Goal: Task Accomplishment & Management: Manage account settings

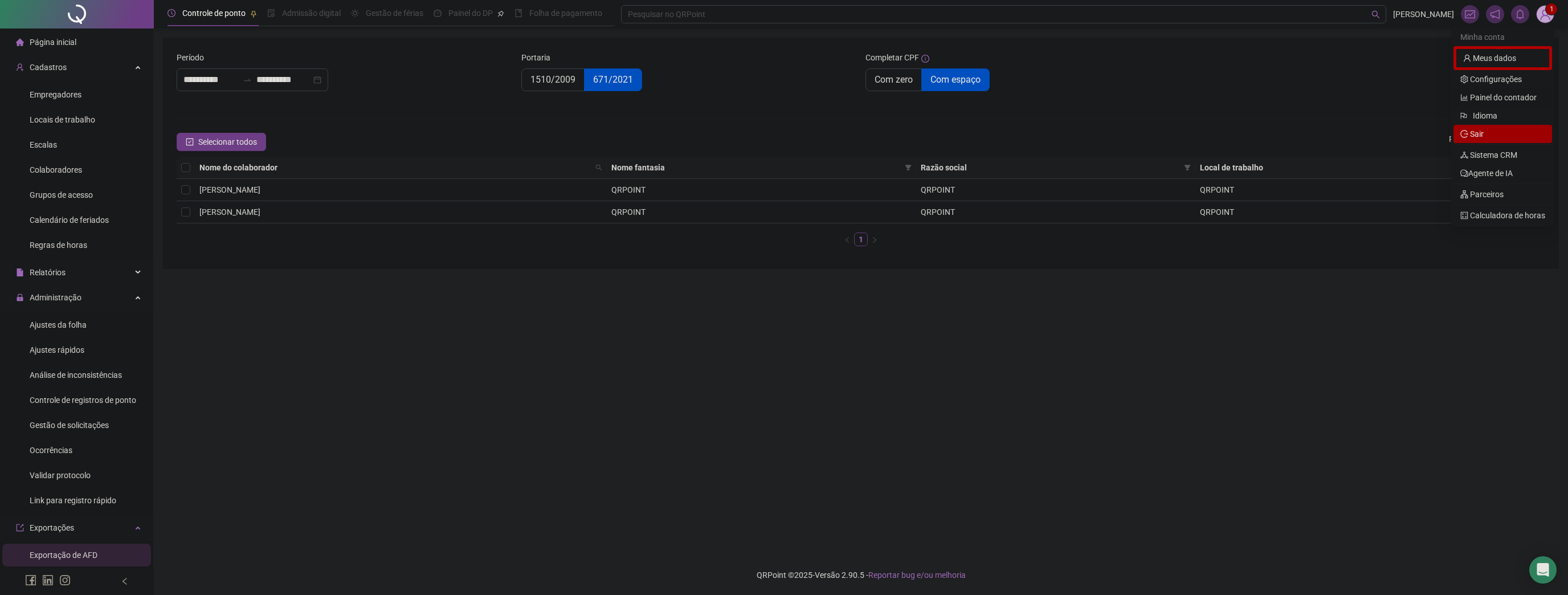
scroll to position [228, 0]
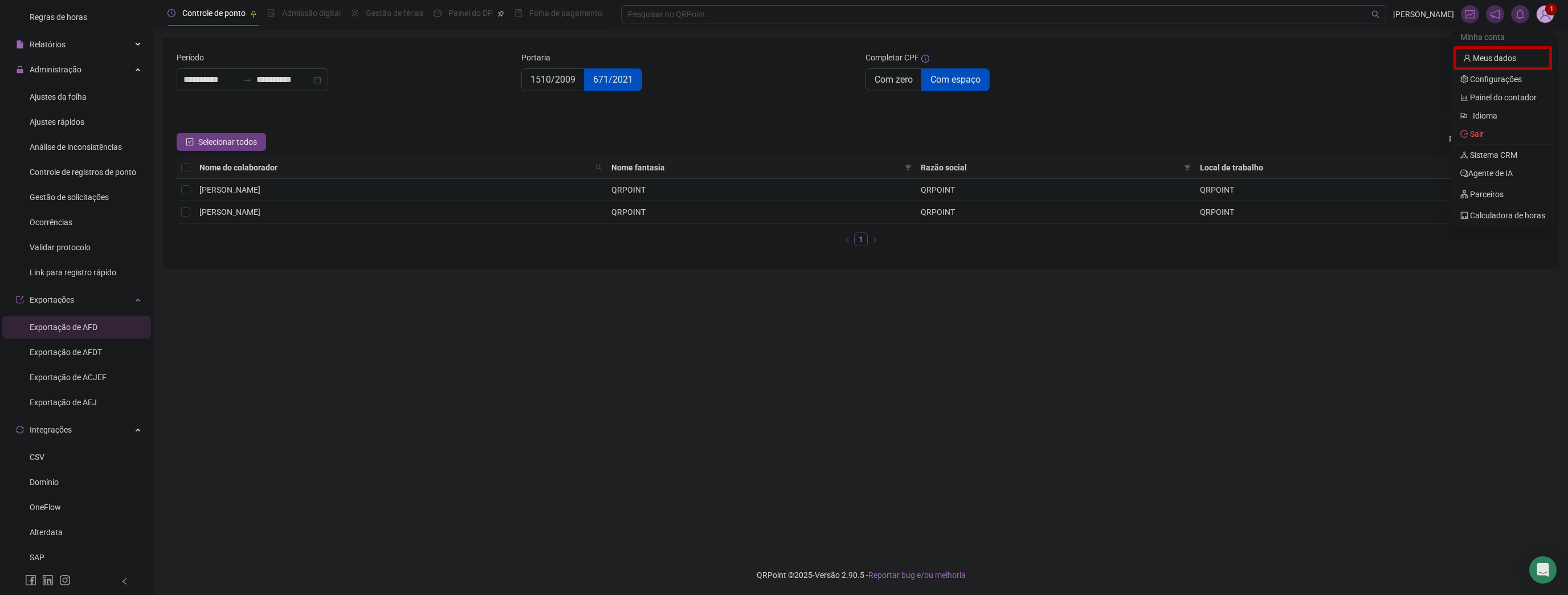
click at [1491, 153] on link "Sistema CRM" at bounding box center [1488, 155] width 57 height 9
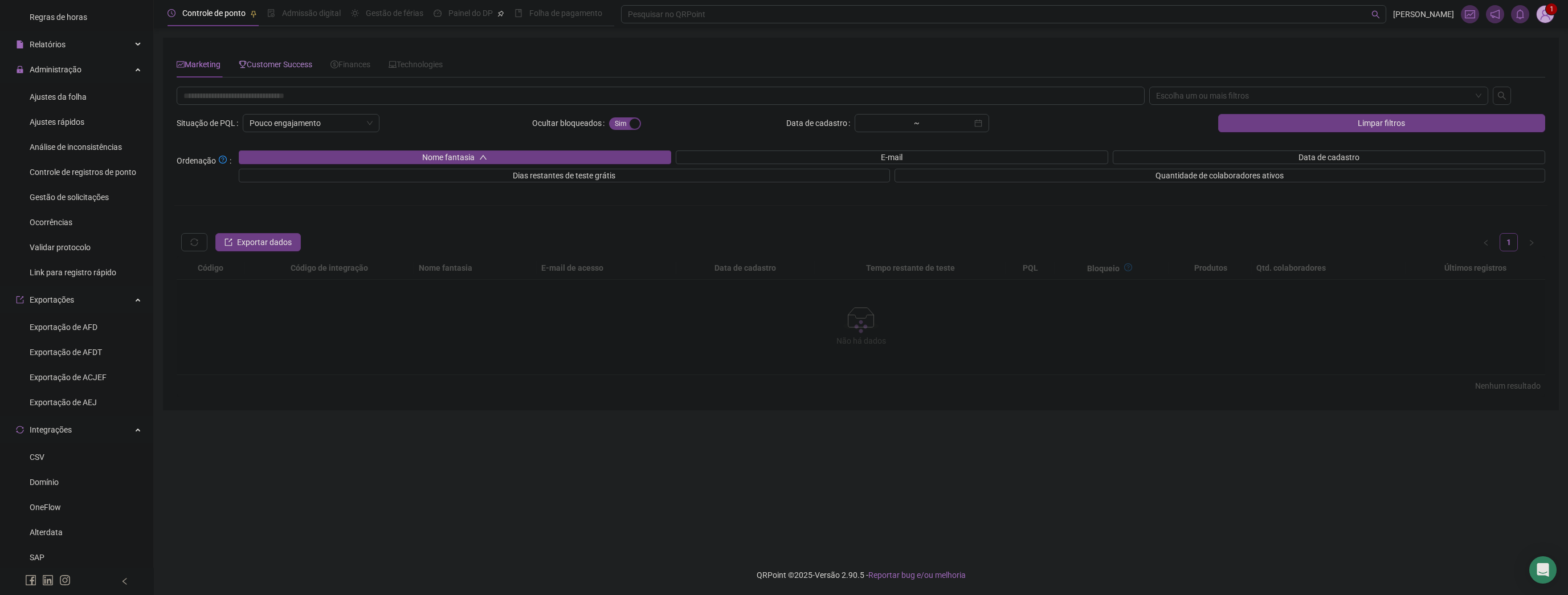
click at [291, 62] on span "Customer Success" at bounding box center [275, 64] width 73 height 9
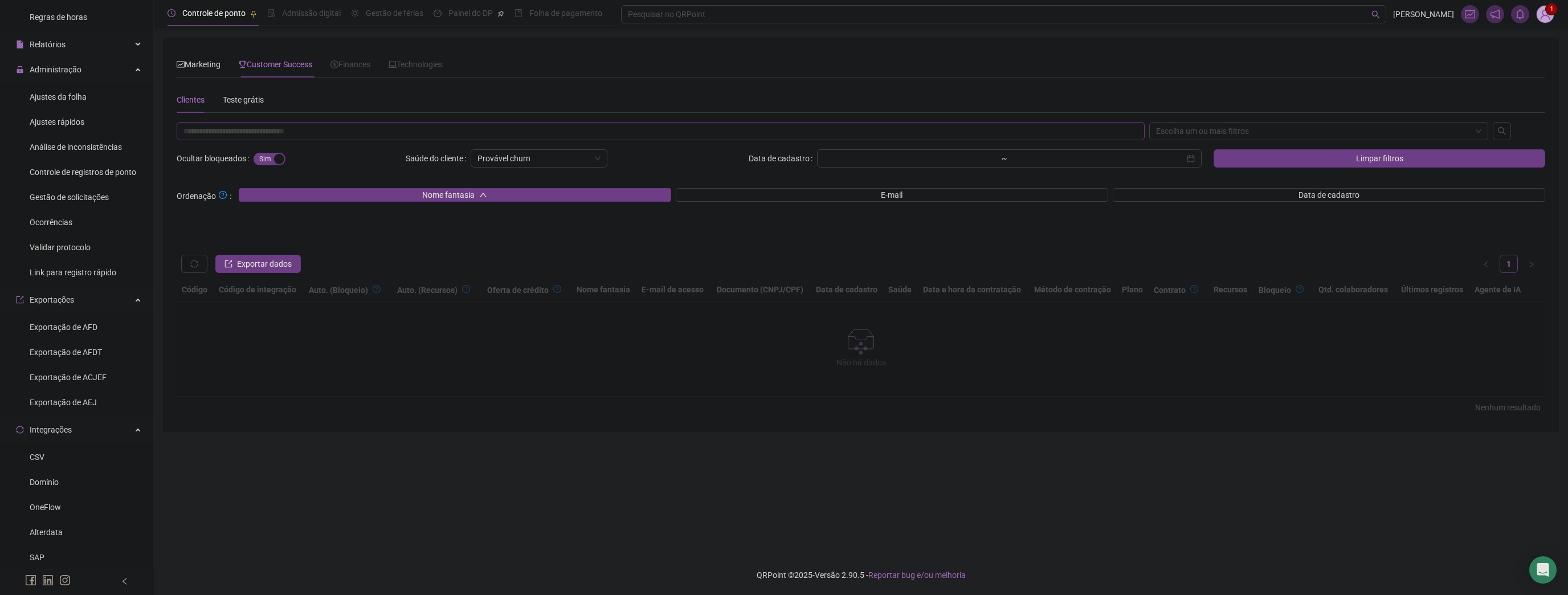
click at [349, 134] on input "text" at bounding box center [660, 131] width 968 height 18
paste input "**********"
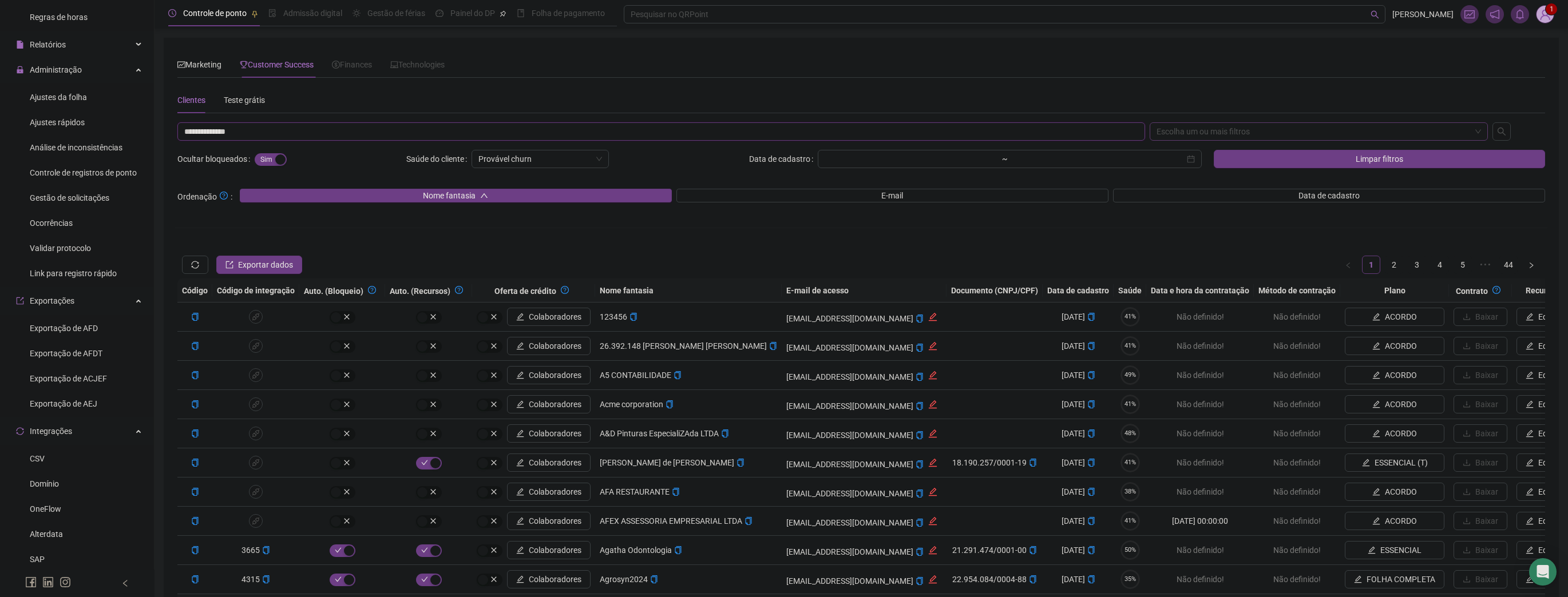
click at [1199, 124] on div "Escolha um ou mais filtros" at bounding box center [1318, 131] width 339 height 18
type input "**********"
click at [1193, 192] on div "CNPJ/CPF" at bounding box center [1318, 191] width 320 height 13
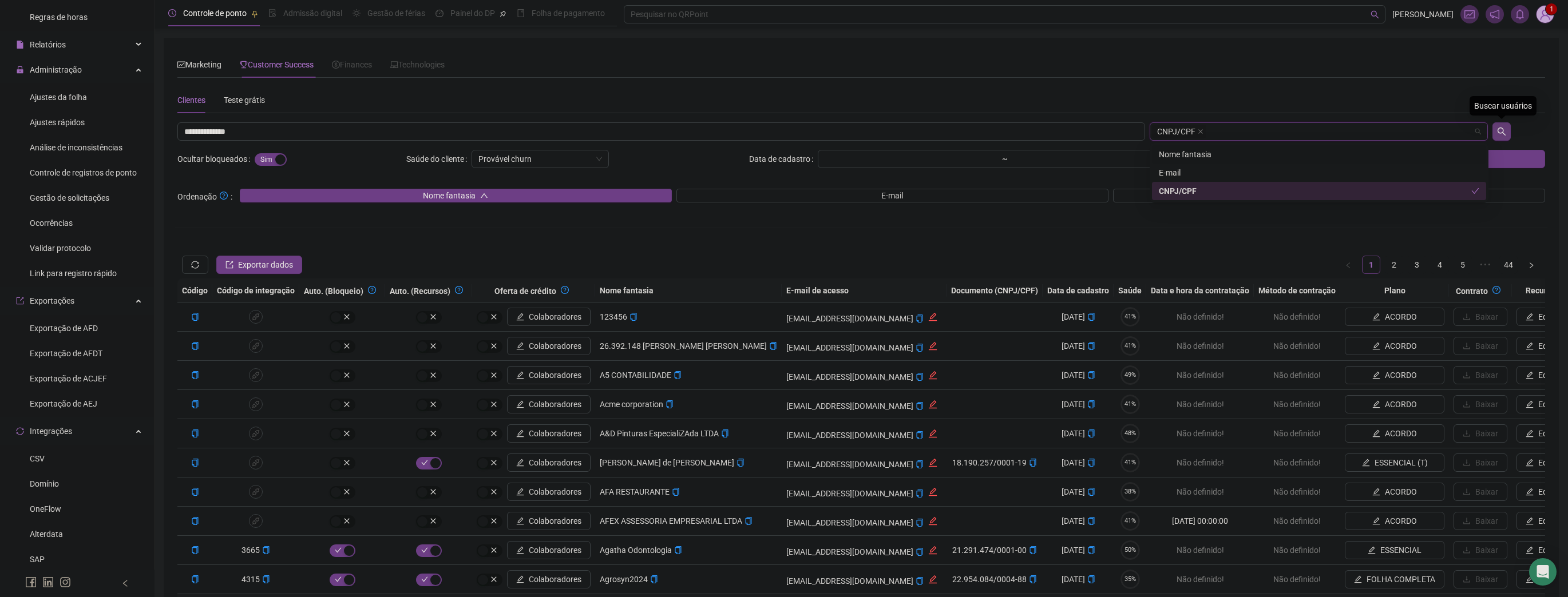
click at [1497, 131] on icon "search" at bounding box center [1501, 131] width 9 height 9
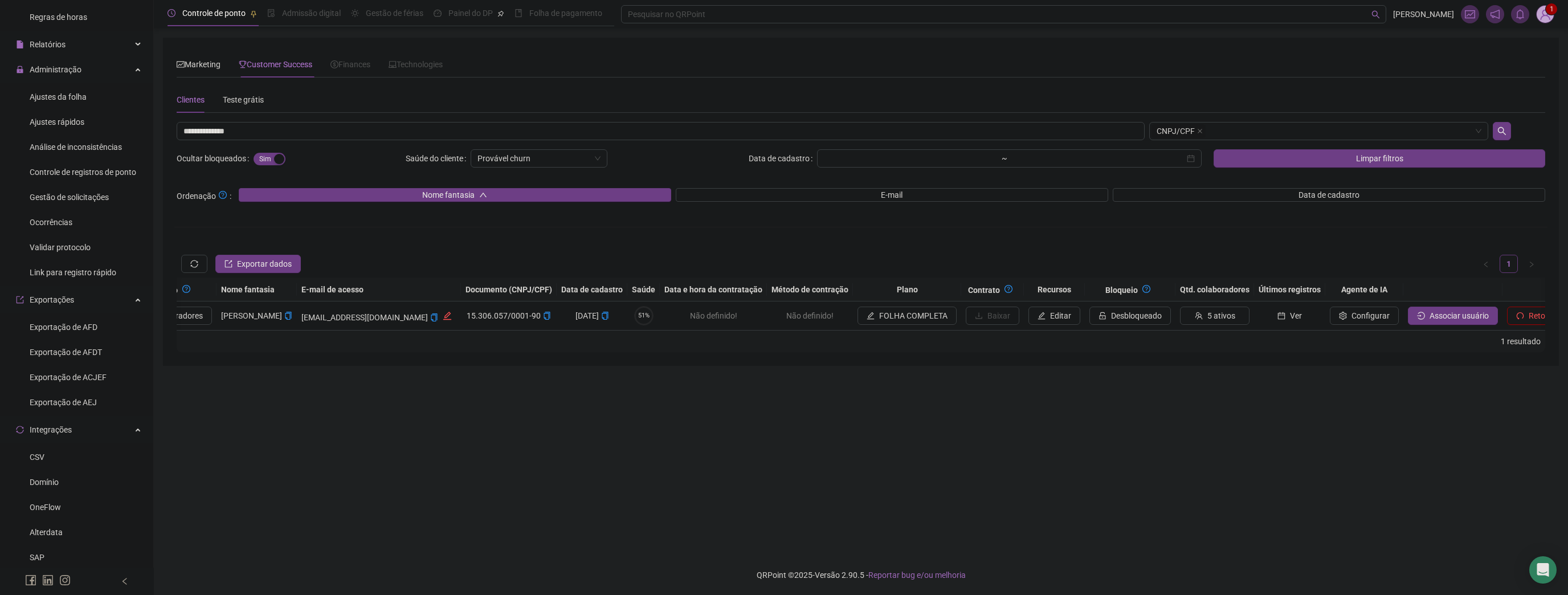
scroll to position [0, 437]
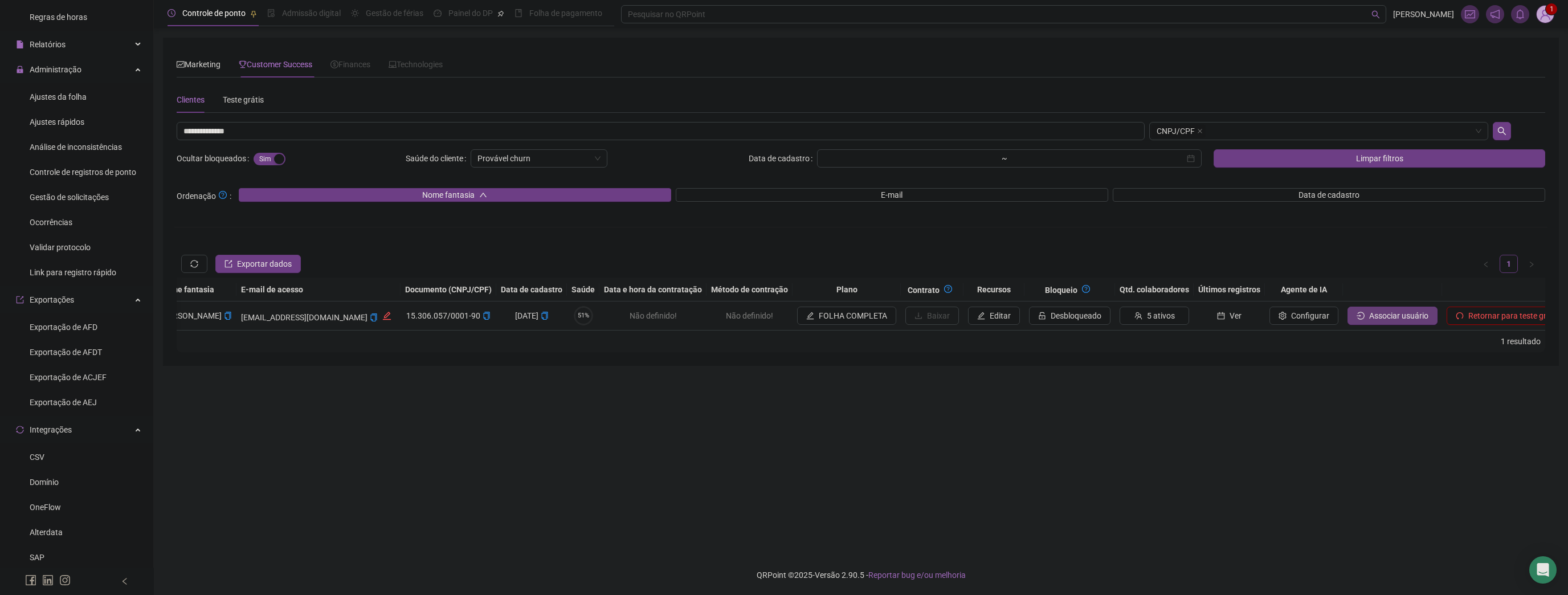
click at [1386, 322] on button "Associar usuário" at bounding box center [1393, 315] width 90 height 18
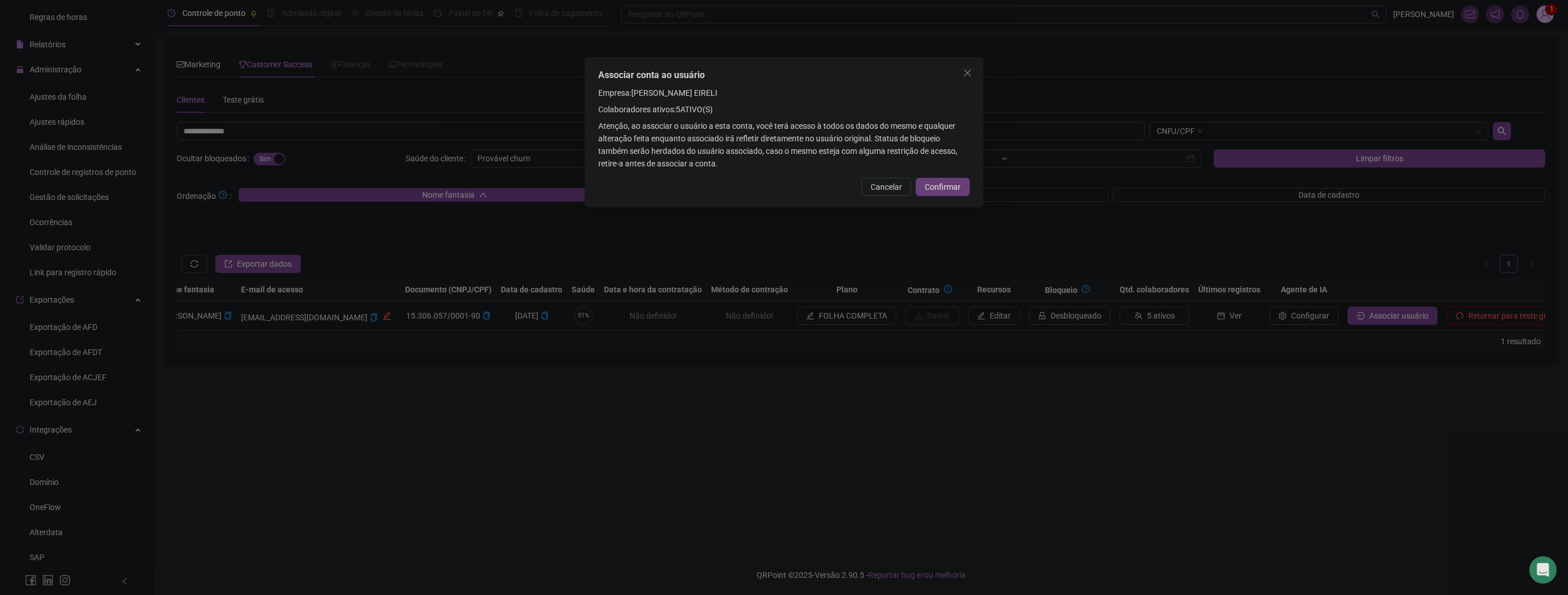
click at [948, 183] on span "Confirmar" at bounding box center [943, 187] width 36 height 13
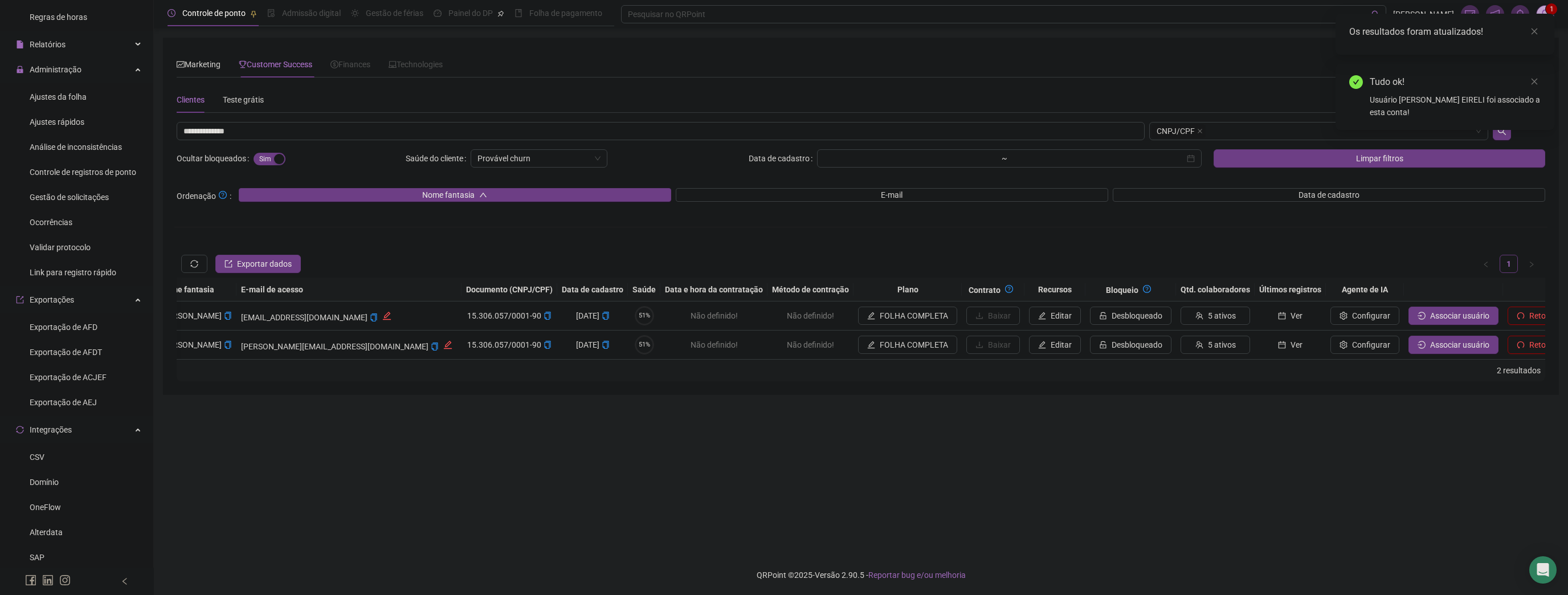
click at [1529, 39] on div "Os resultados foram atualizados!" at bounding box center [1445, 34] width 219 height 41
click at [1535, 35] on icon "close" at bounding box center [1534, 31] width 8 height 8
click at [1535, 34] on icon "close" at bounding box center [1534, 31] width 8 height 8
click at [1543, 15] on img at bounding box center [1545, 14] width 17 height 17
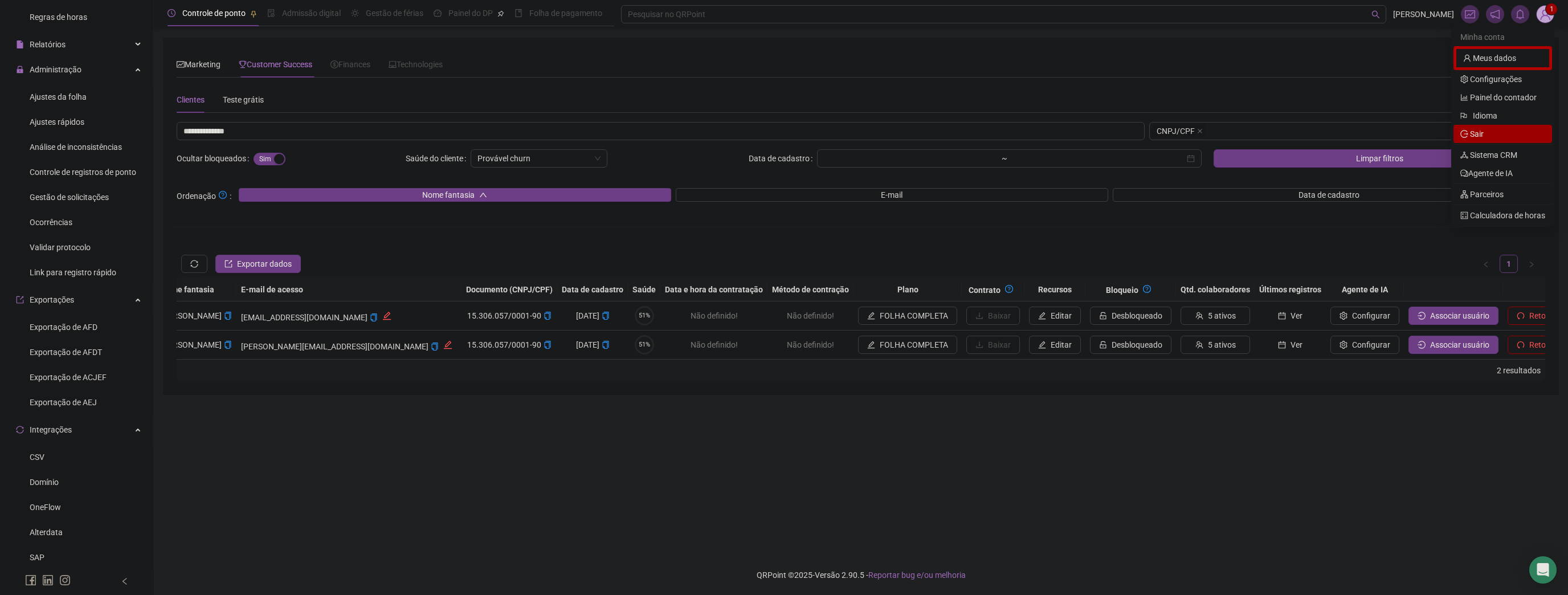
click at [1486, 136] on span "Sair" at bounding box center [1503, 134] width 85 height 13
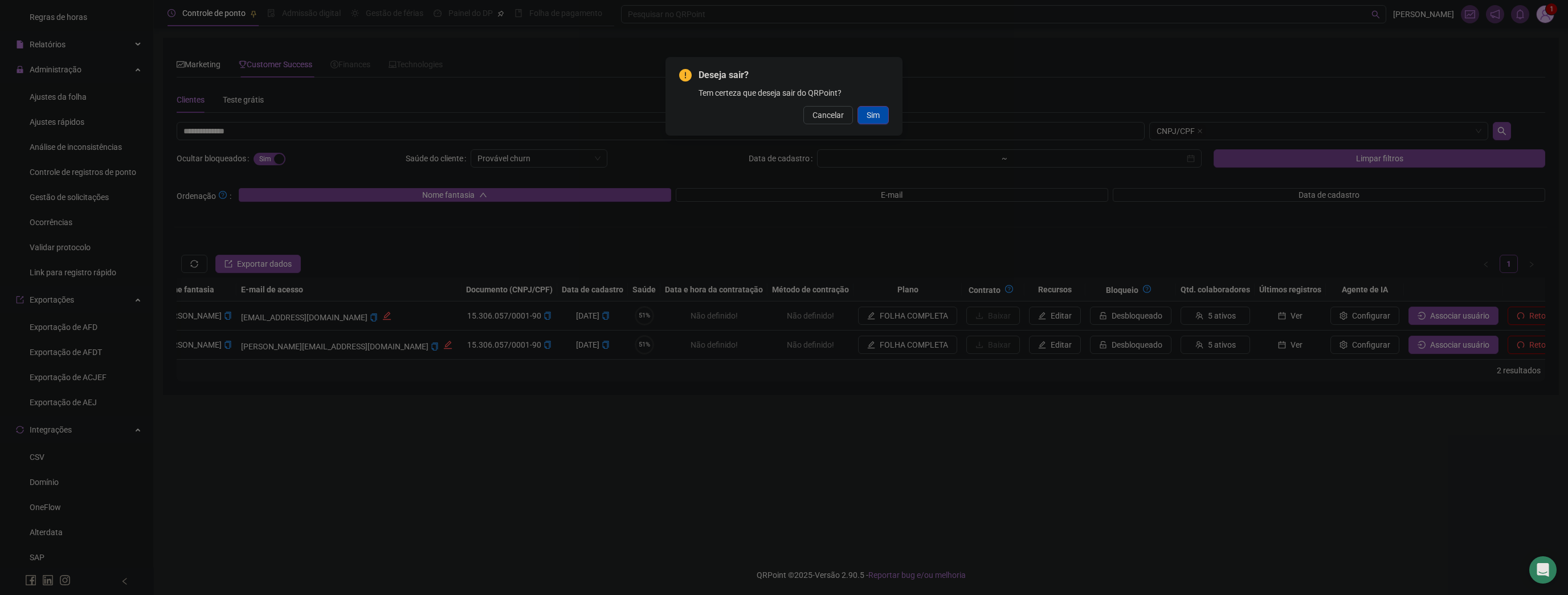
click at [876, 119] on span "Sim" at bounding box center [873, 115] width 13 height 13
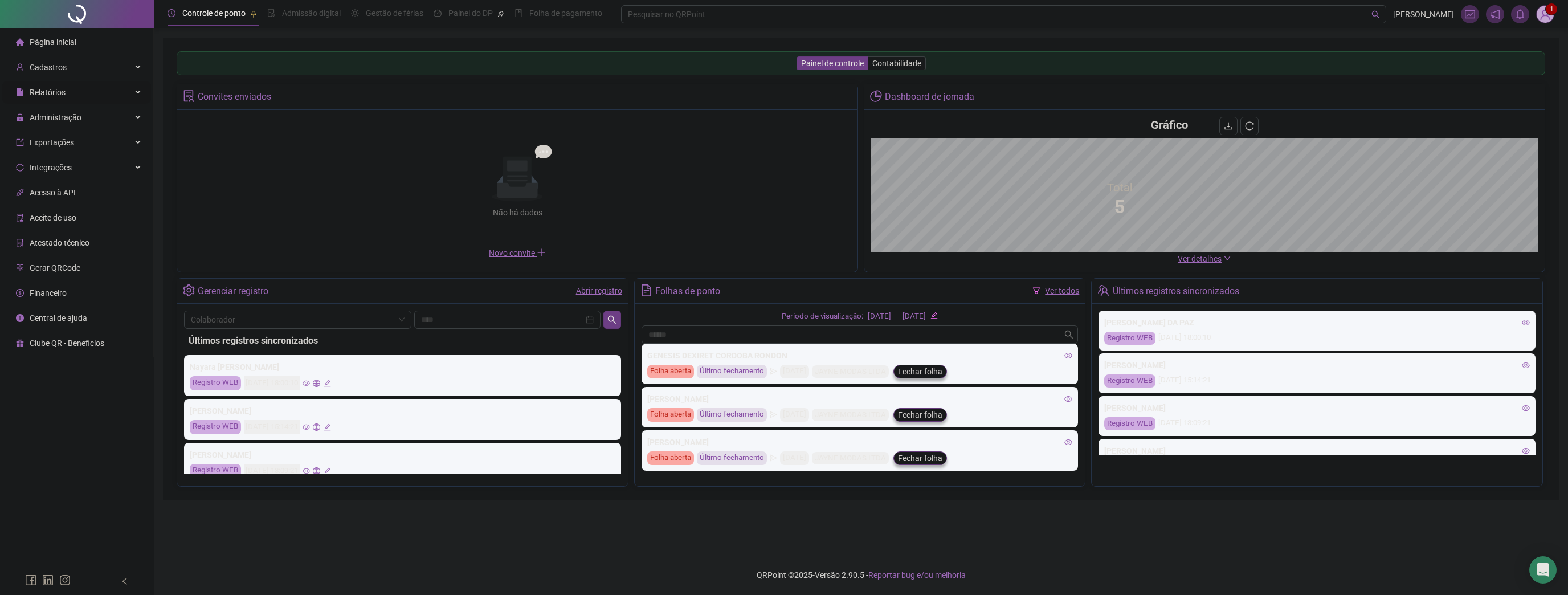
click at [49, 92] on span "Relatórios" at bounding box center [47, 92] width 36 height 9
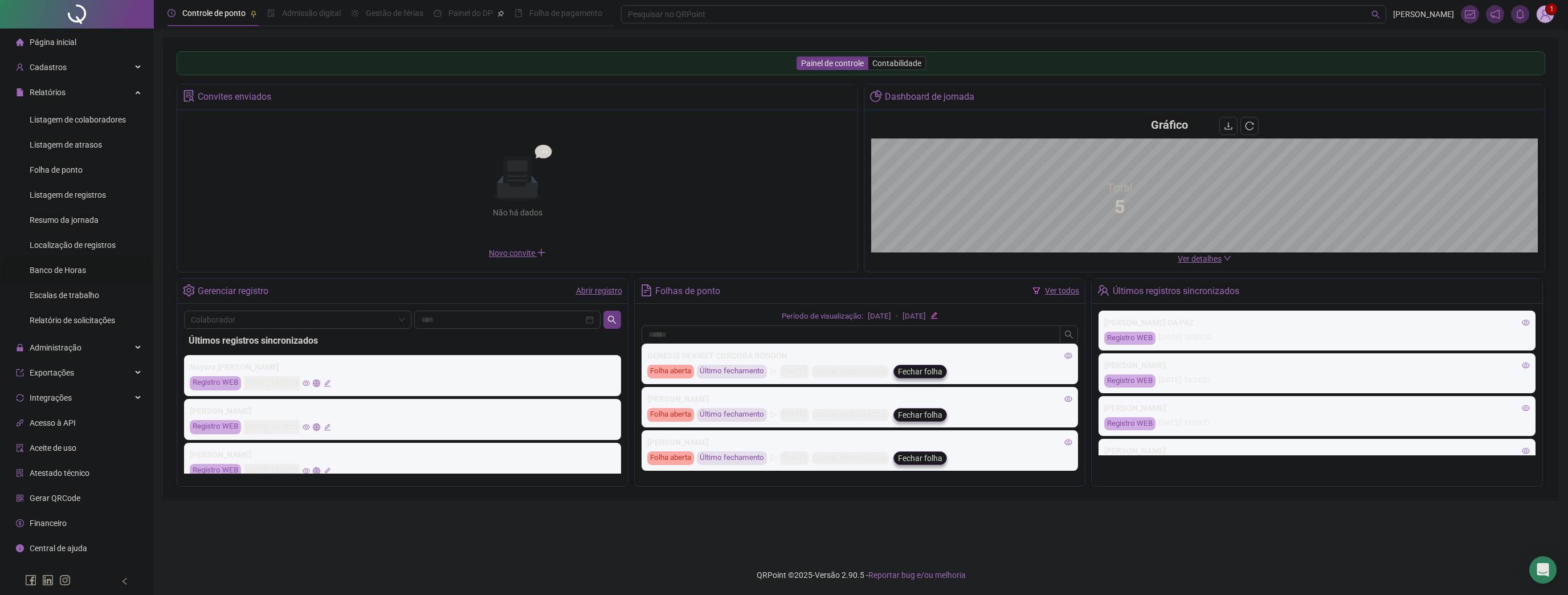
click at [70, 352] on span "Administração" at bounding box center [49, 348] width 65 height 23
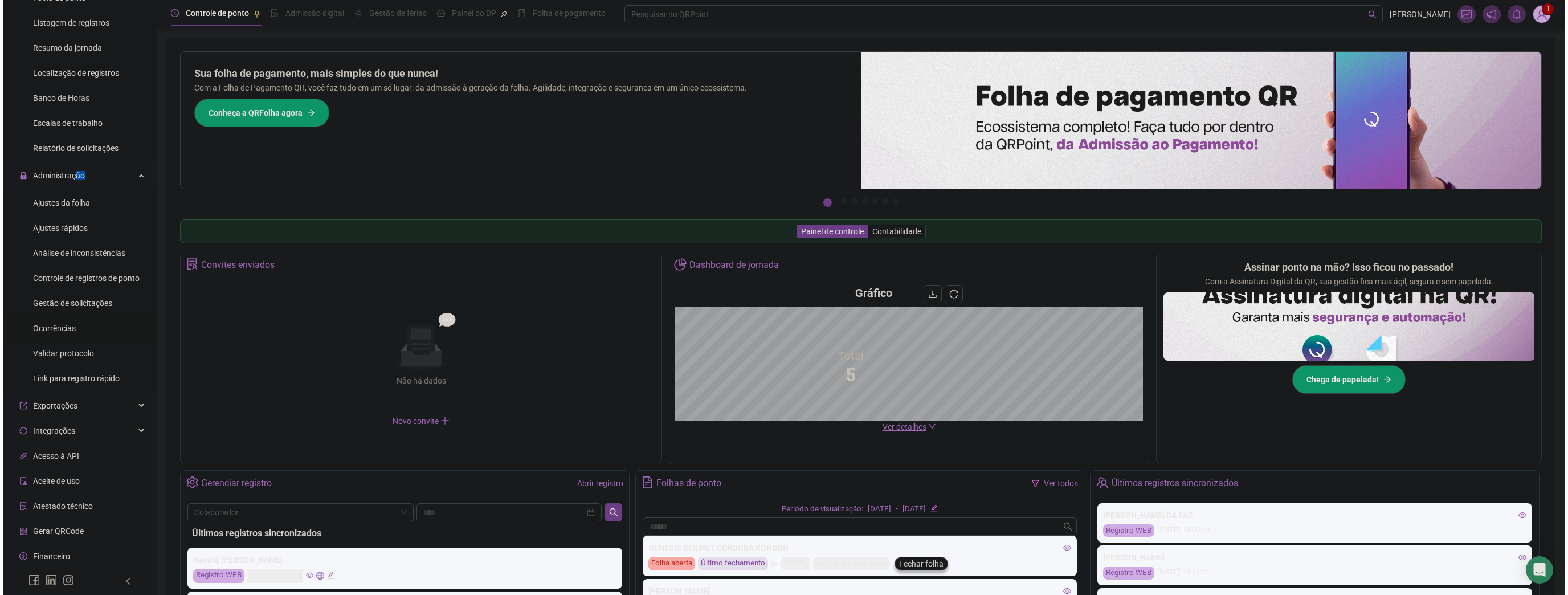
scroll to position [182, 0]
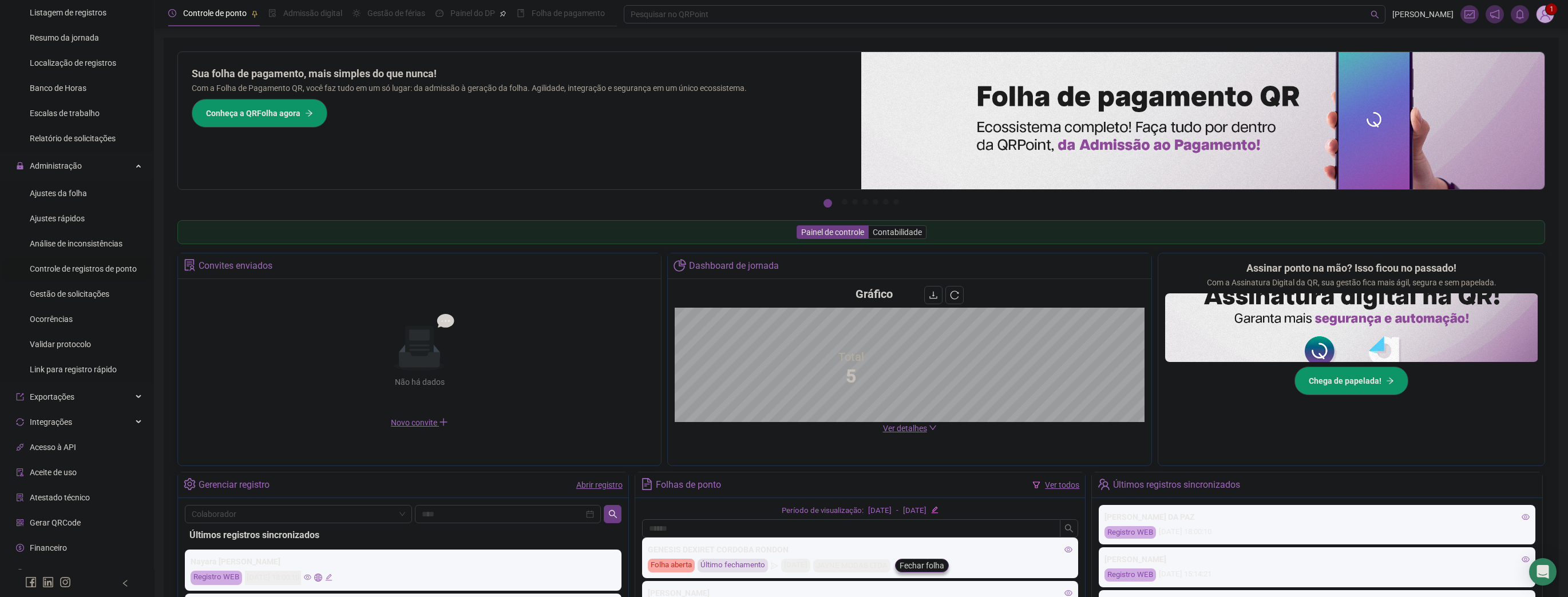
click at [78, 273] on span "Controle de registros de ponto" at bounding box center [83, 268] width 107 height 9
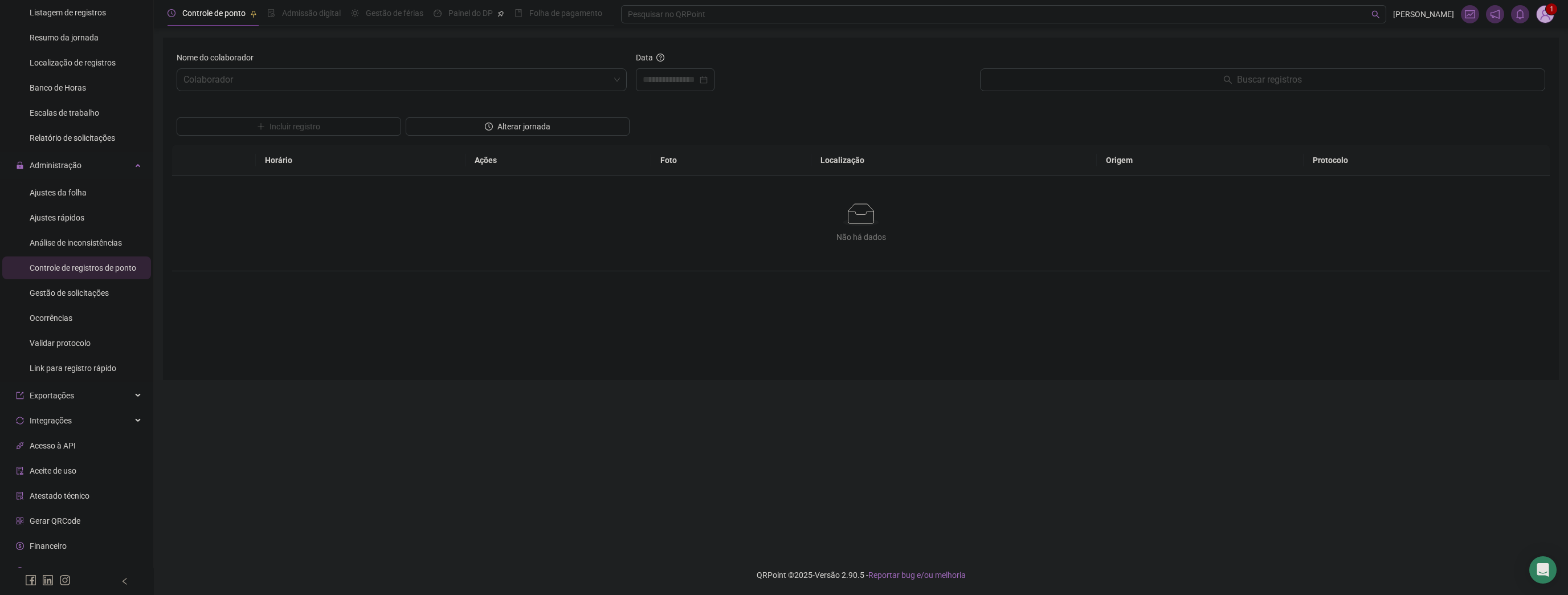
click at [378, 92] on div "Nome do colaborador Colaborador" at bounding box center [401, 76] width 459 height 49
click at [378, 91] on div "Colaborador" at bounding box center [401, 80] width 450 height 23
click at [268, 160] on div "[PERSON_NAME] DA PAZ" at bounding box center [402, 160] width 432 height 13
click at [659, 71] on div at bounding box center [675, 80] width 79 height 23
click at [652, 80] on input at bounding box center [670, 80] width 55 height 13
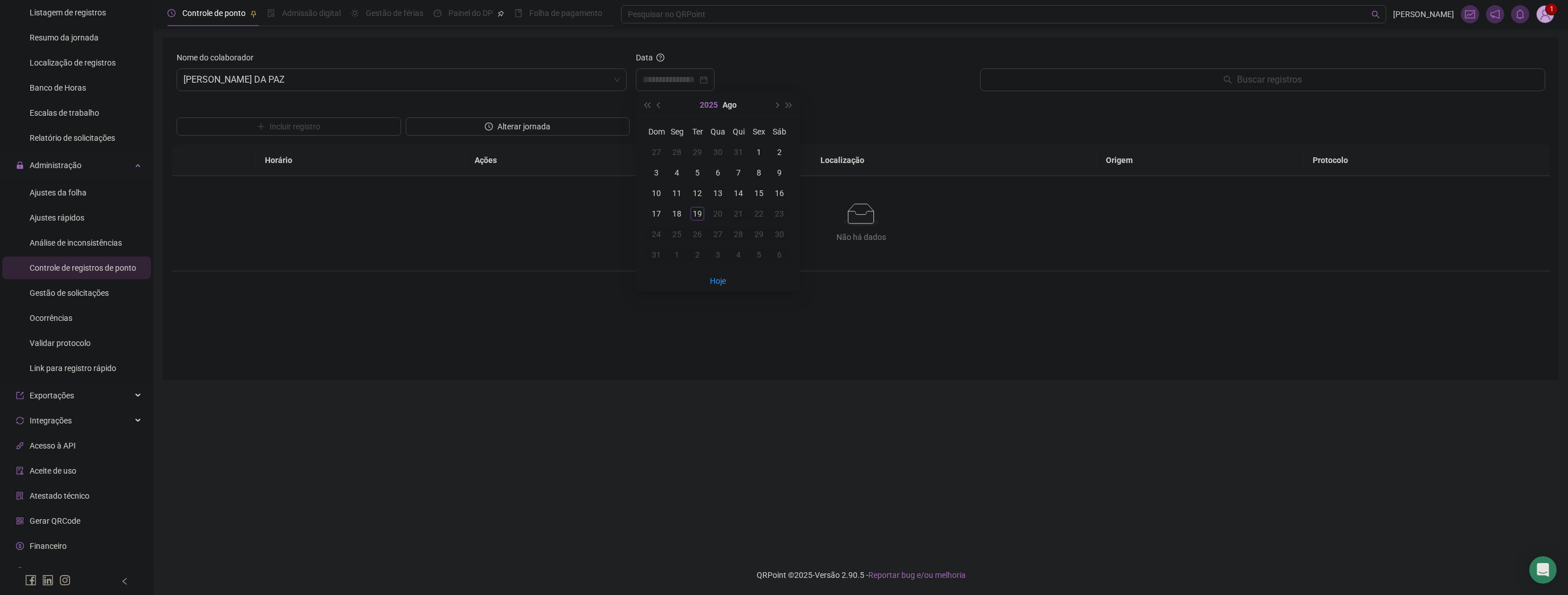
click at [708, 112] on button "2025" at bounding box center [709, 105] width 18 height 23
type input "**********"
click at [722, 174] on div "2023" at bounding box center [718, 173] width 35 height 13
type input "**********"
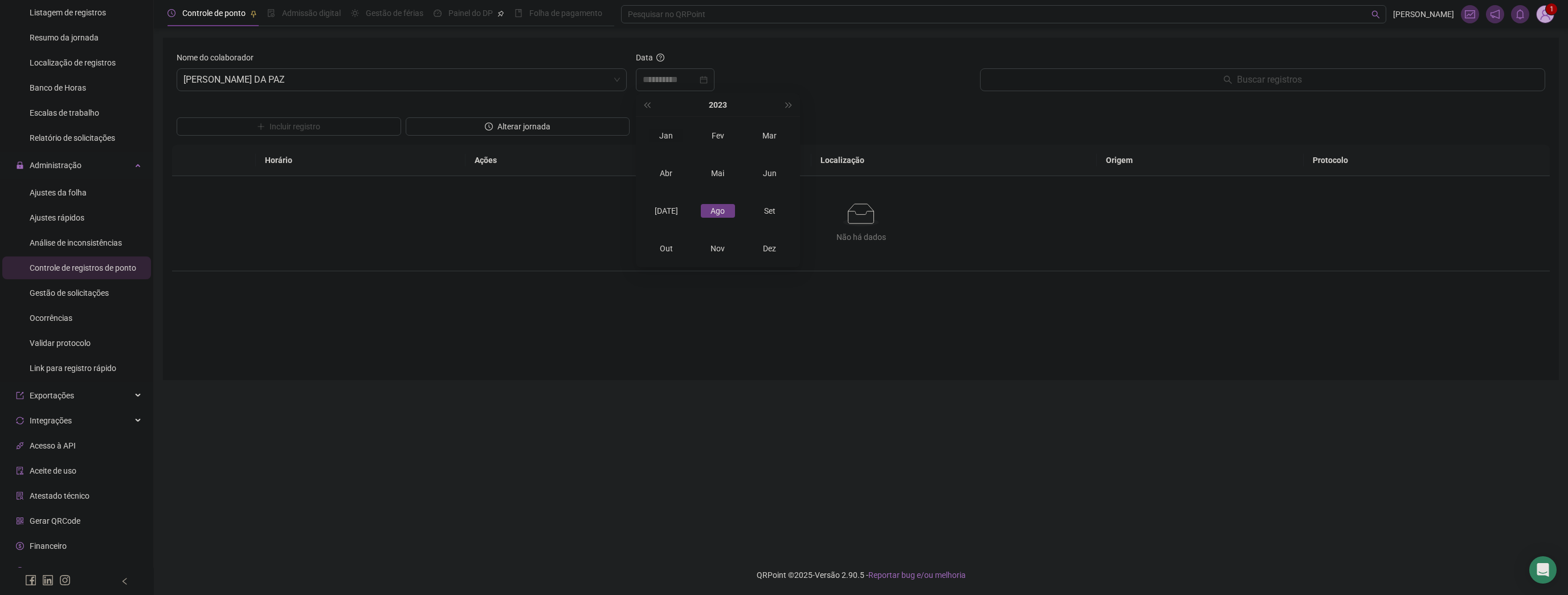
click at [670, 137] on div "Jan" at bounding box center [666, 135] width 35 height 13
click at [775, 106] on span "next-year" at bounding box center [776, 105] width 6 height 6
click at [775, 106] on span "next-year" at bounding box center [776, 105] width 6 height 6
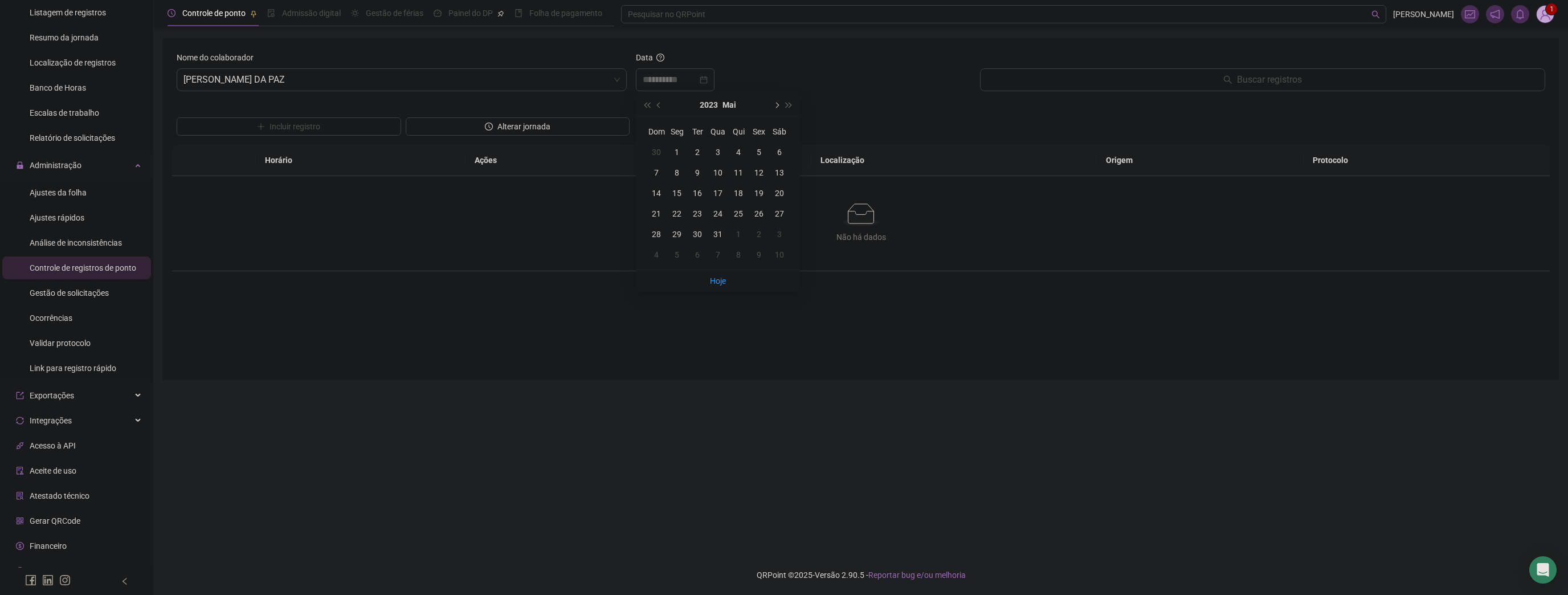
click at [775, 106] on span "next-year" at bounding box center [776, 105] width 6 height 6
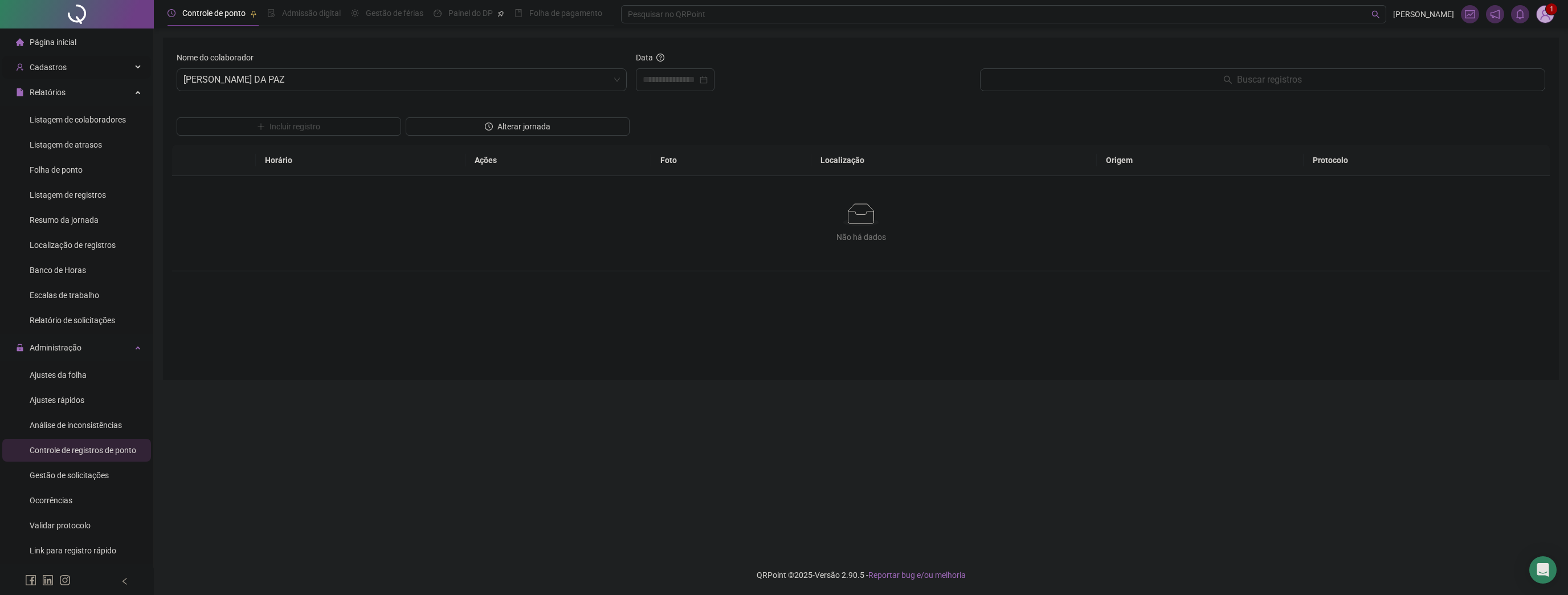
click at [61, 69] on span "Cadastros" at bounding box center [48, 67] width 37 height 9
click at [73, 175] on div "Colaboradores" at bounding box center [56, 170] width 52 height 23
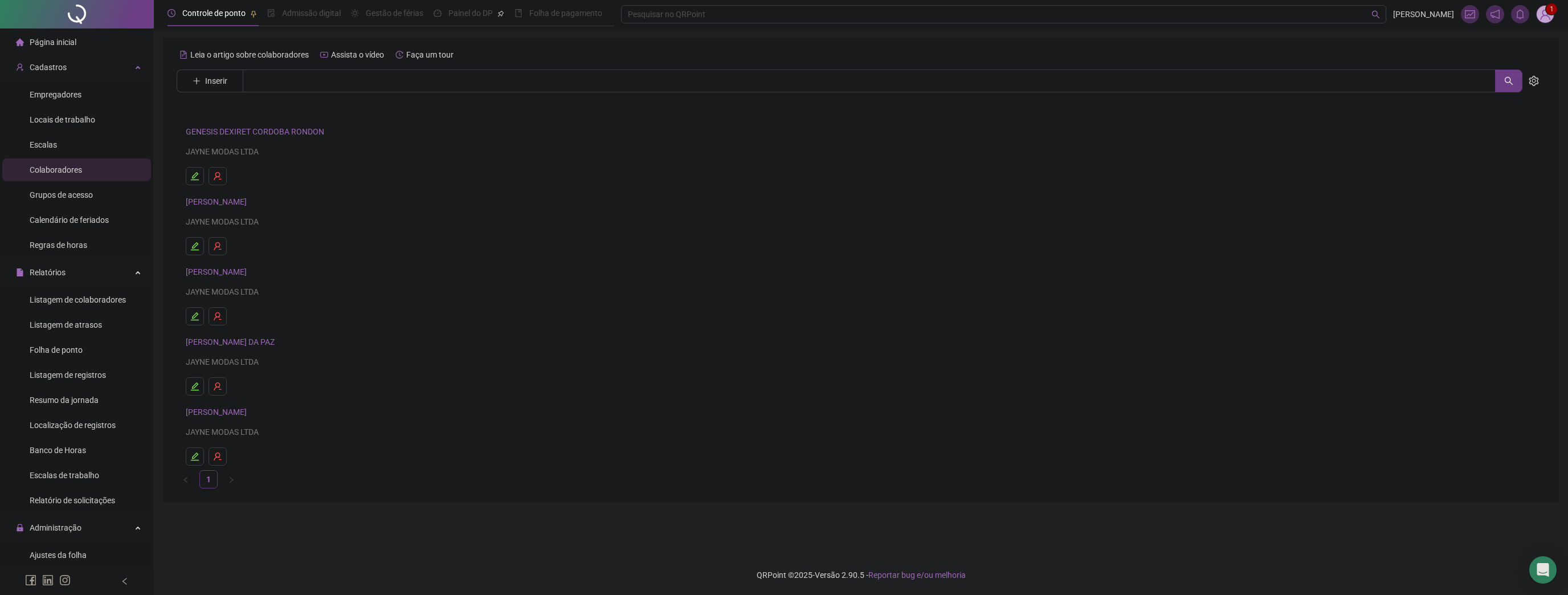
click at [262, 344] on link "[PERSON_NAME] DA PAZ" at bounding box center [232, 342] width 92 height 9
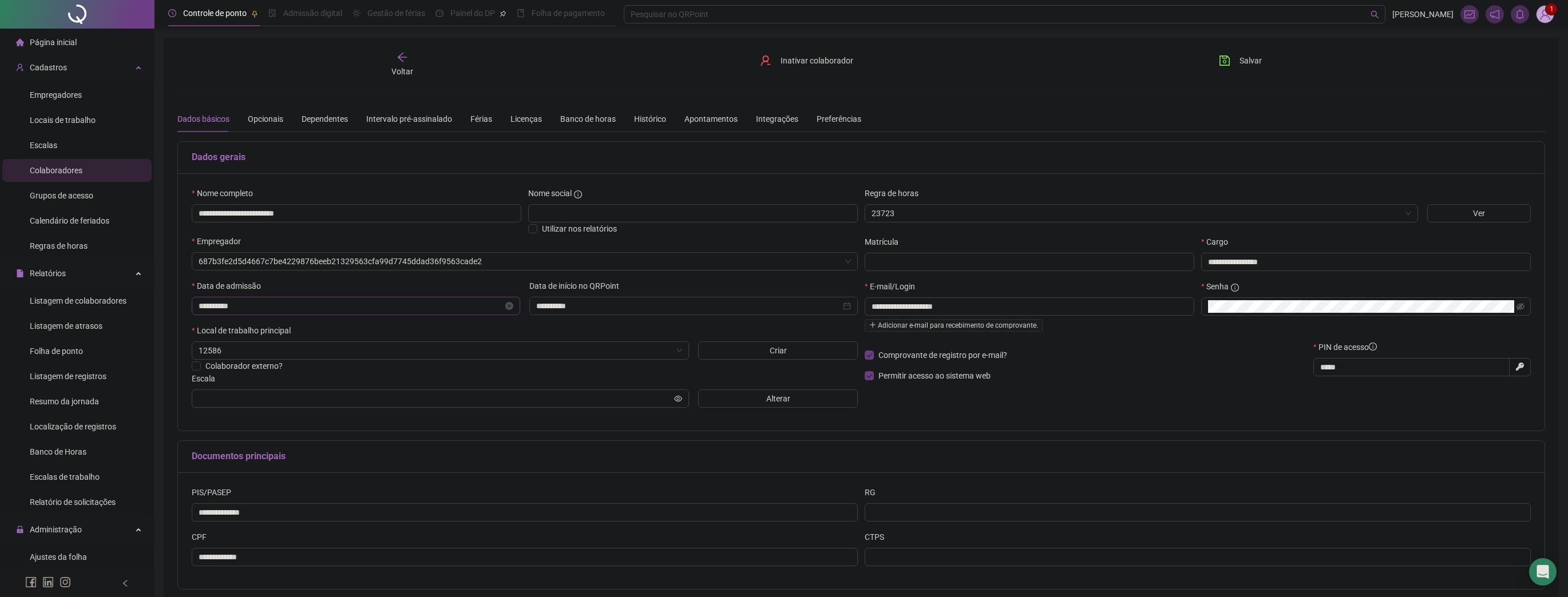
type input "**********"
click at [758, 398] on button "Alterar" at bounding box center [778, 398] width 160 height 18
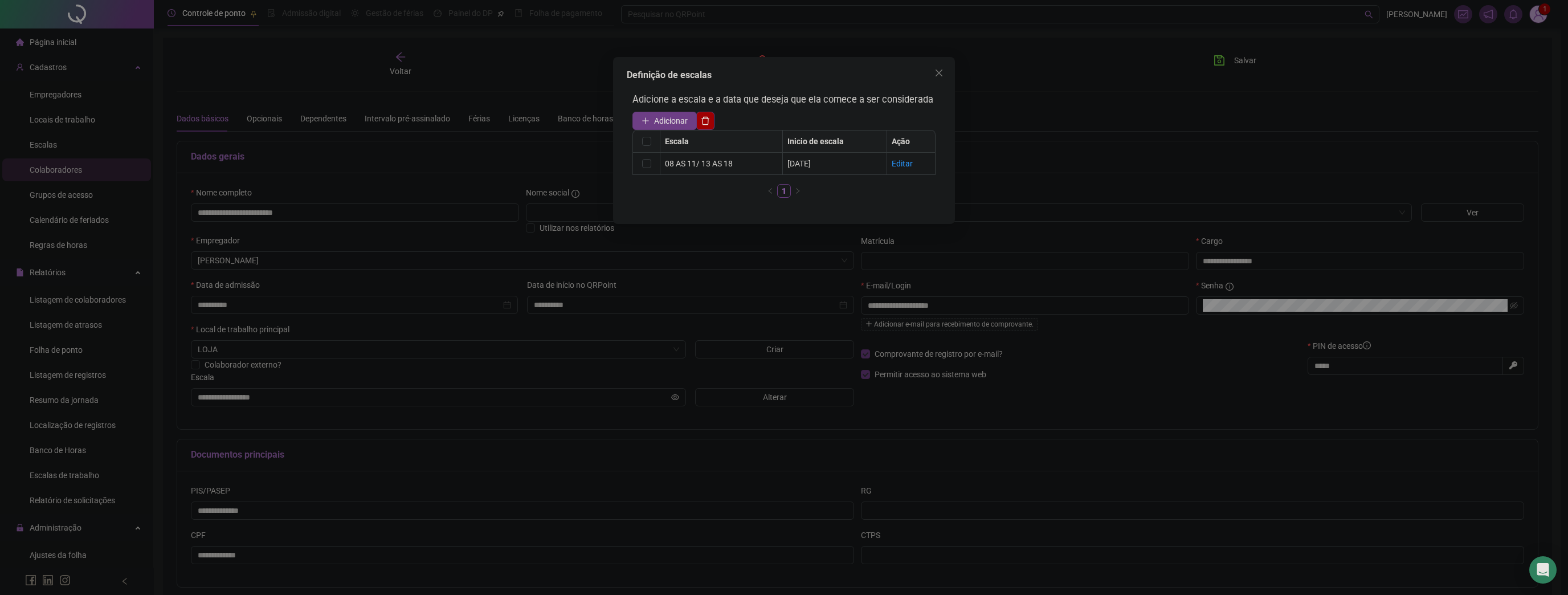
click at [755, 372] on div "Definição de escalas Adicione a escala e a data que deseja que ela comece a ser…" at bounding box center [784, 297] width 1568 height 595
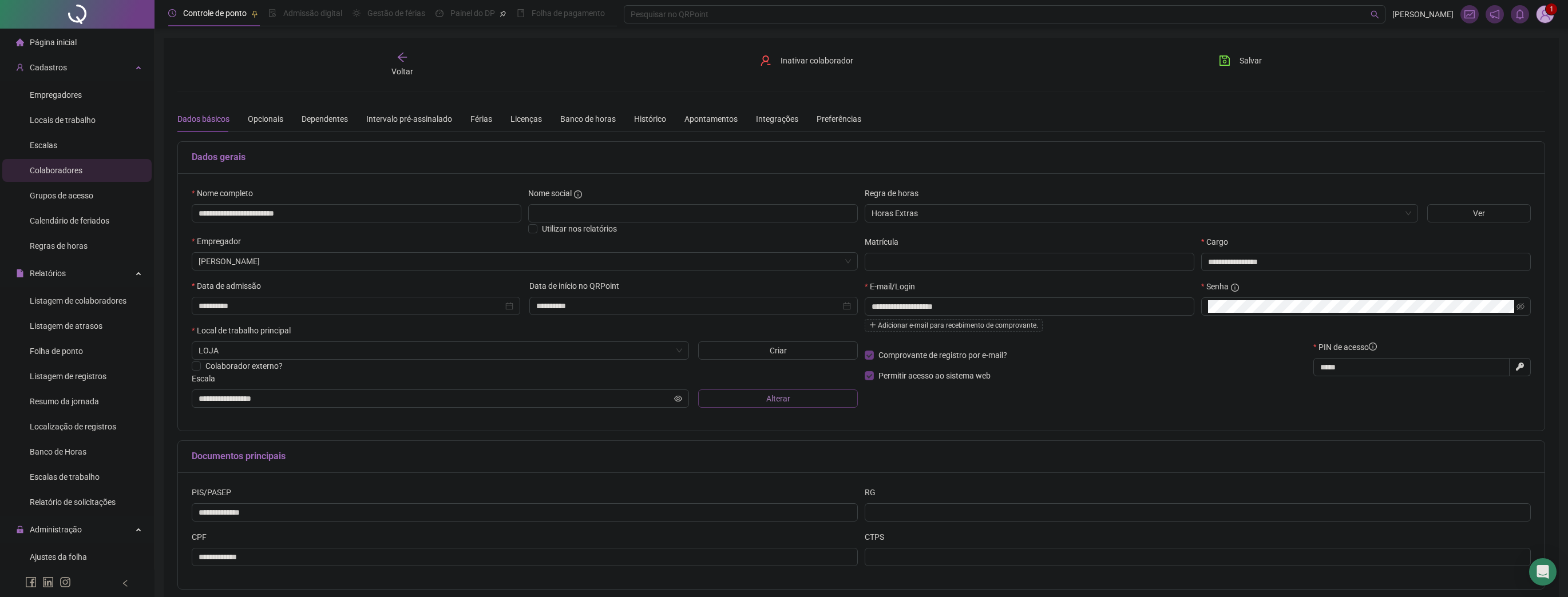
click at [772, 394] on span "Alterar" at bounding box center [778, 398] width 24 height 13
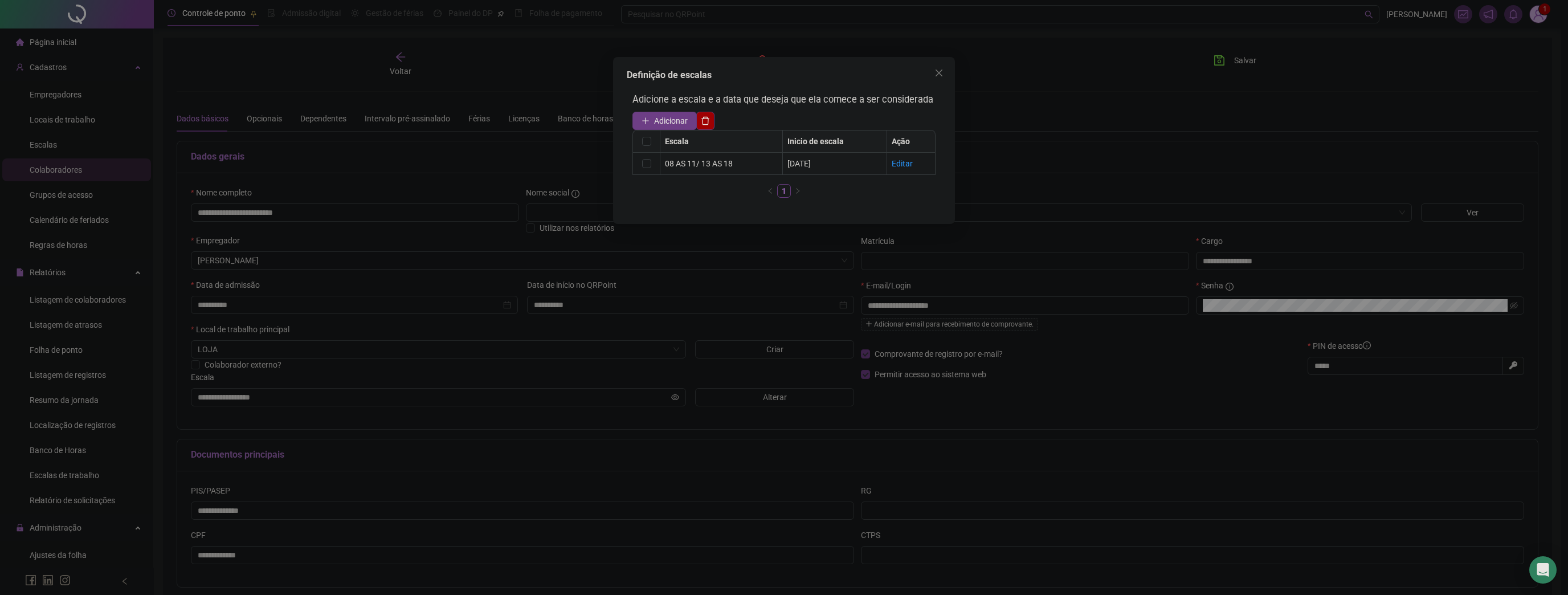
drag, startPoint x: 937, startPoint y: 82, endPoint x: 928, endPoint y: 86, distance: 9.8
click at [938, 82] on div "Definição de escalas Adicione a escala e a data que deseja que ela comece a ser…" at bounding box center [784, 140] width 342 height 167
click at [48, 298] on div "Definição de escalas Adicione a escala e a data que deseja que ela comece a ser…" at bounding box center [784, 297] width 1568 height 595
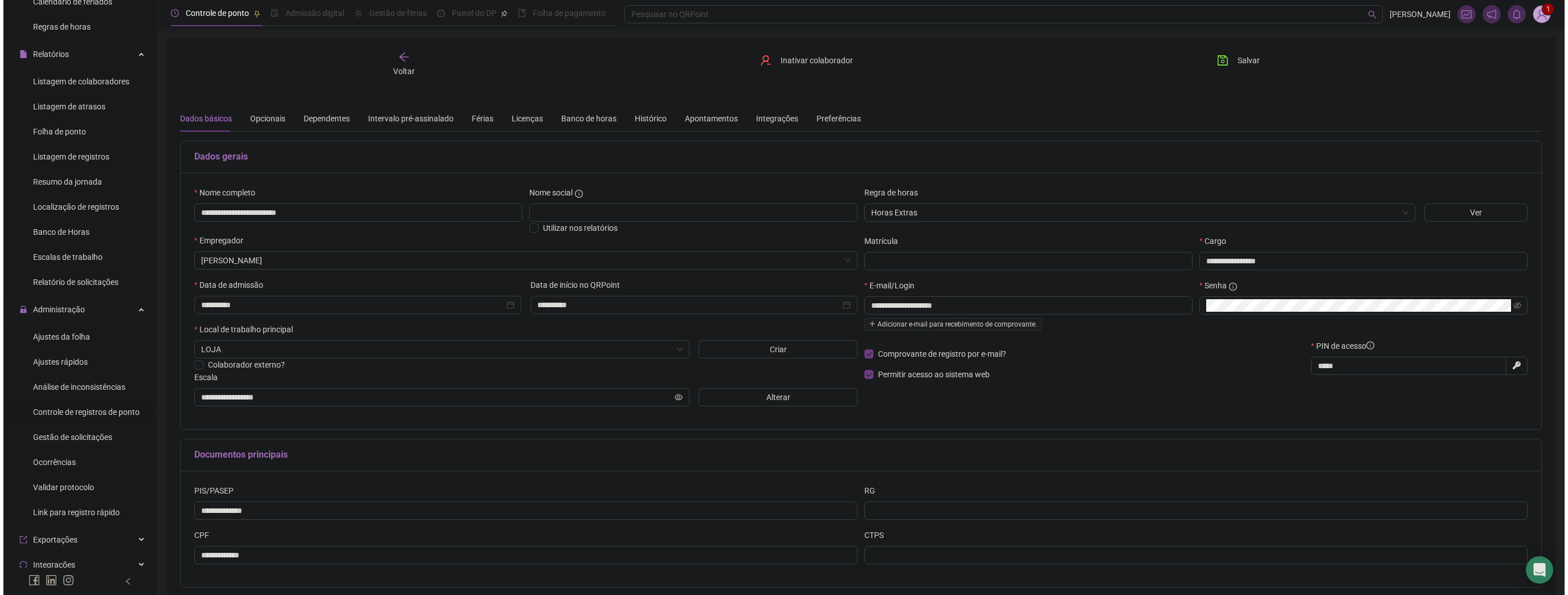
scroll to position [228, 0]
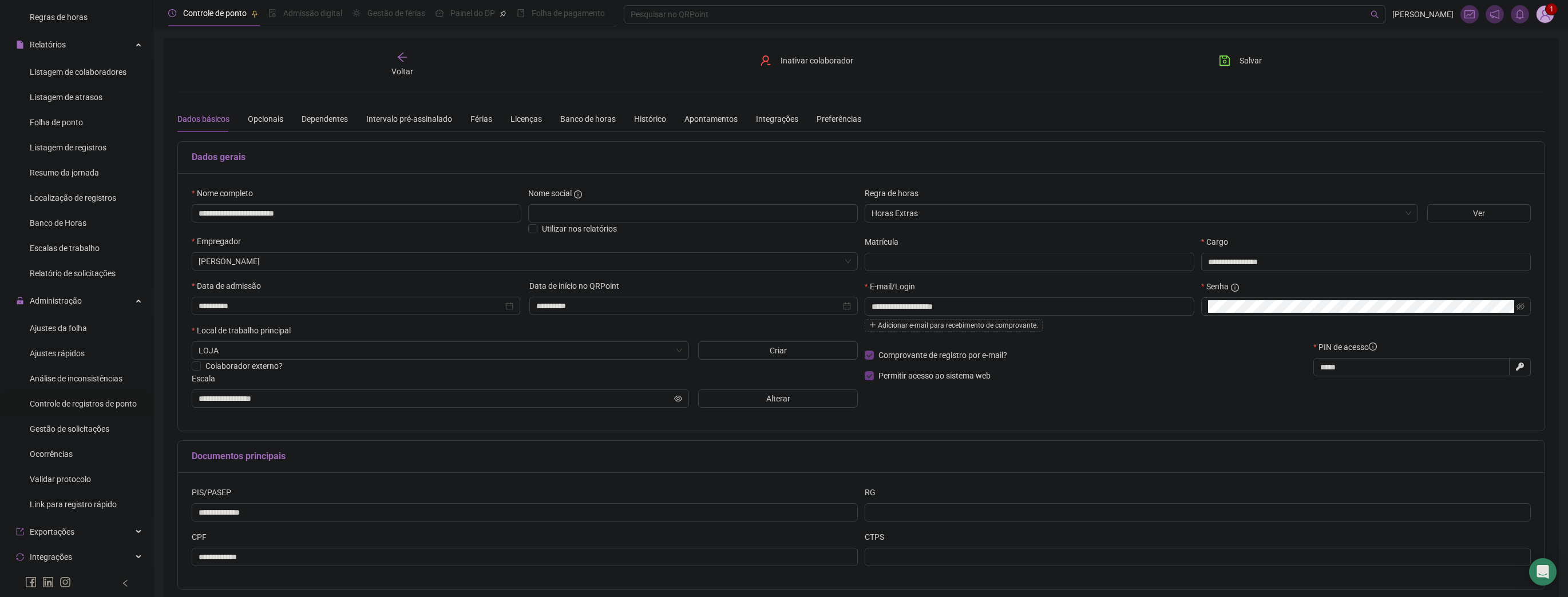
click at [84, 403] on span "Controle de registros de ponto" at bounding box center [83, 403] width 107 height 9
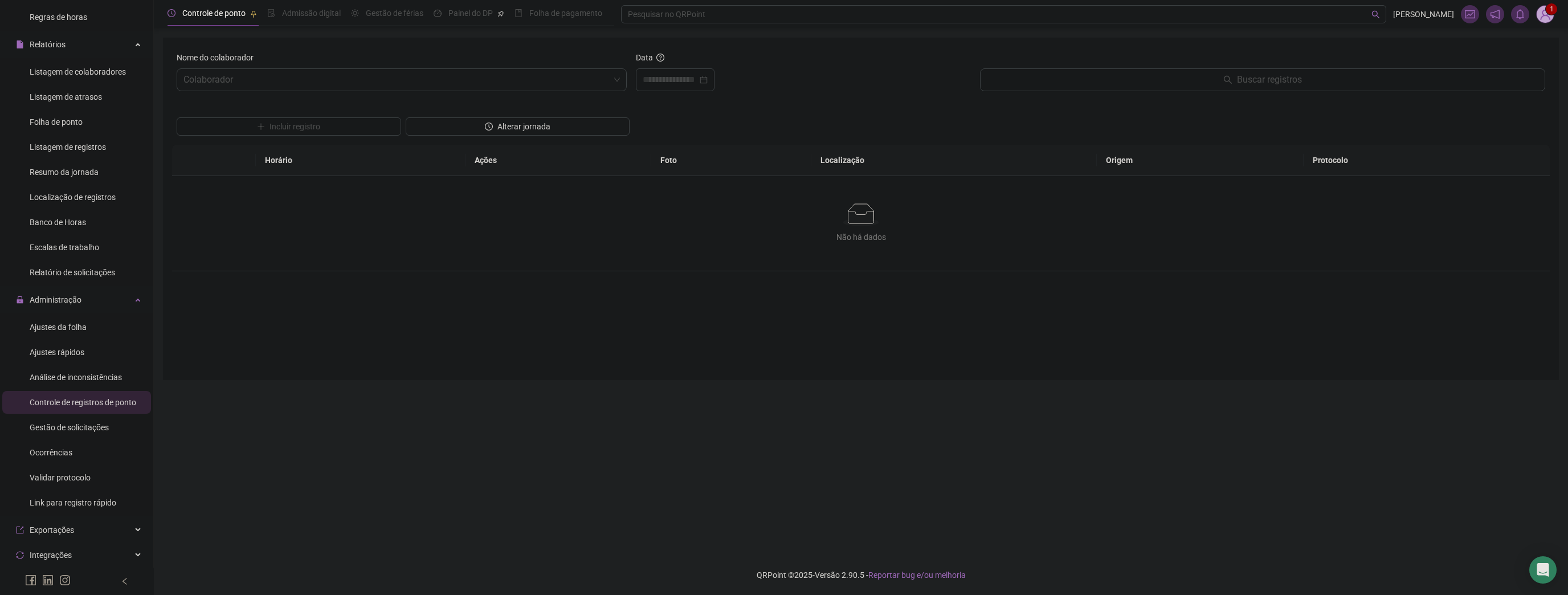
click at [506, 92] on div "Nome do colaborador Colaborador" at bounding box center [401, 76] width 459 height 49
click at [451, 73] on input "search" at bounding box center [396, 80] width 426 height 22
click at [268, 161] on div "[PERSON_NAME] DA PAZ" at bounding box center [402, 160] width 432 height 13
click at [660, 89] on div at bounding box center [675, 80] width 79 height 23
click at [663, 82] on input at bounding box center [670, 80] width 55 height 13
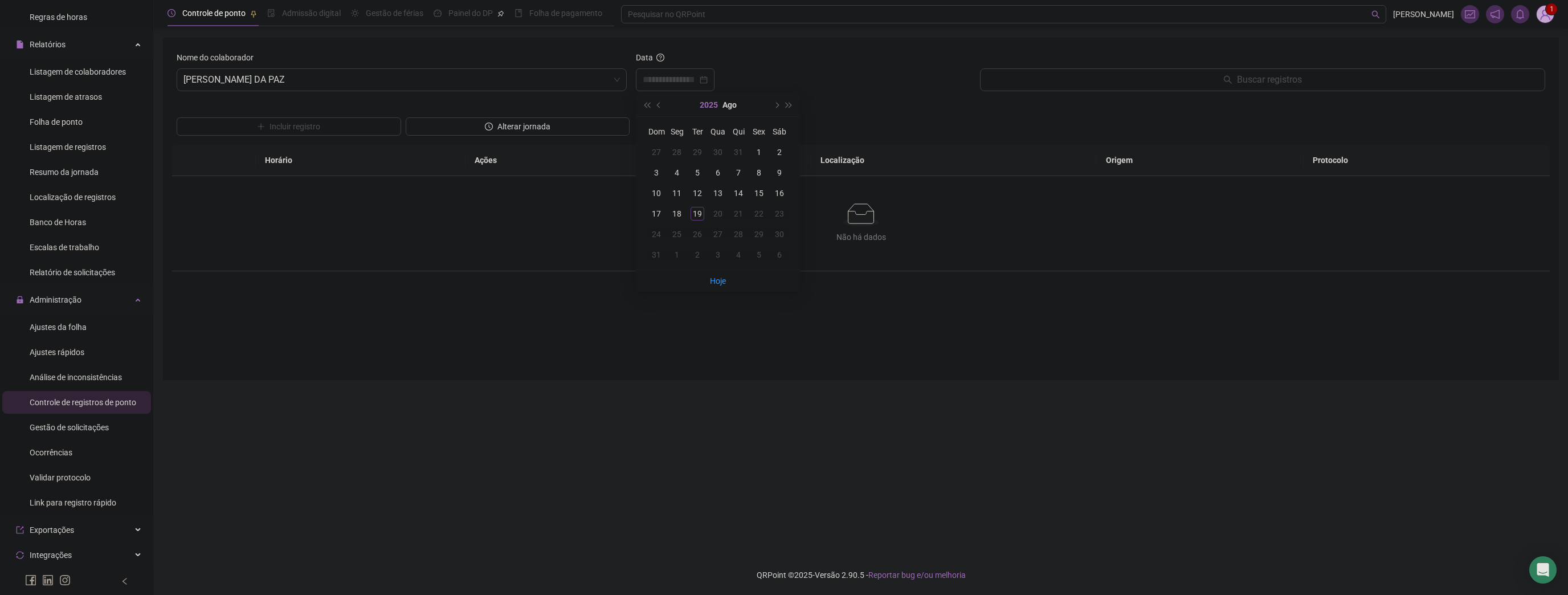
click at [707, 106] on button "2025" at bounding box center [709, 105] width 18 height 23
click at [710, 177] on div "2023" at bounding box center [718, 173] width 35 height 13
click at [677, 250] on div "Out" at bounding box center [666, 248] width 35 height 13
type input "**********"
click at [776, 107] on button "next-year" at bounding box center [776, 105] width 13 height 23
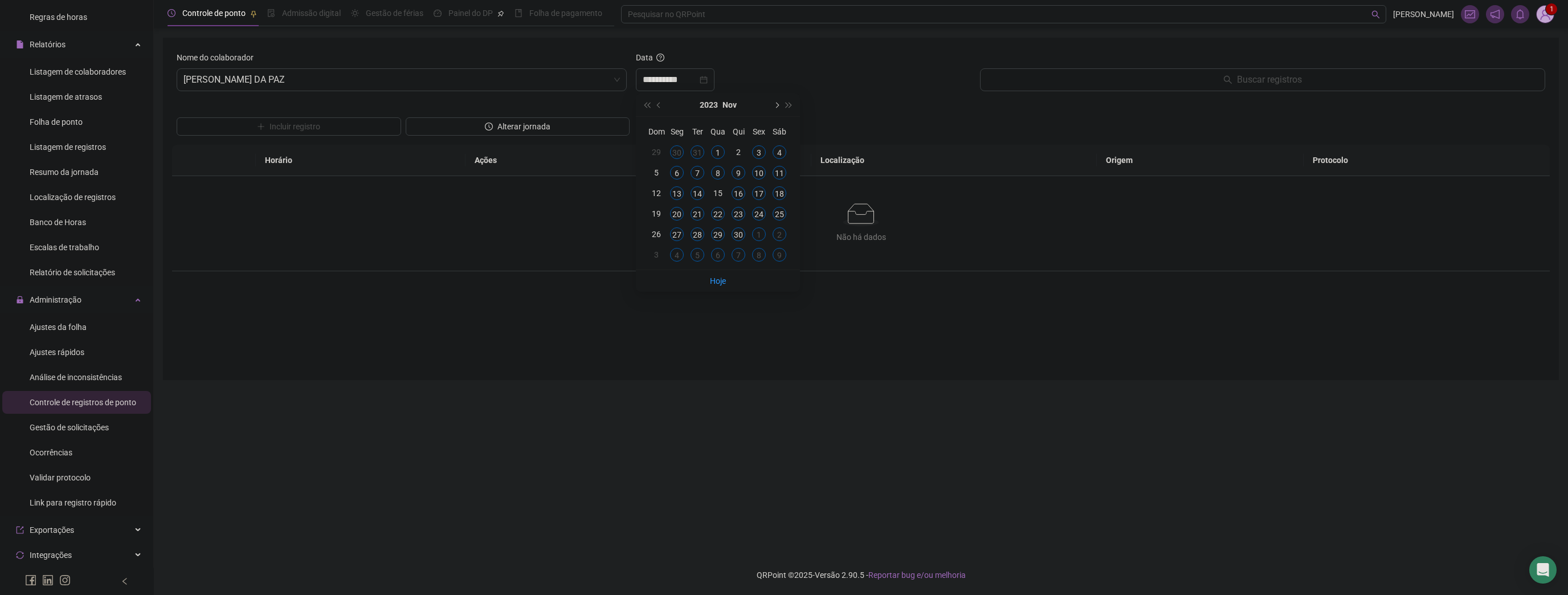
click at [776, 107] on span "next-year" at bounding box center [776, 105] width 6 height 6
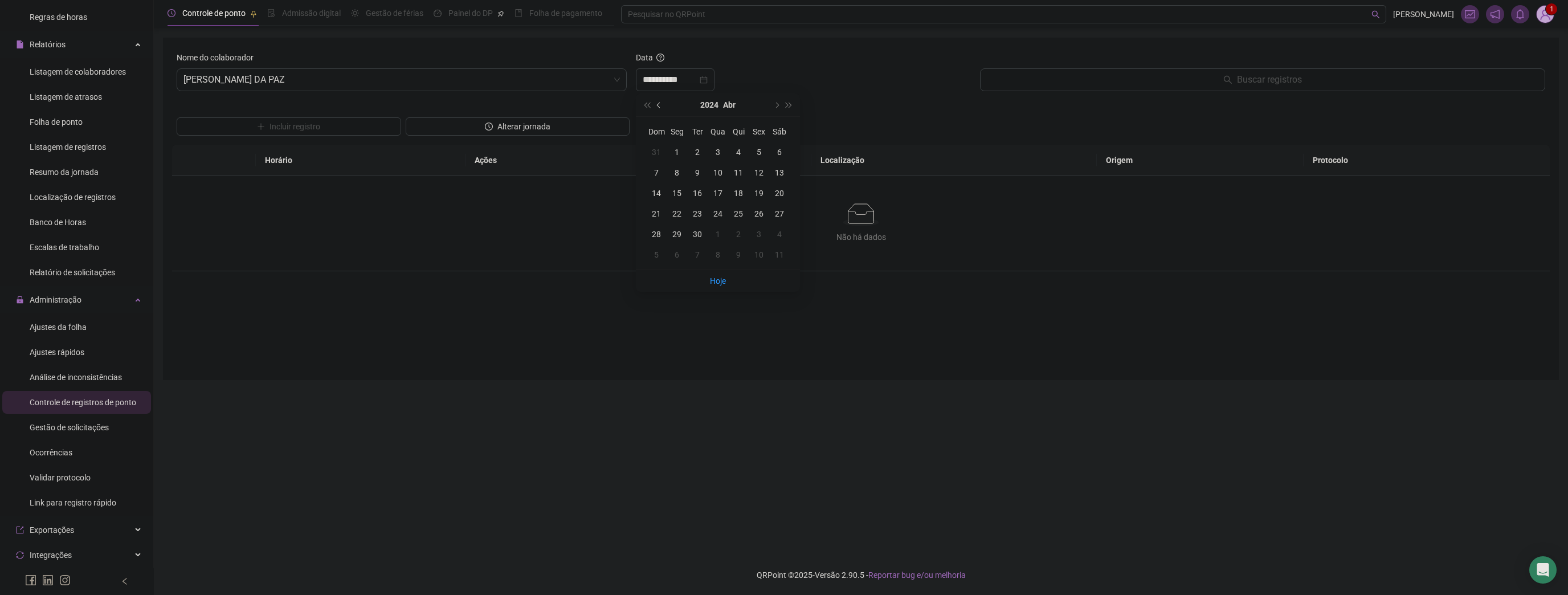
click at [661, 108] on button "prev-year" at bounding box center [660, 105] width 13 height 23
click at [78, 327] on span "Ajustes da folha" at bounding box center [58, 327] width 57 height 9
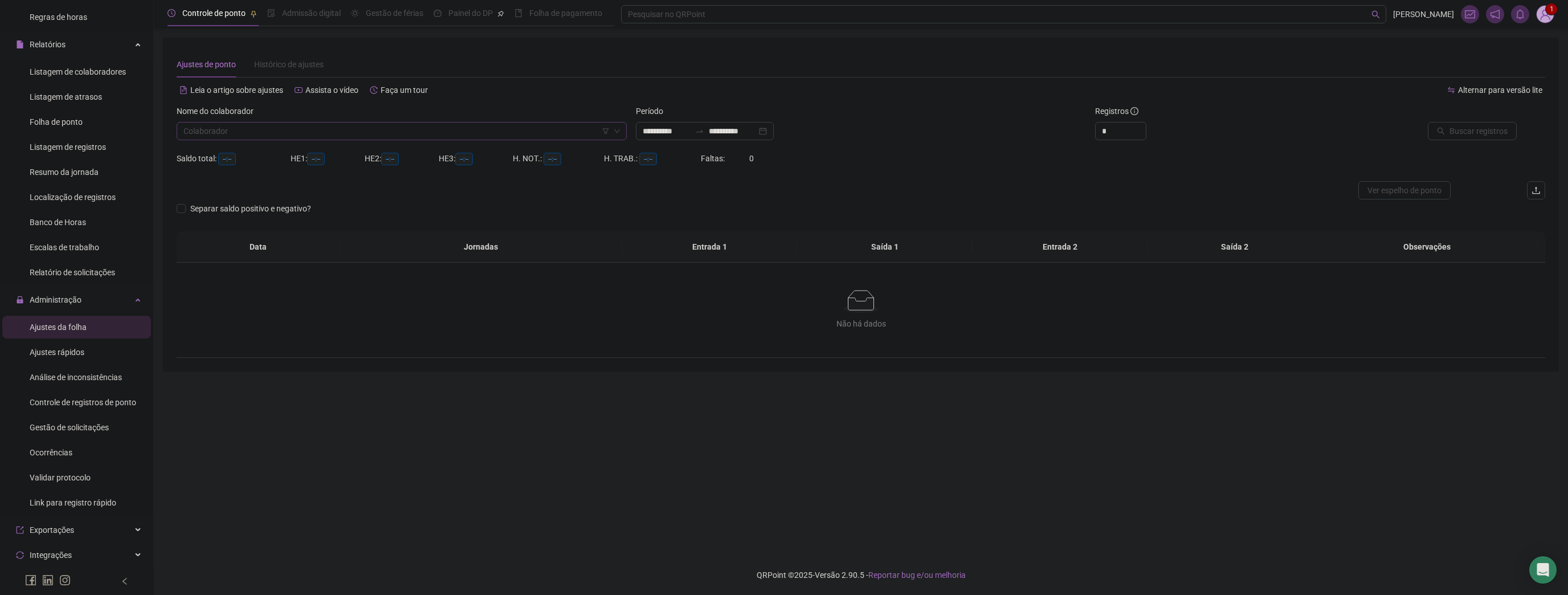
click at [231, 130] on input "search" at bounding box center [396, 131] width 426 height 17
click at [262, 213] on div "[PERSON_NAME] DA PAZ" at bounding box center [402, 208] width 432 height 13
click at [757, 129] on input "**********" at bounding box center [733, 131] width 48 height 13
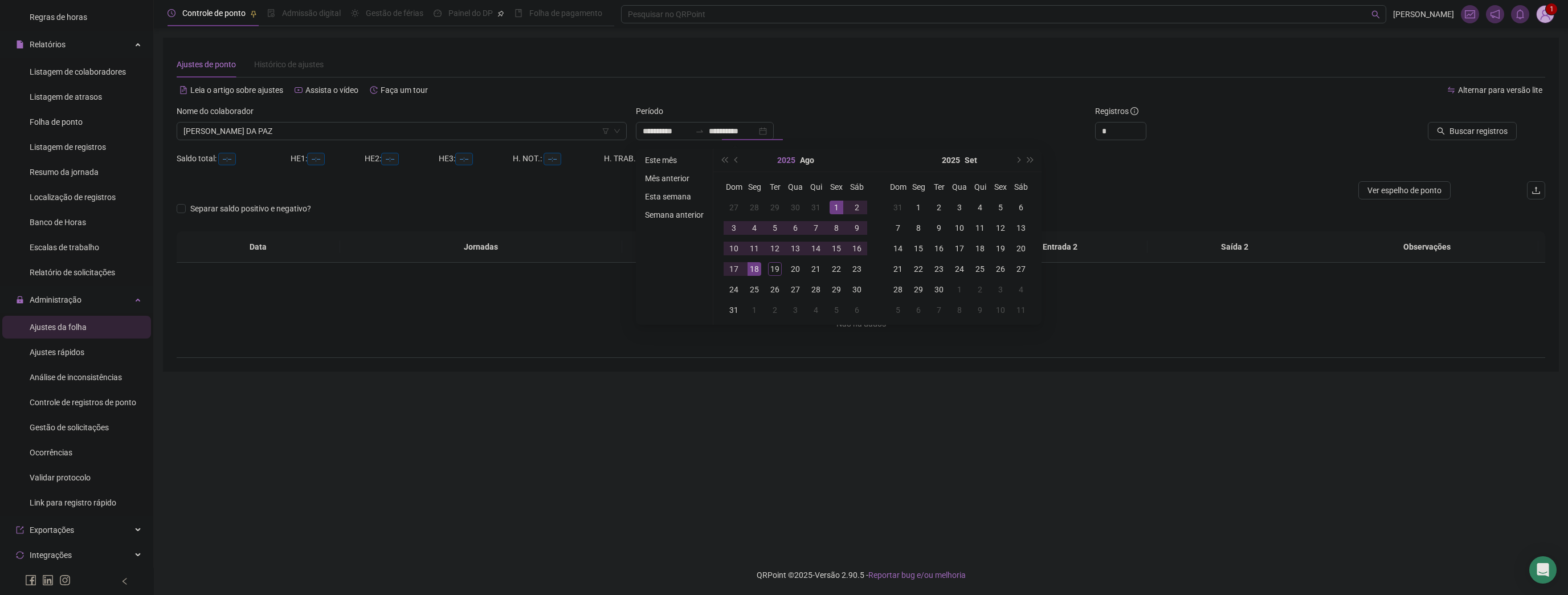
click at [784, 161] on button "2025" at bounding box center [786, 160] width 18 height 23
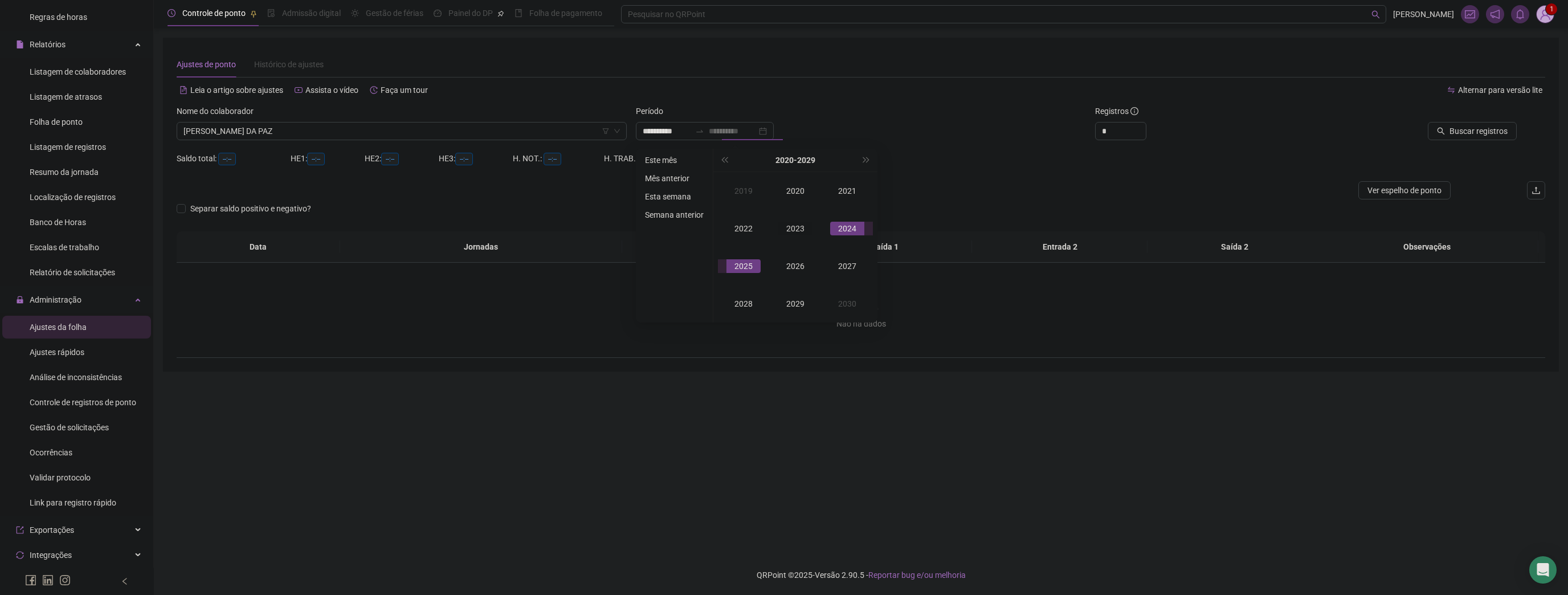
click at [801, 228] on div "2023" at bounding box center [796, 228] width 35 height 13
click at [740, 301] on div "Out" at bounding box center [744, 303] width 35 height 13
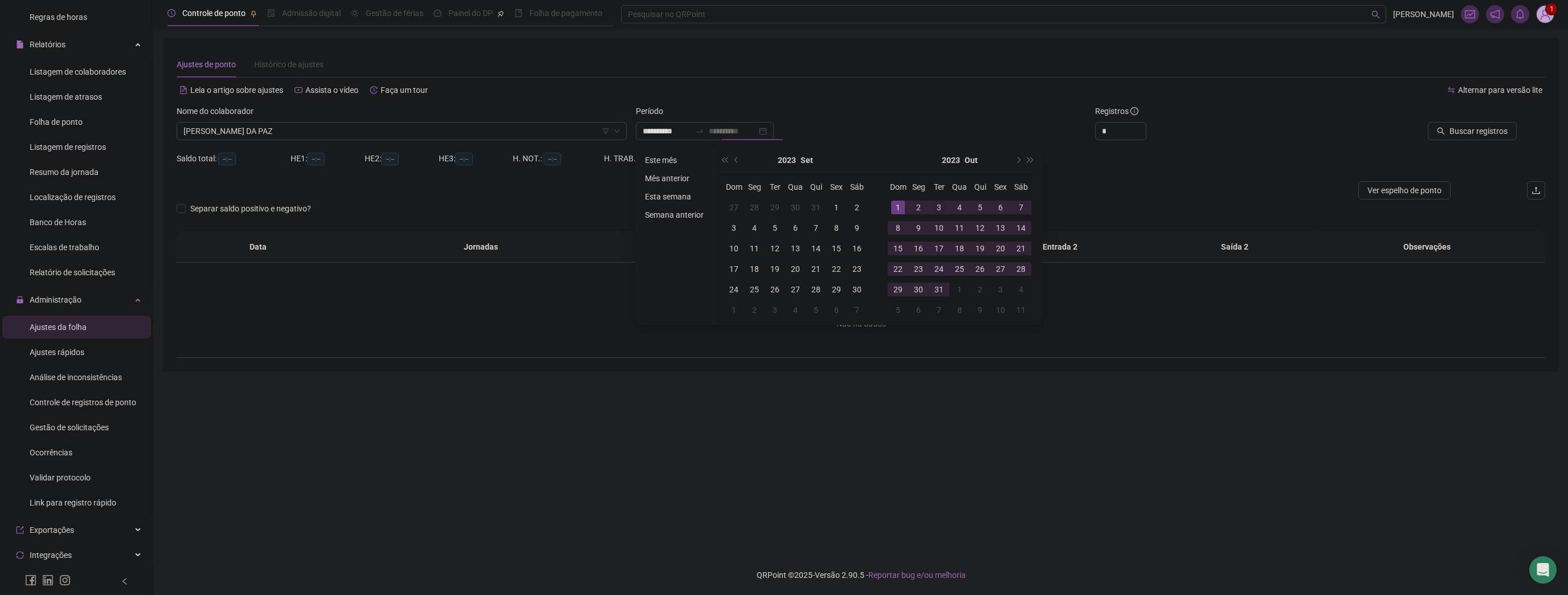
type input "**********"
click at [932, 208] on div "3" at bounding box center [939, 207] width 13 height 13
click at [941, 292] on div "31" at bounding box center [939, 289] width 13 height 13
type input "**********"
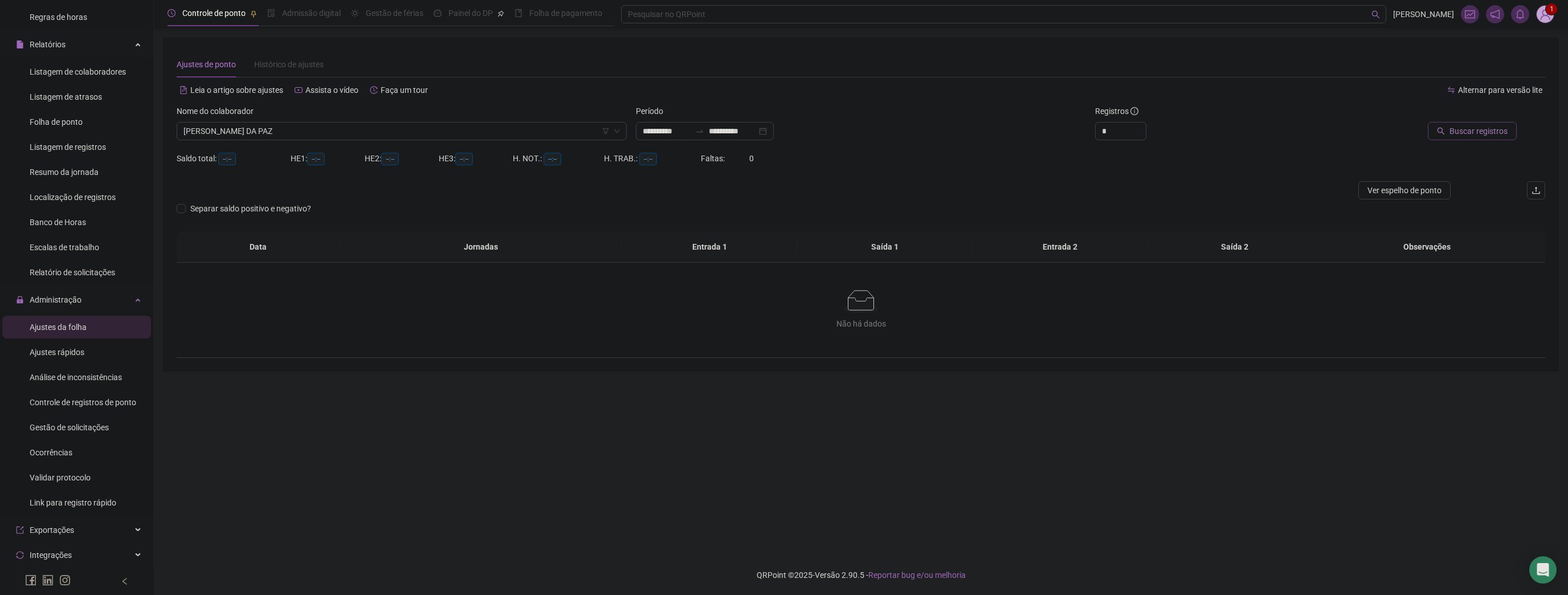
click at [1486, 126] on span "Buscar registros" at bounding box center [1479, 131] width 58 height 13
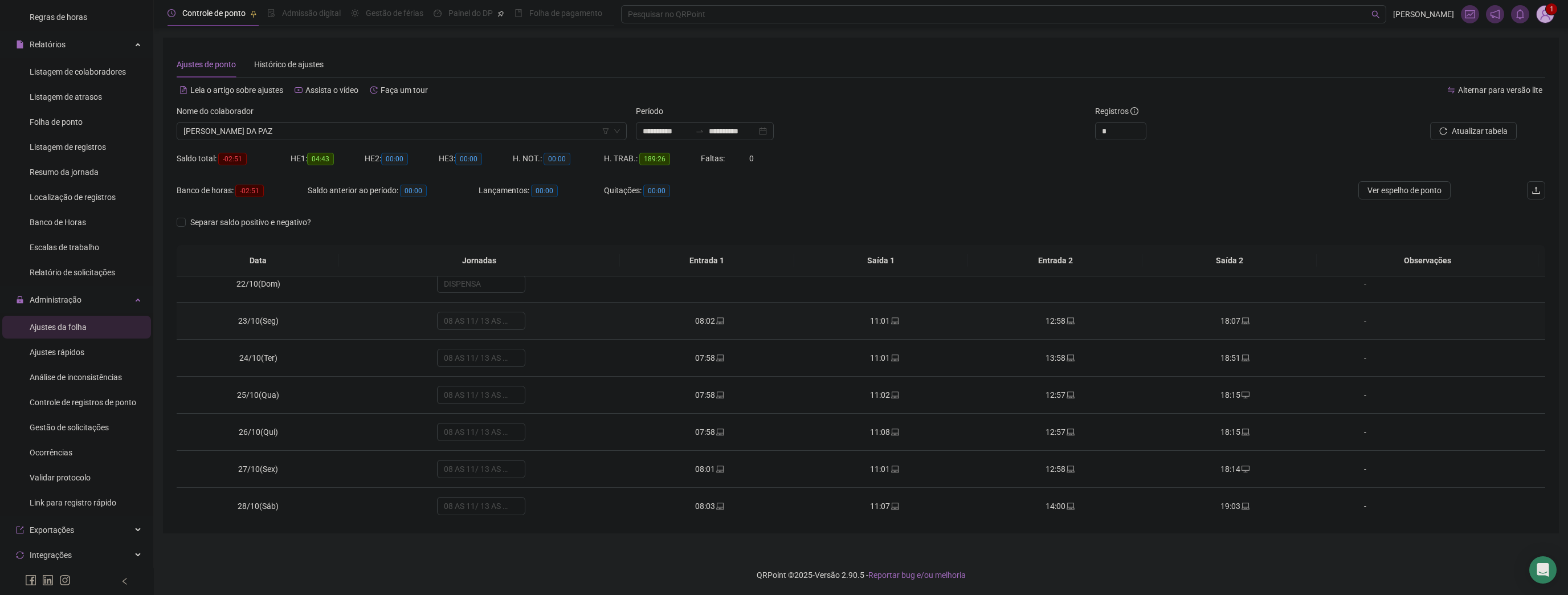
scroll to position [827, 0]
click at [1139, 126] on icon "up" at bounding box center [1140, 128] width 4 height 4
type input "*"
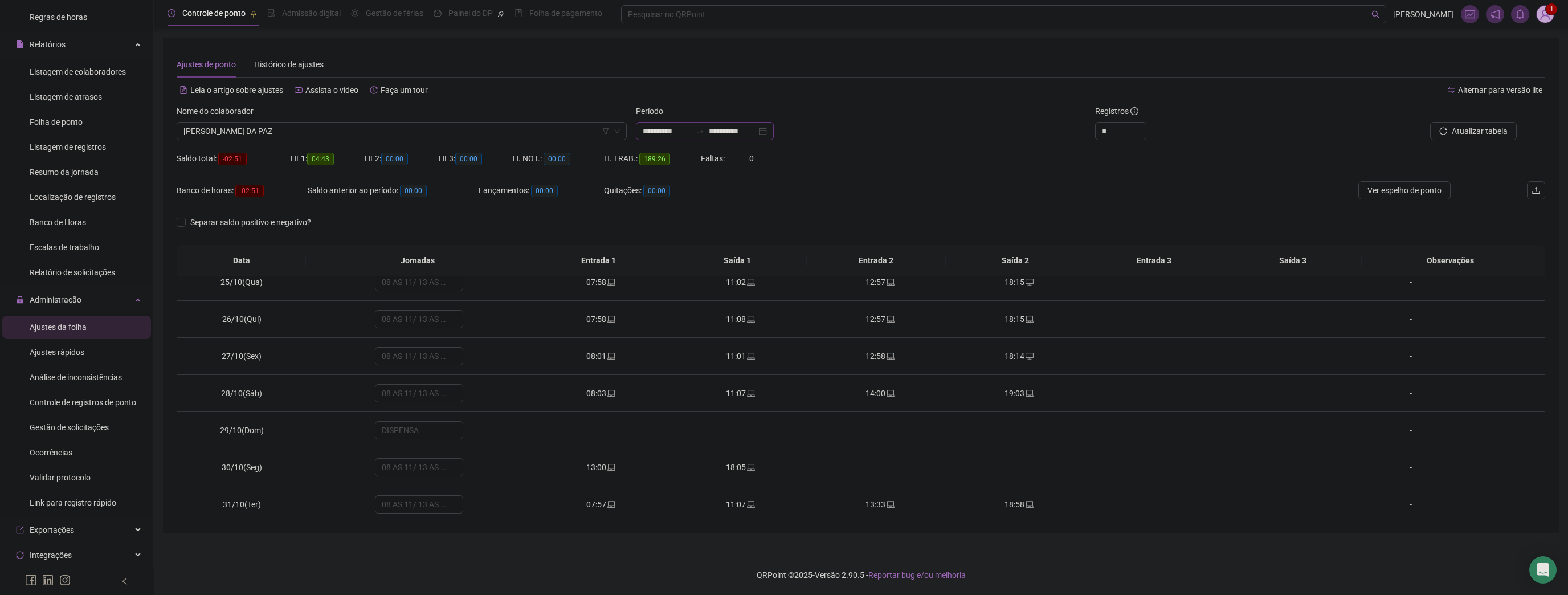
click at [691, 133] on input "**********" at bounding box center [667, 131] width 48 height 13
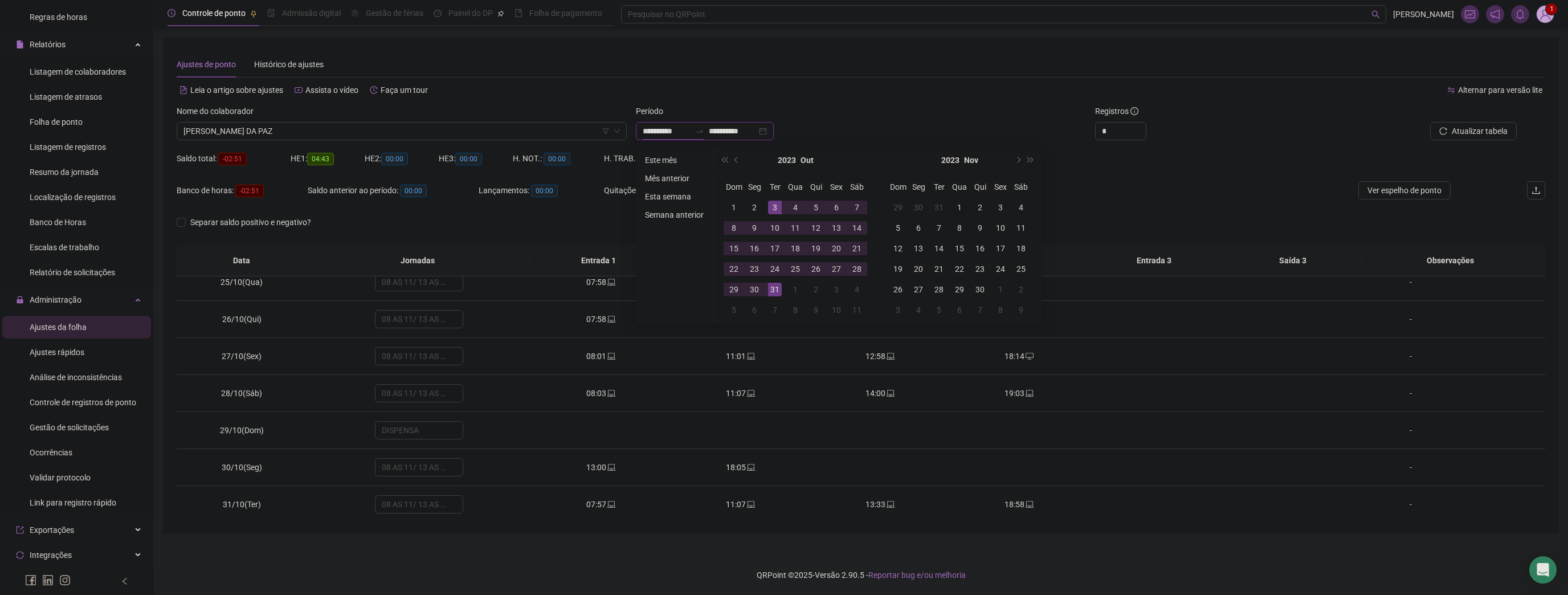
type input "**********"
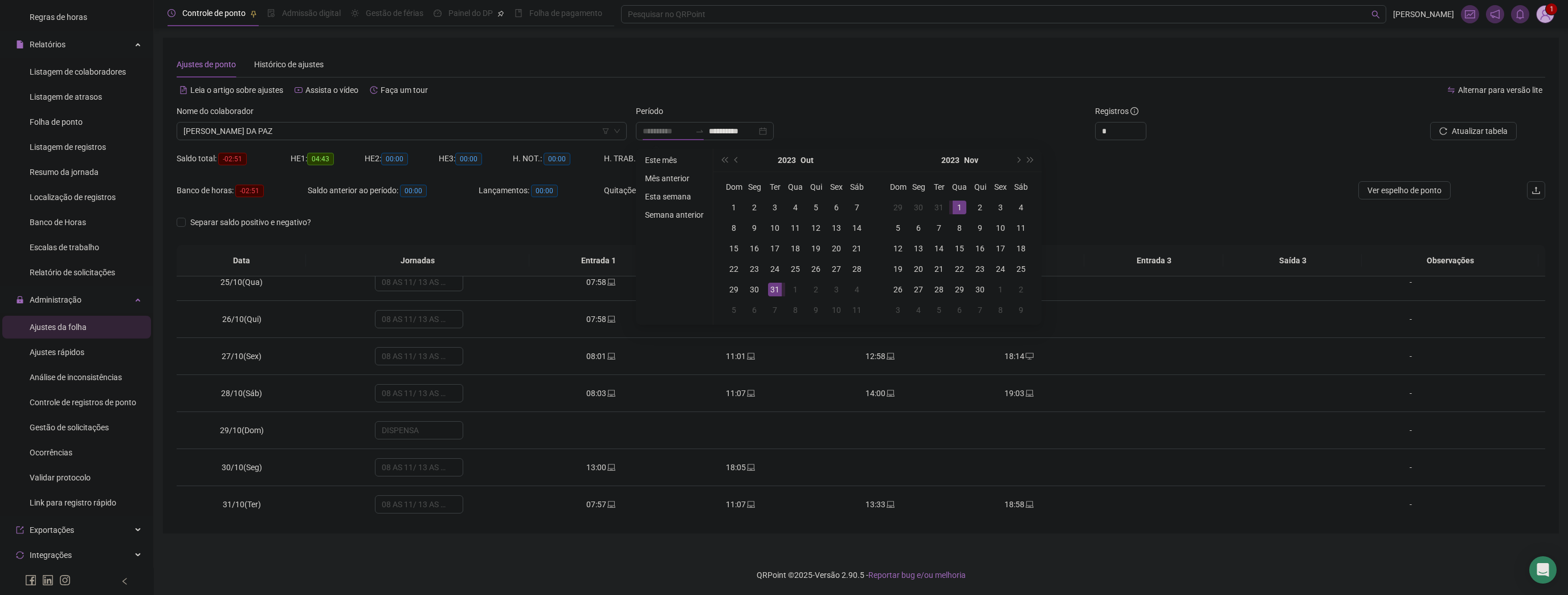
click at [958, 205] on div "1" at bounding box center [959, 207] width 13 height 13
type input "**********"
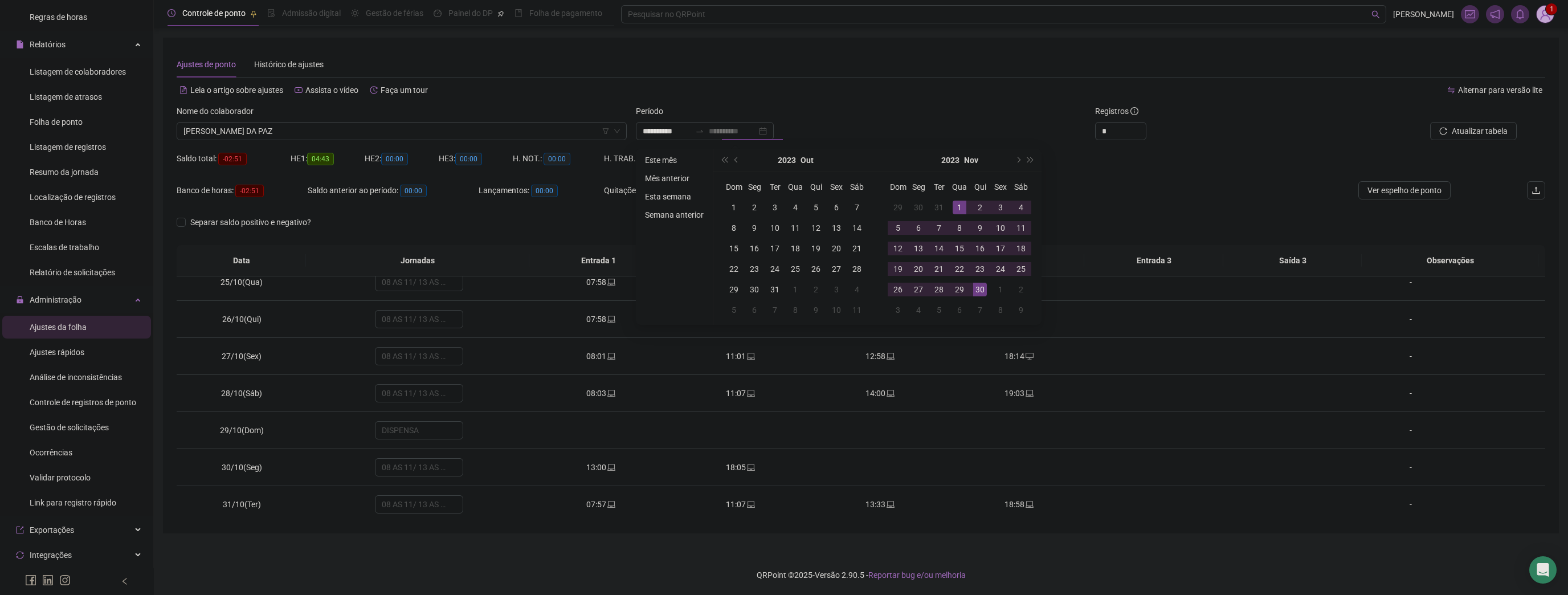
click at [978, 287] on div "30" at bounding box center [979, 289] width 13 height 13
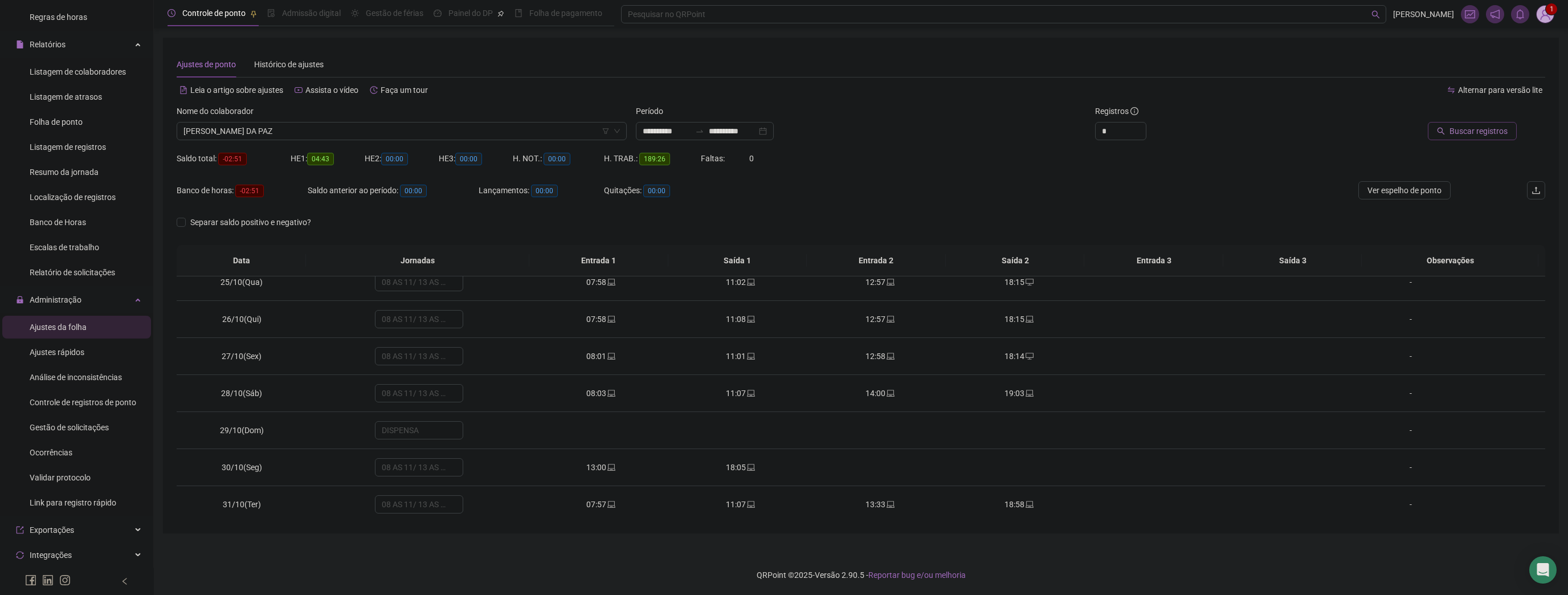
click at [1503, 130] on span "Buscar registros" at bounding box center [1479, 131] width 58 height 13
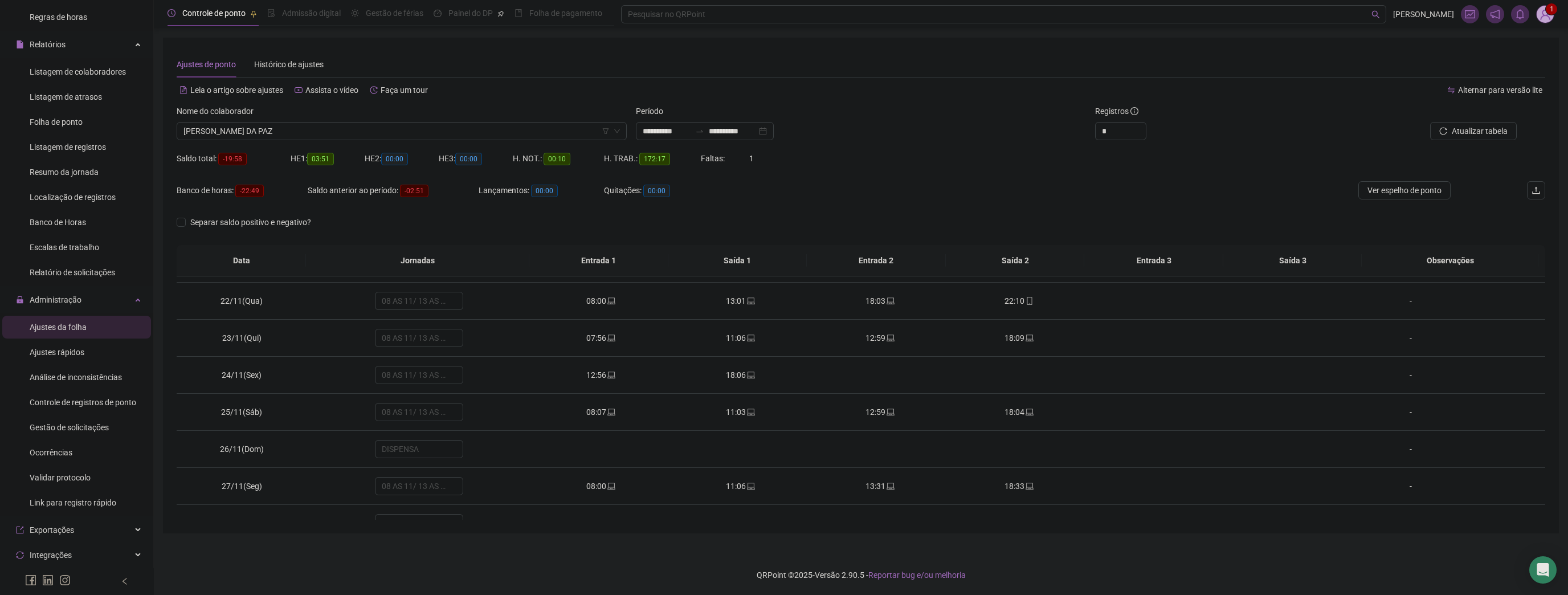
scroll to position [775, 0]
click at [704, 132] on icon "swap-right" at bounding box center [699, 131] width 9 height 9
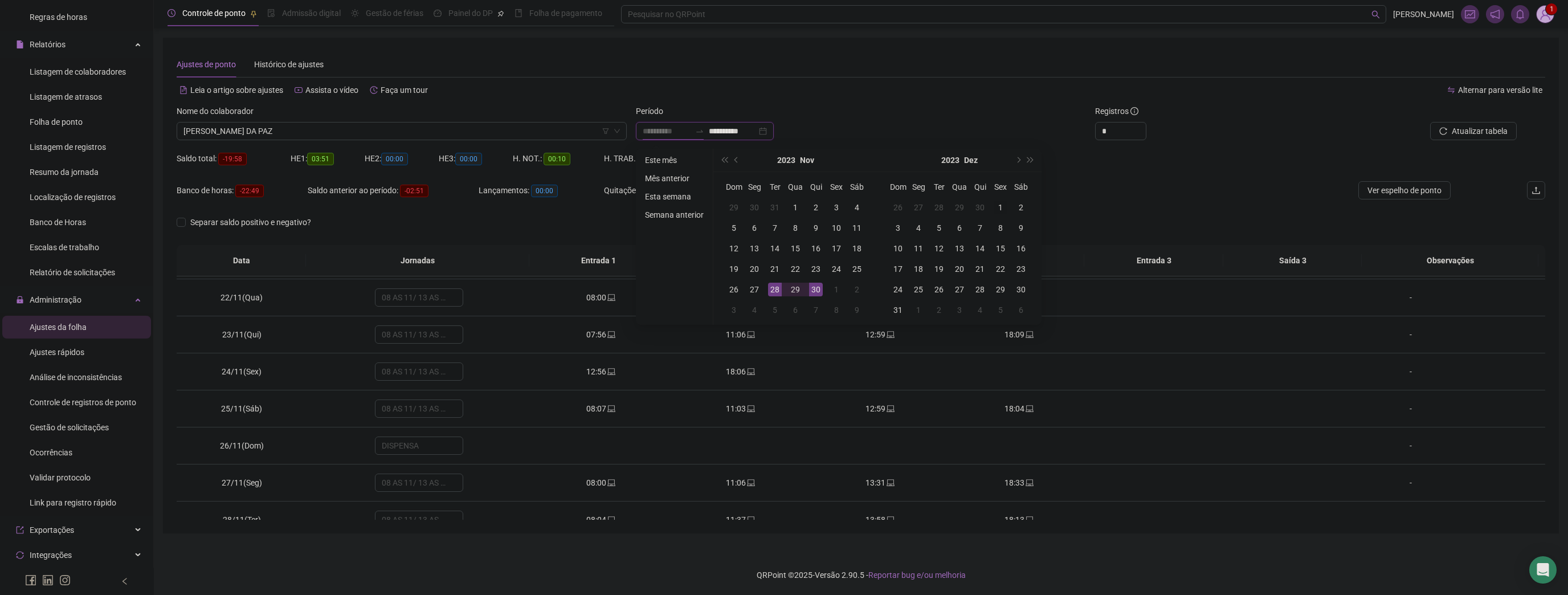
type input "**********"
click at [1008, 207] on td "1" at bounding box center [1001, 207] width 20 height 20
type input "**********"
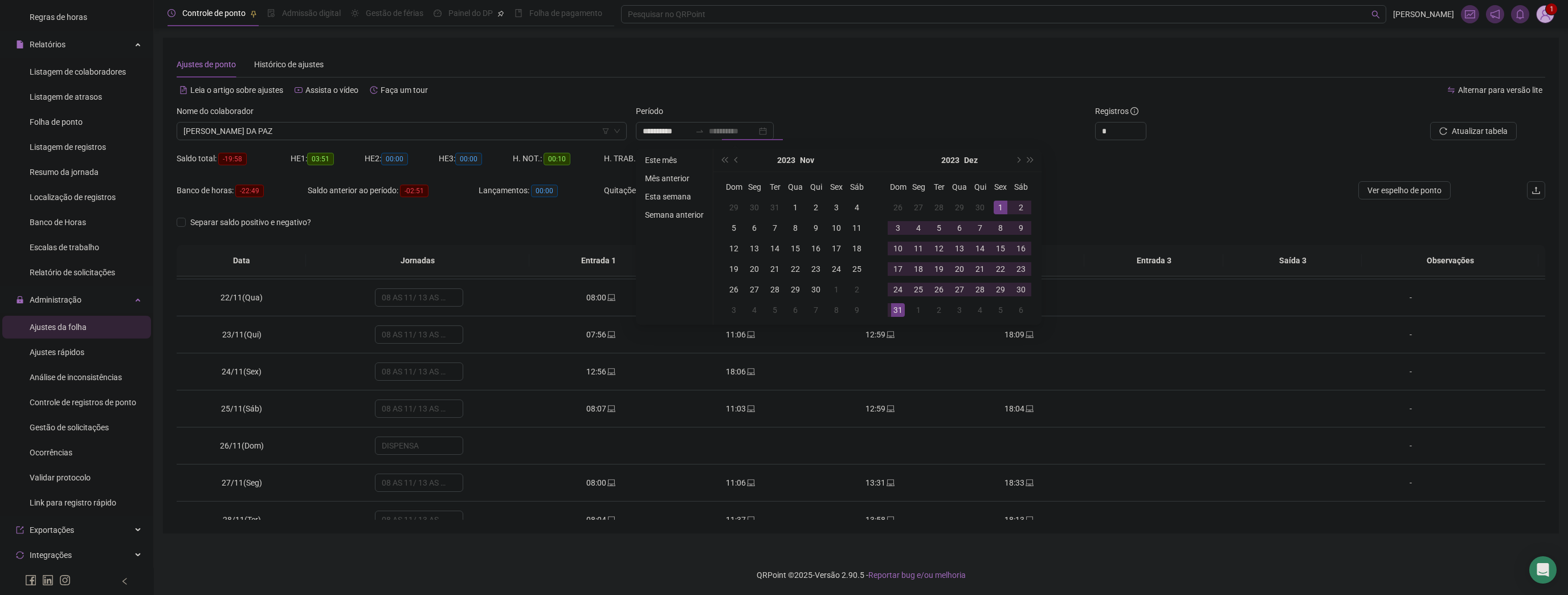
click at [895, 313] on div "31" at bounding box center [898, 310] width 13 height 13
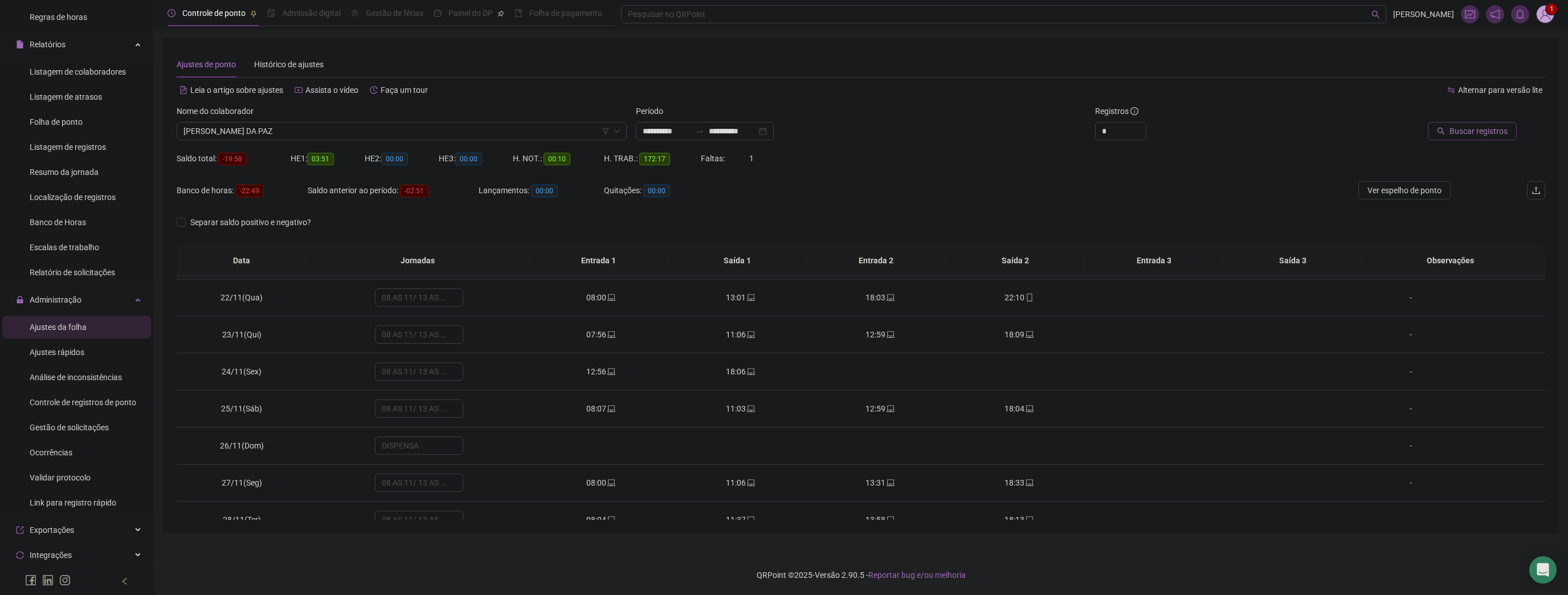
click at [1452, 134] on span "Buscar registros" at bounding box center [1479, 131] width 58 height 13
click at [732, 433] on span "11:00" at bounding box center [736, 437] width 20 height 9
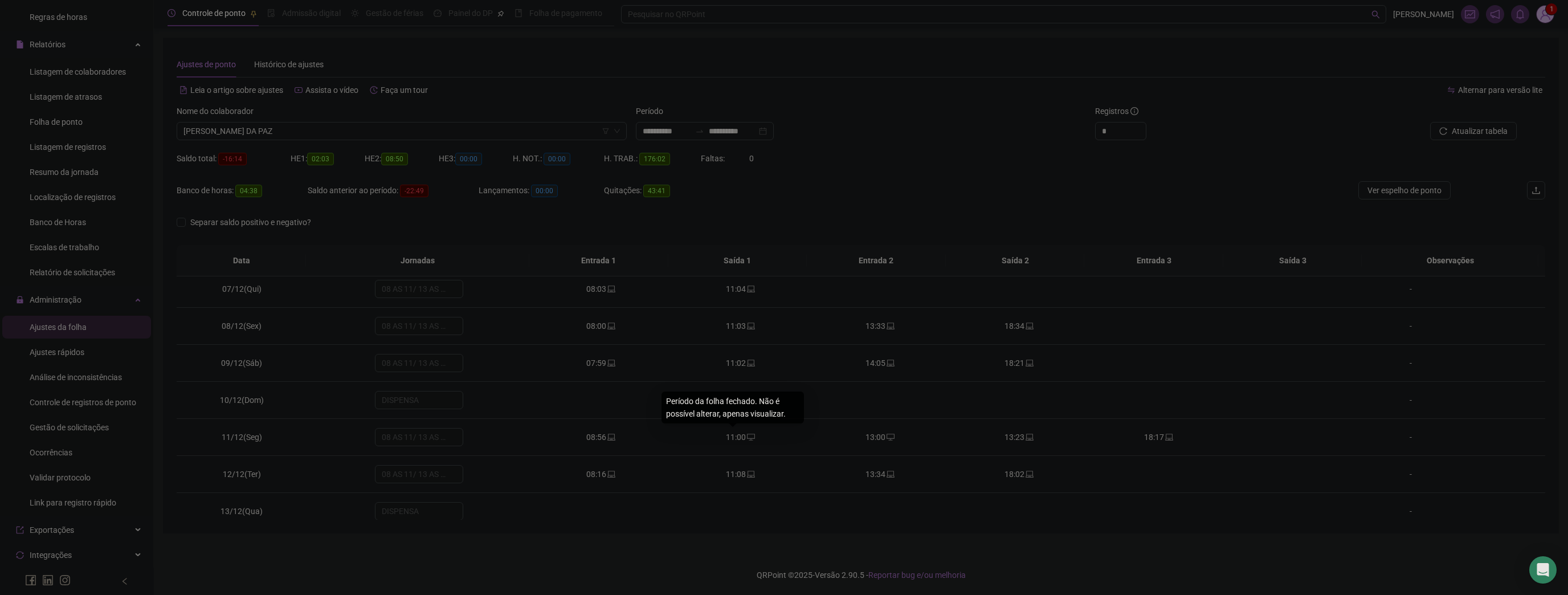
type input "**********"
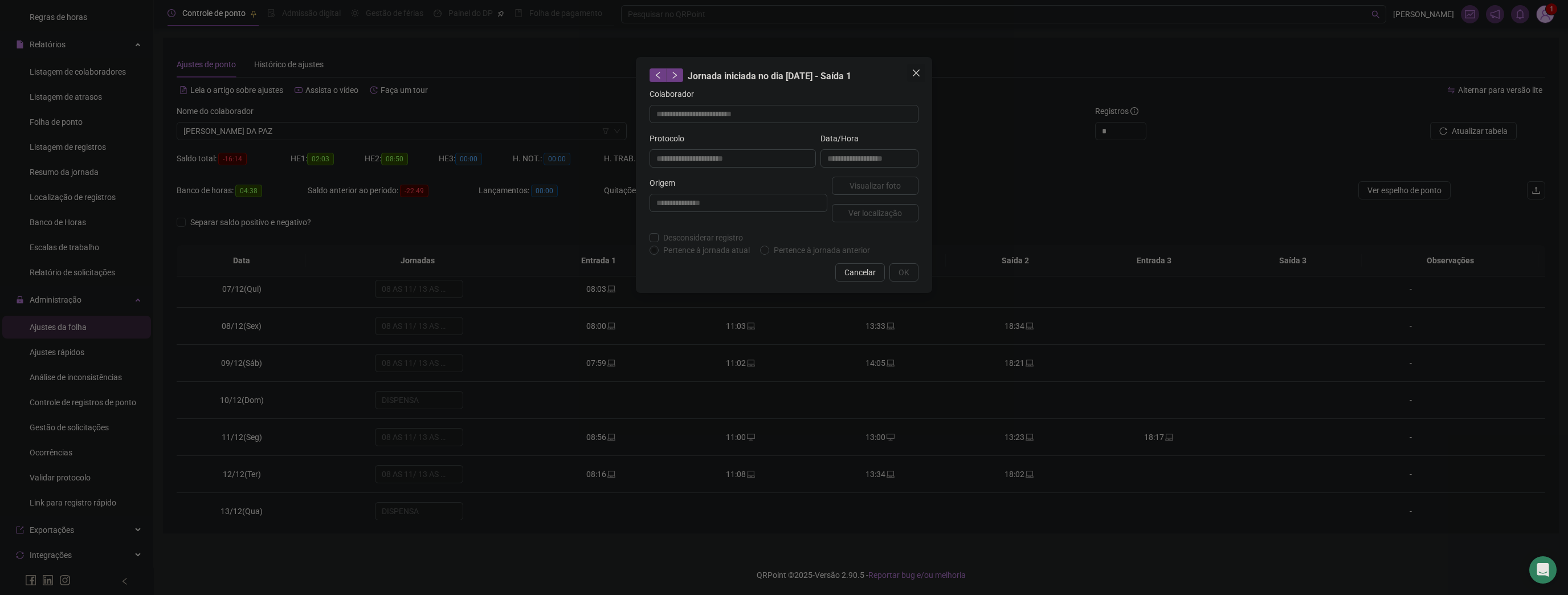
click at [915, 68] on button "Close" at bounding box center [917, 73] width 18 height 18
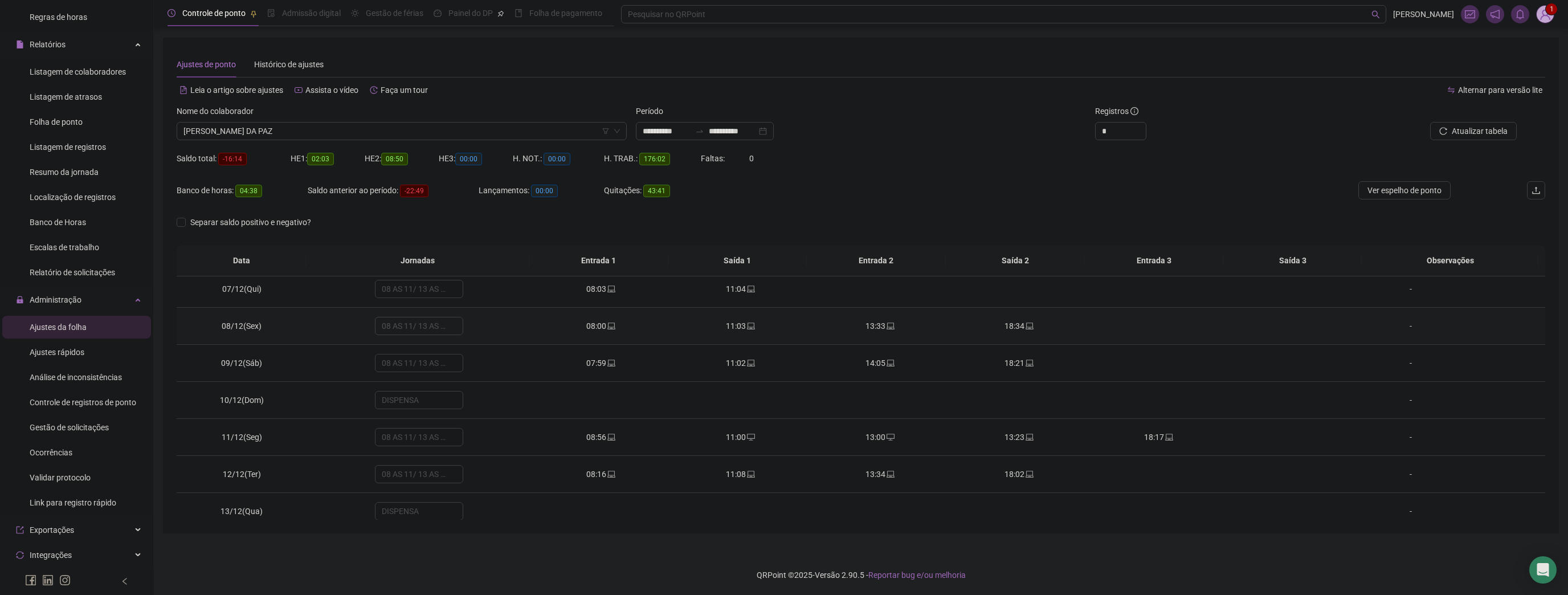
click at [608, 324] on icon "laptop" at bounding box center [611, 326] width 8 height 7
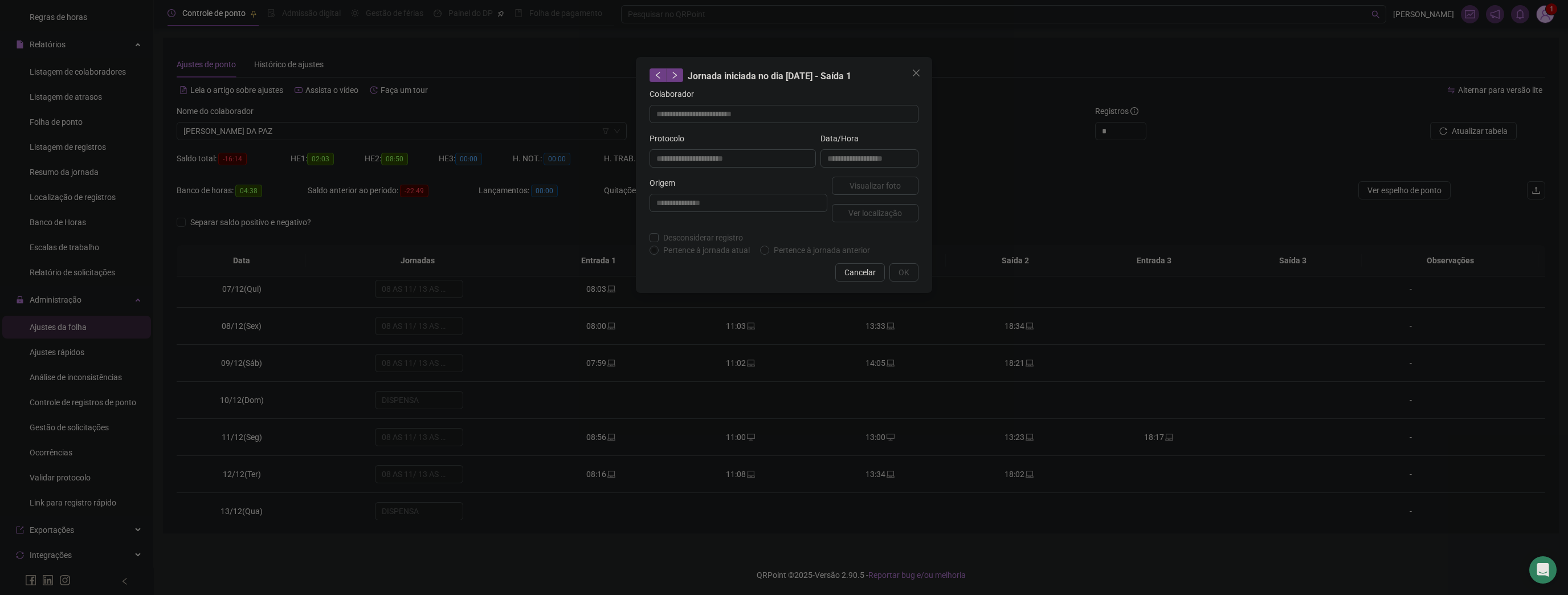
type input "**********"
click at [866, 183] on span "Visualizar foto" at bounding box center [875, 186] width 51 height 13
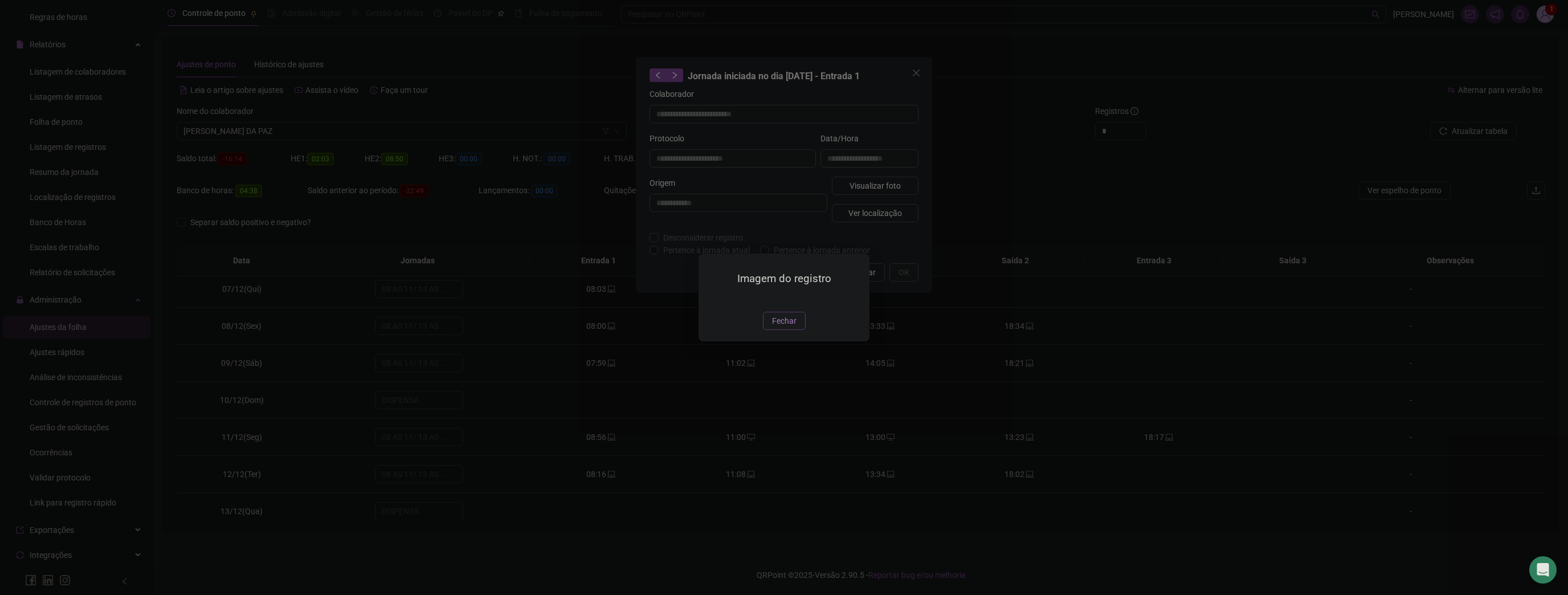
click at [777, 327] on span "Fechar" at bounding box center [784, 321] width 25 height 13
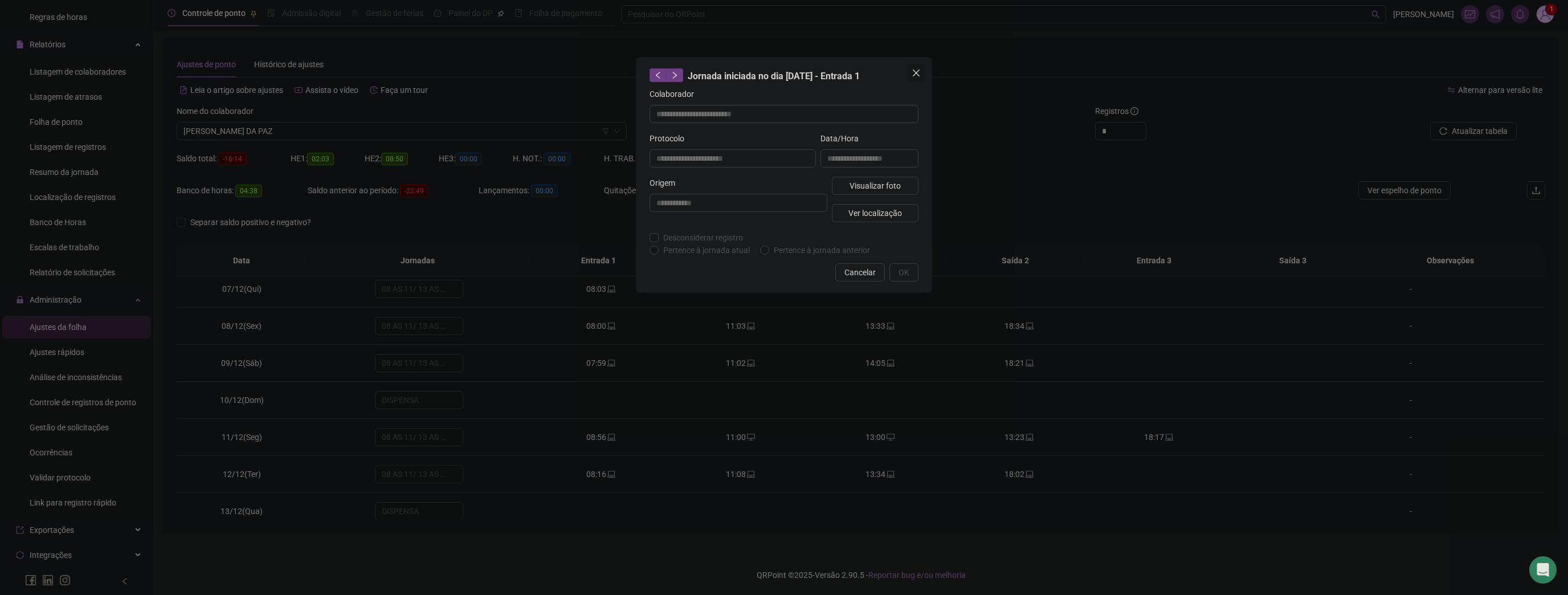
click at [914, 75] on icon "close" at bounding box center [917, 73] width 7 height 7
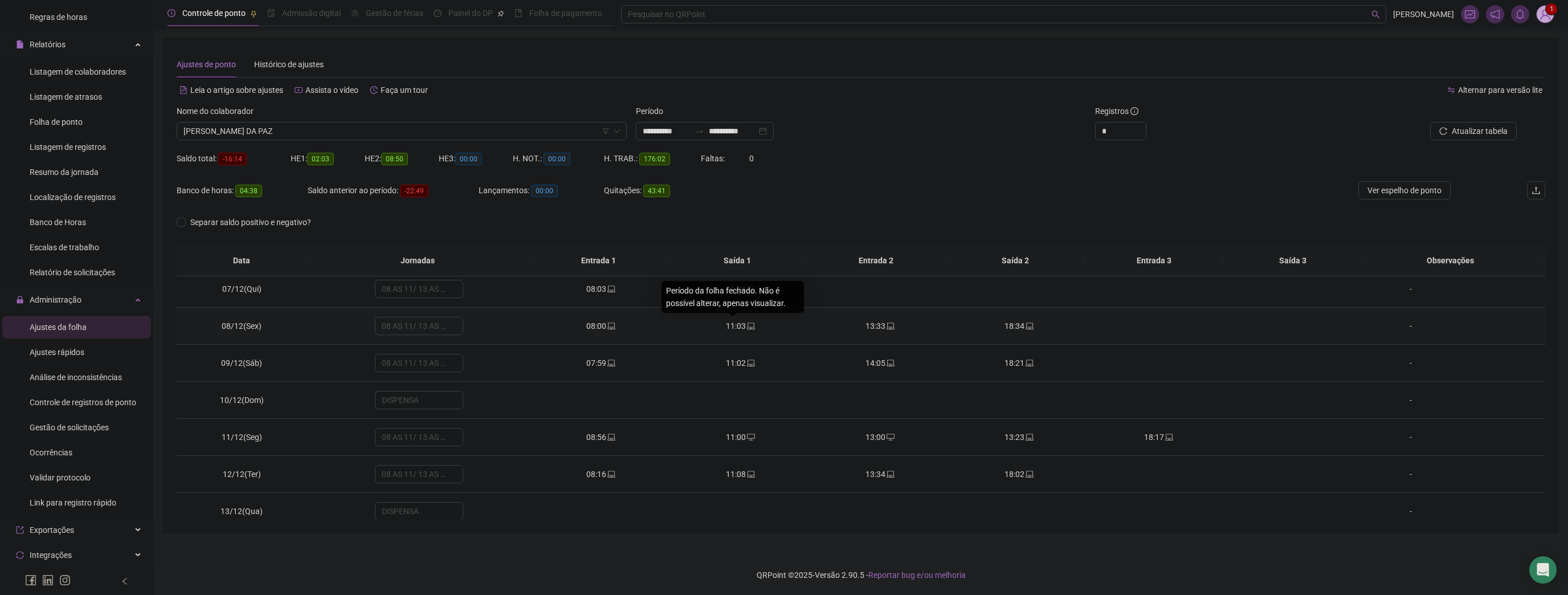
click at [740, 322] on span "11:03" at bounding box center [736, 325] width 20 height 9
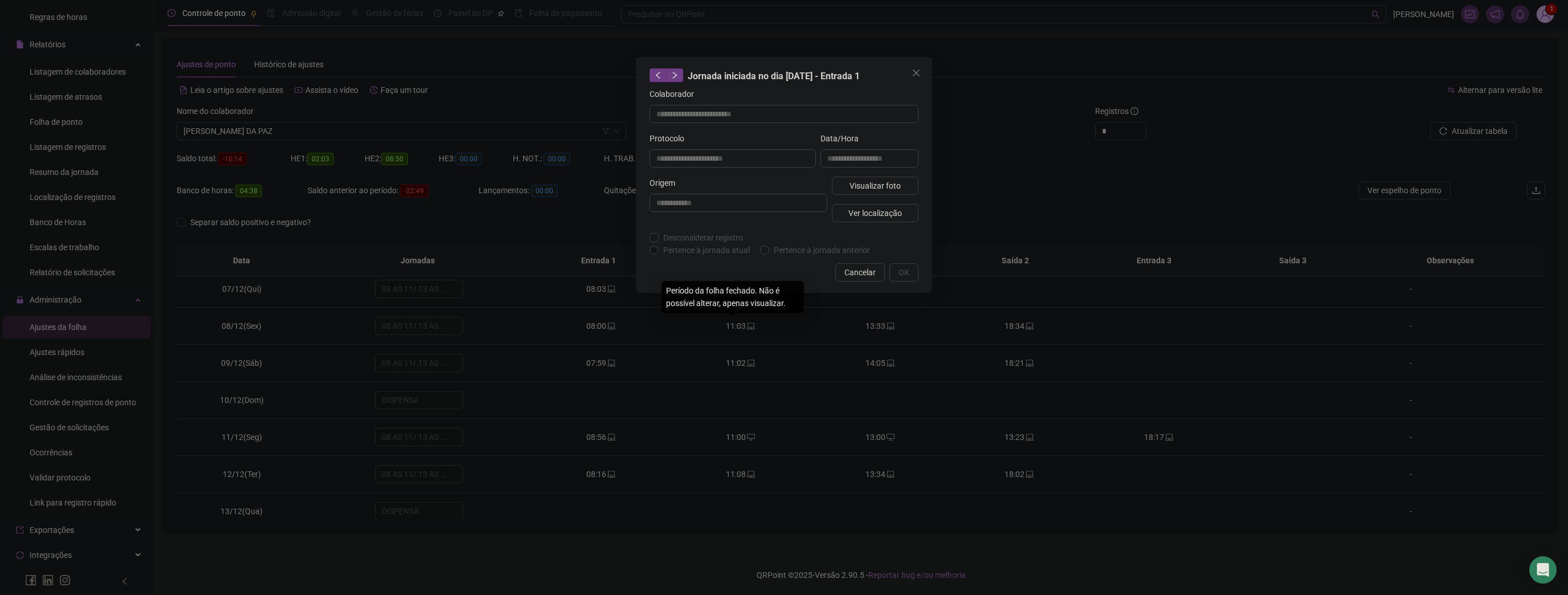
type input "**********"
click at [923, 68] on button "Close" at bounding box center [917, 73] width 18 height 18
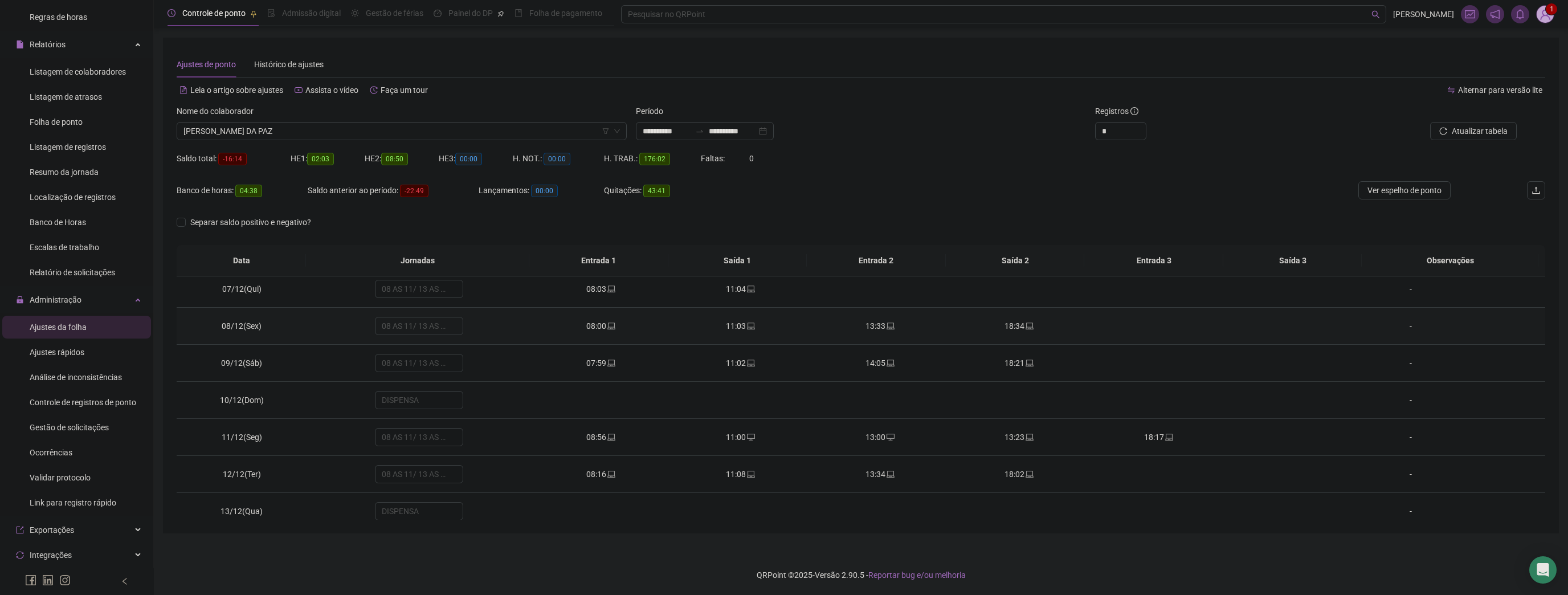
click at [869, 325] on span "13:33" at bounding box center [875, 325] width 20 height 9
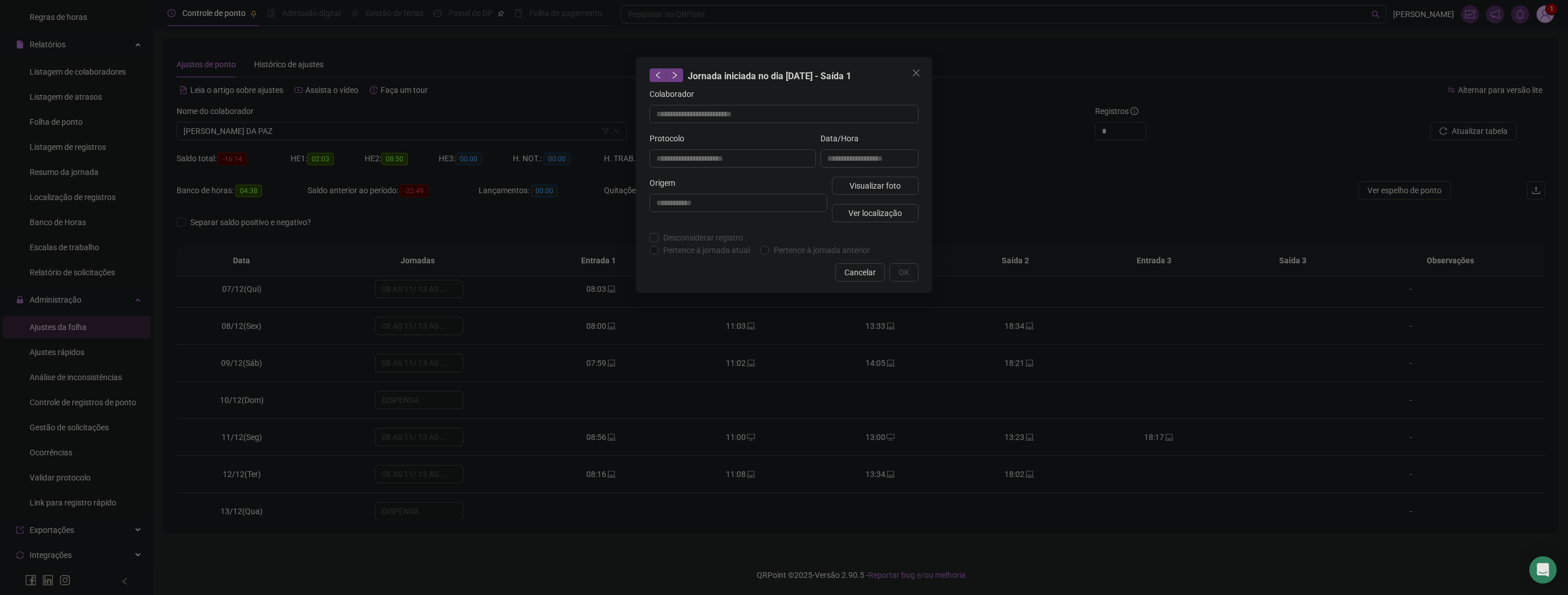
type input "**********"
click at [910, 76] on span "Close" at bounding box center [917, 73] width 18 height 9
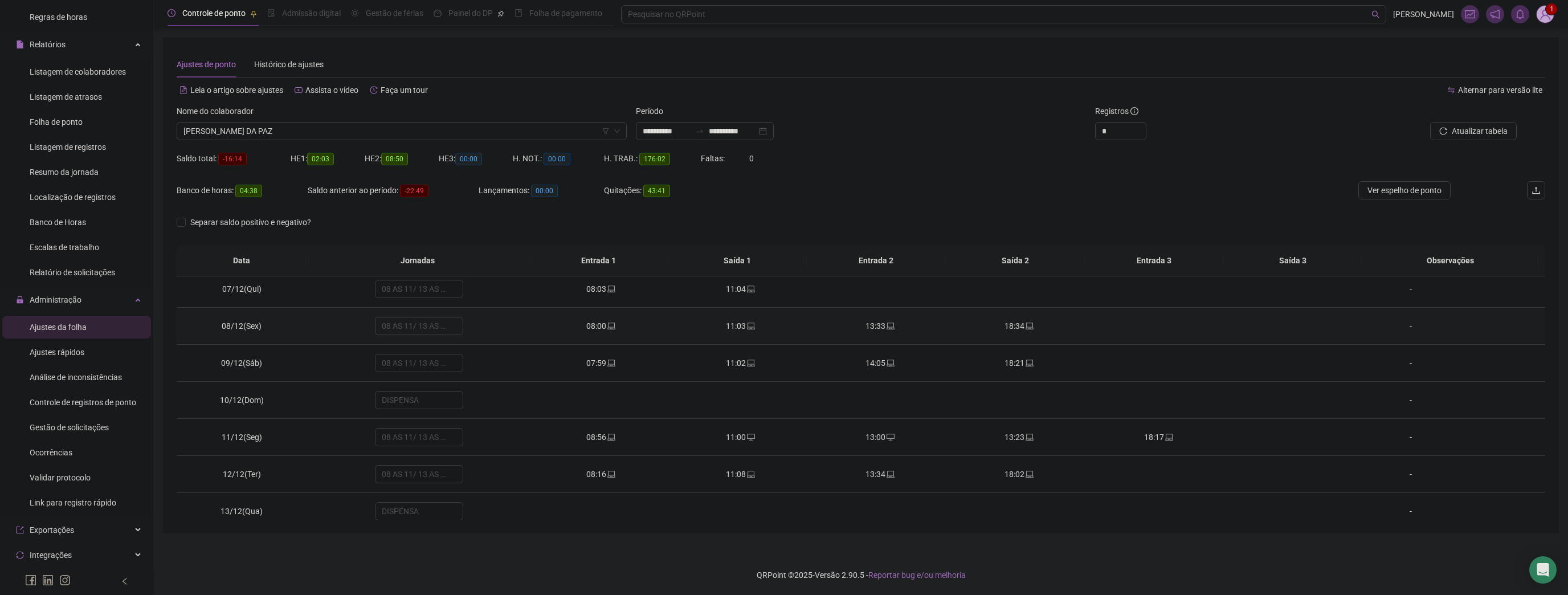
click at [1009, 325] on span "18:34" at bounding box center [1015, 325] width 20 height 9
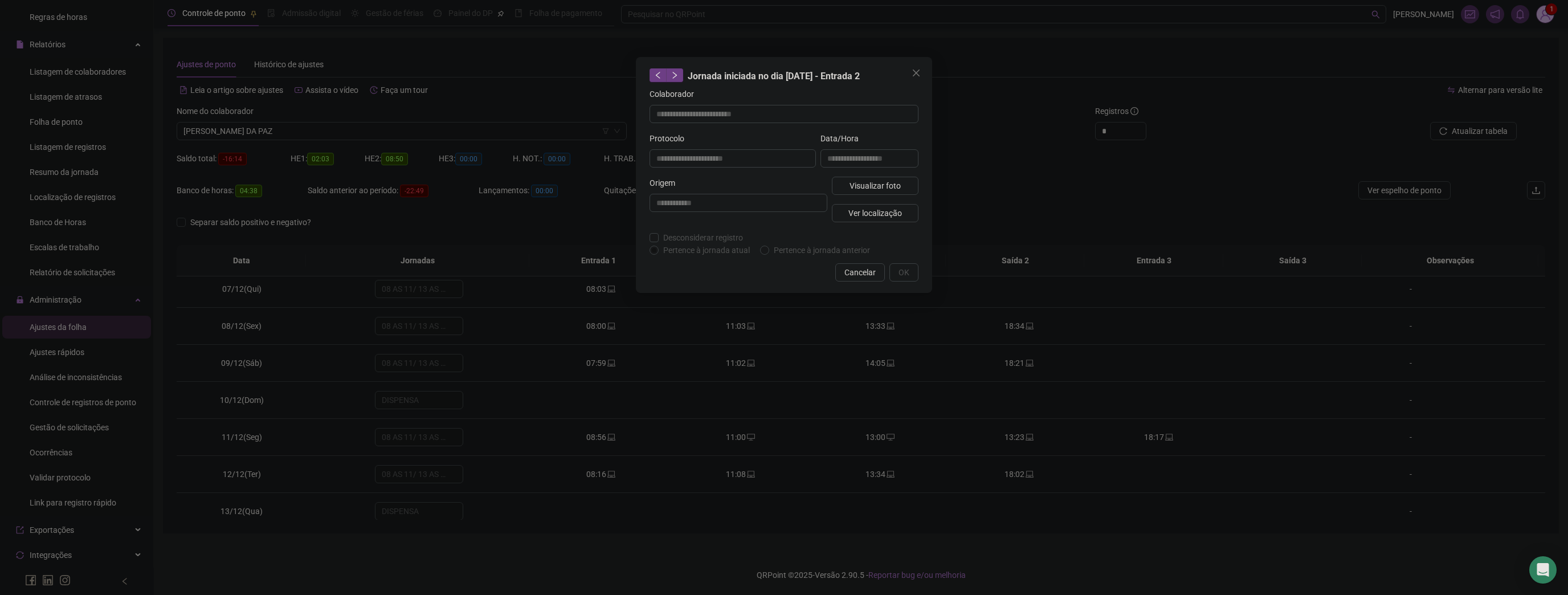
type input "**********"
click at [134, 208] on div "**********" at bounding box center [784, 297] width 1568 height 595
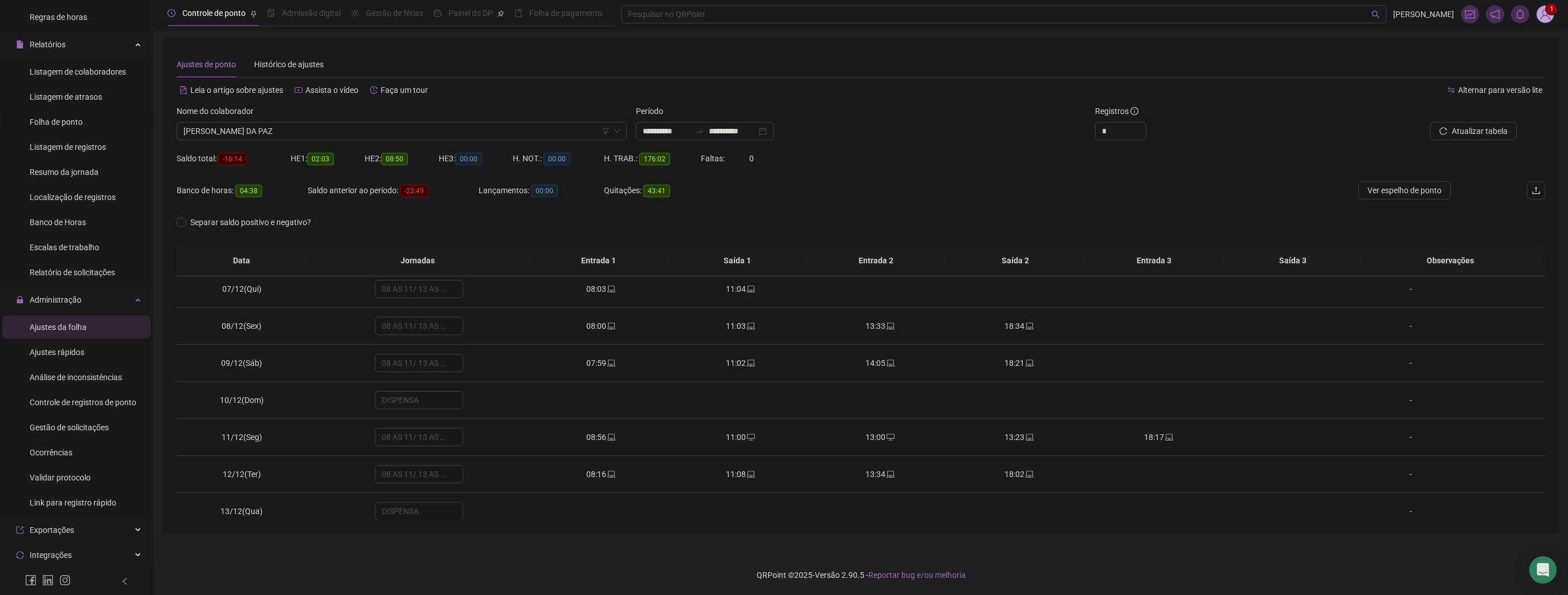
click at [77, 123] on span "Folha de ponto" at bounding box center [56, 122] width 53 height 9
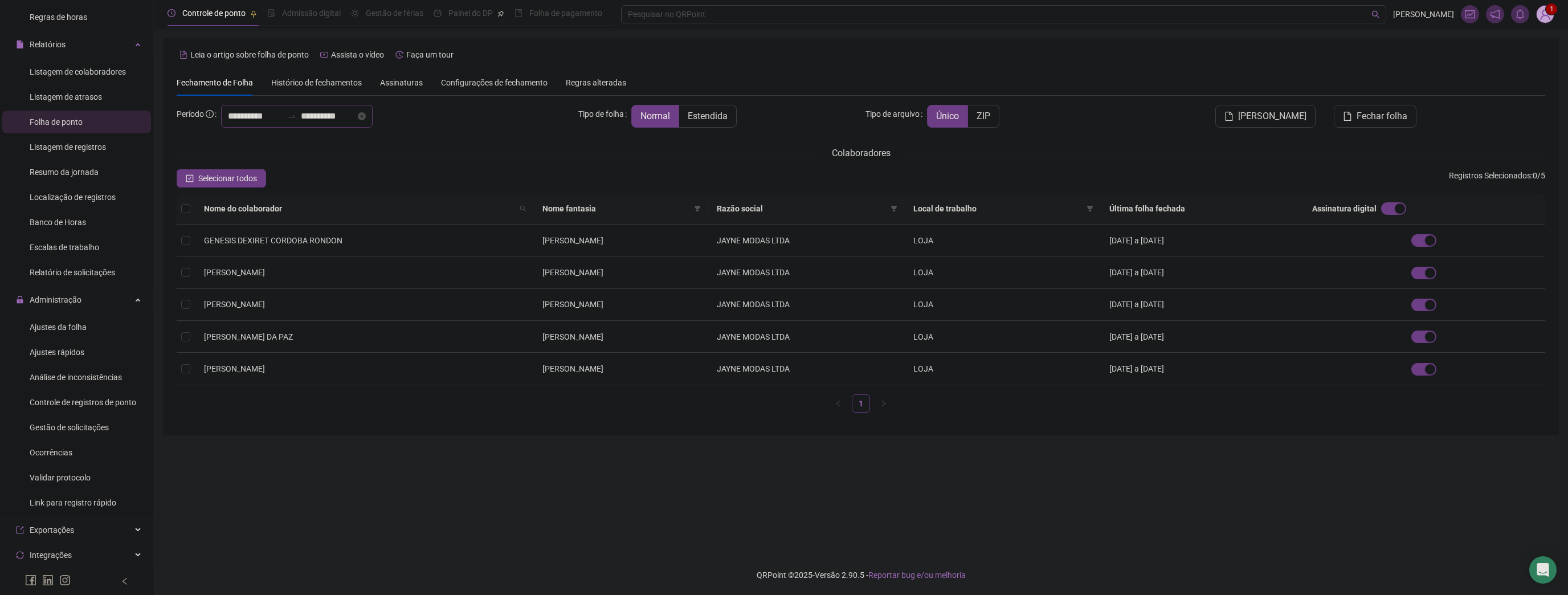
click at [278, 123] on div "**********" at bounding box center [296, 116] width 151 height 23
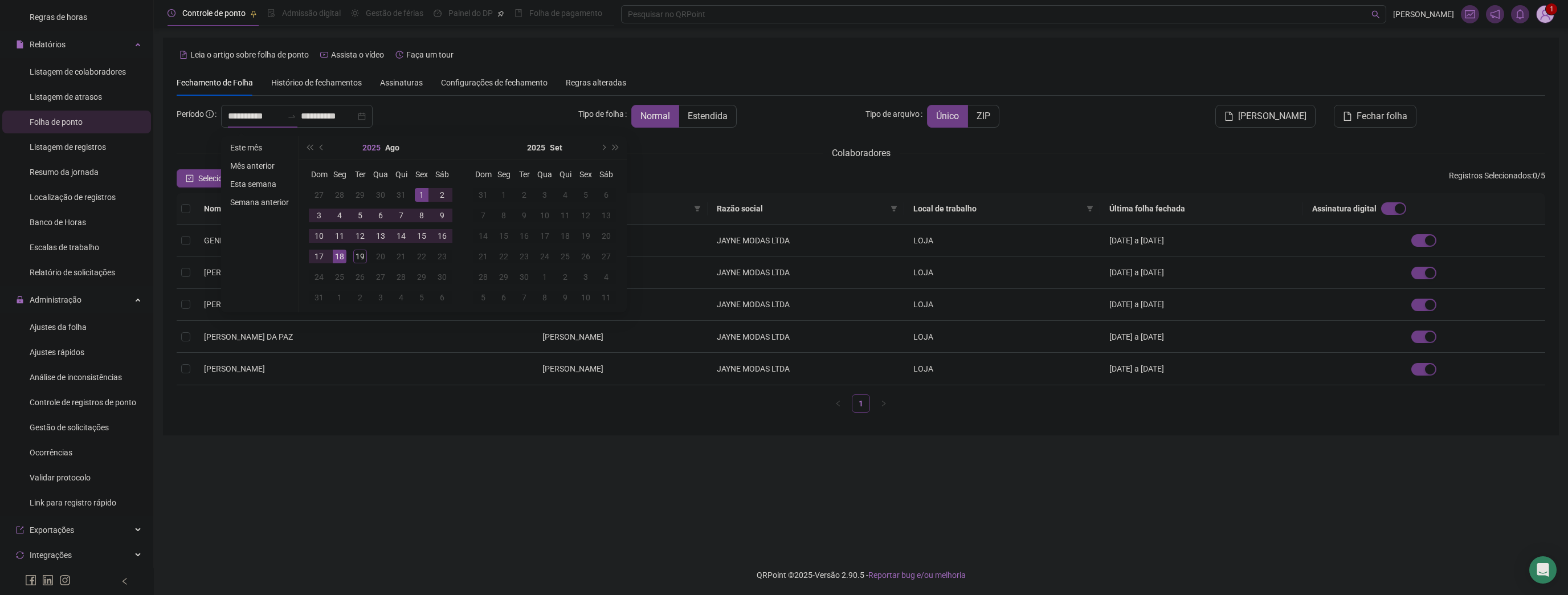
click at [375, 145] on button "2025" at bounding box center [372, 147] width 18 height 23
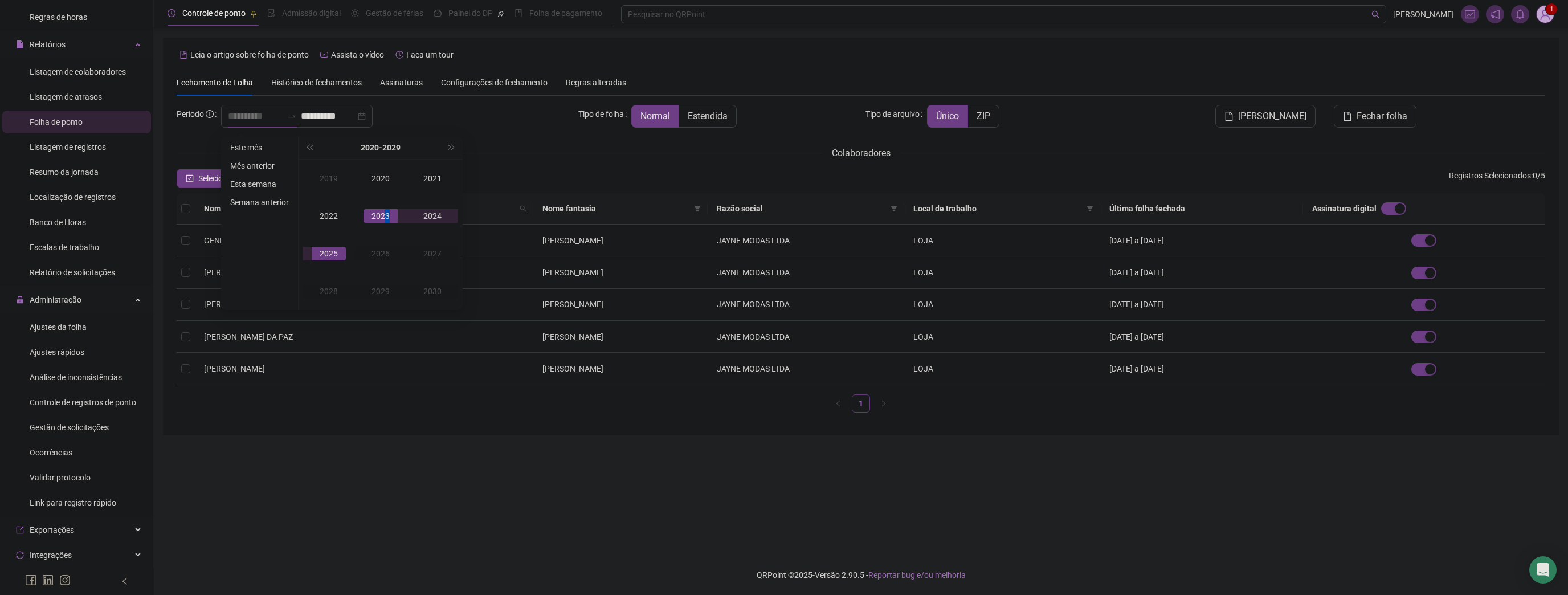
click at [385, 212] on div "2023" at bounding box center [380, 215] width 35 height 13
click at [330, 296] on div "Out" at bounding box center [329, 291] width 35 height 13
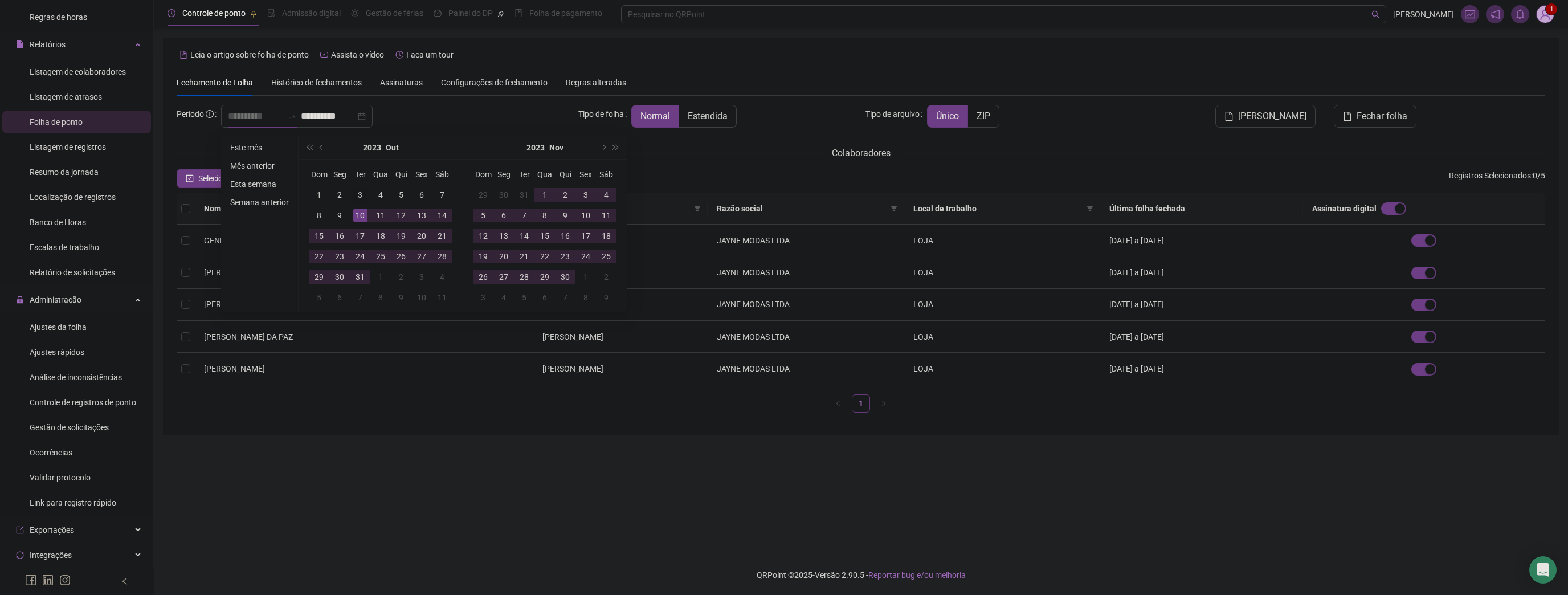
type input "**********"
click at [363, 196] on div "3" at bounding box center [360, 194] width 13 height 13
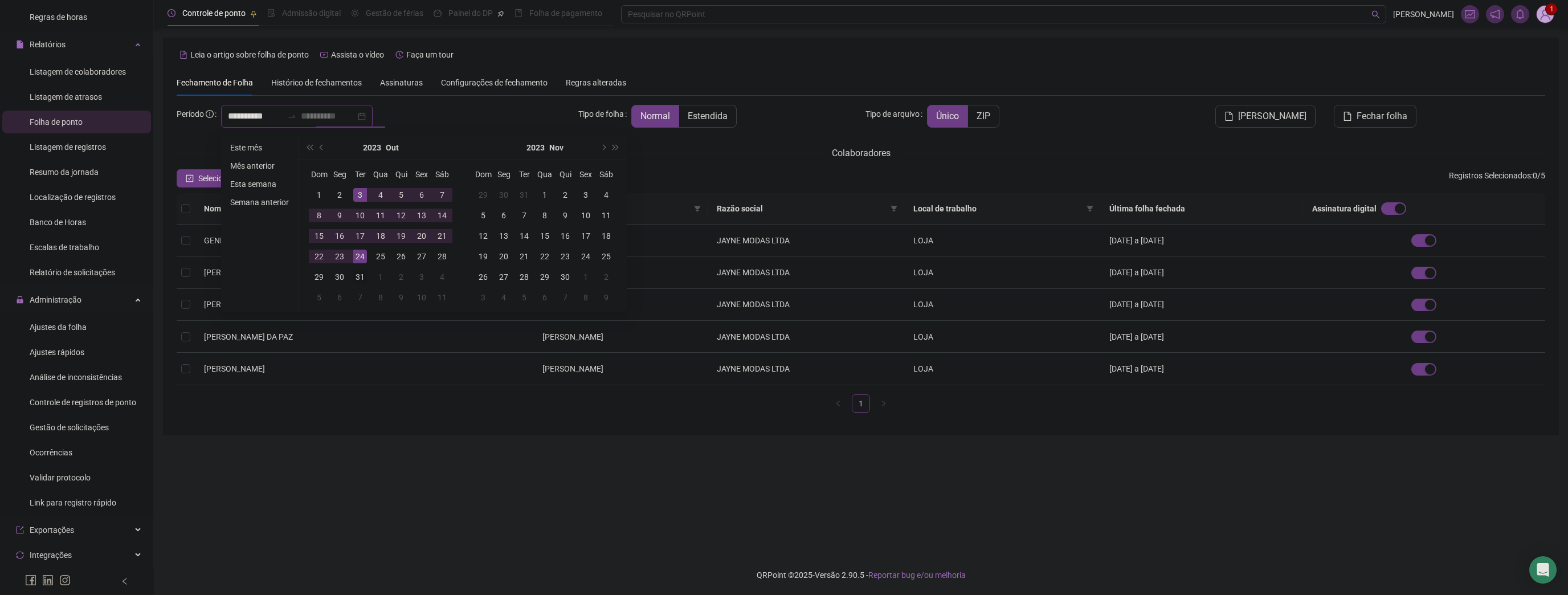
type input "**********"
click at [358, 280] on div "31" at bounding box center [360, 277] width 13 height 13
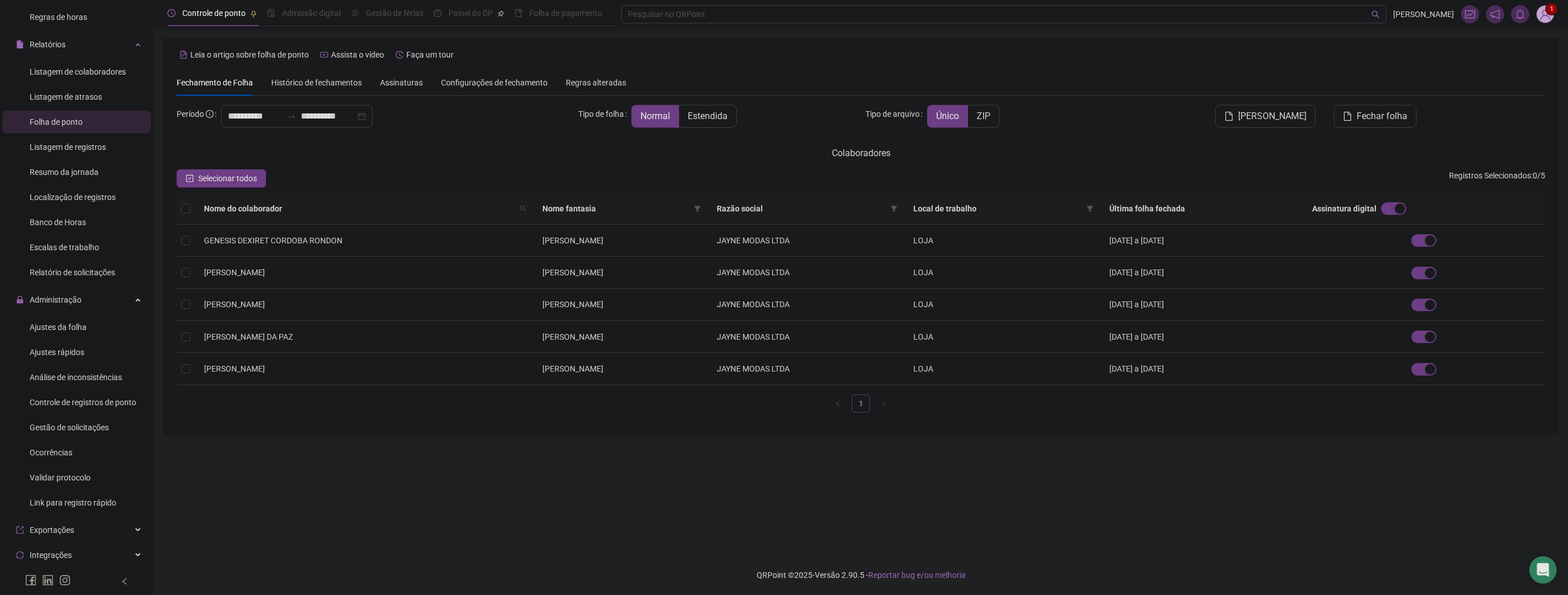
click at [318, 80] on span "Histórico de fechamentos" at bounding box center [316, 82] width 91 height 9
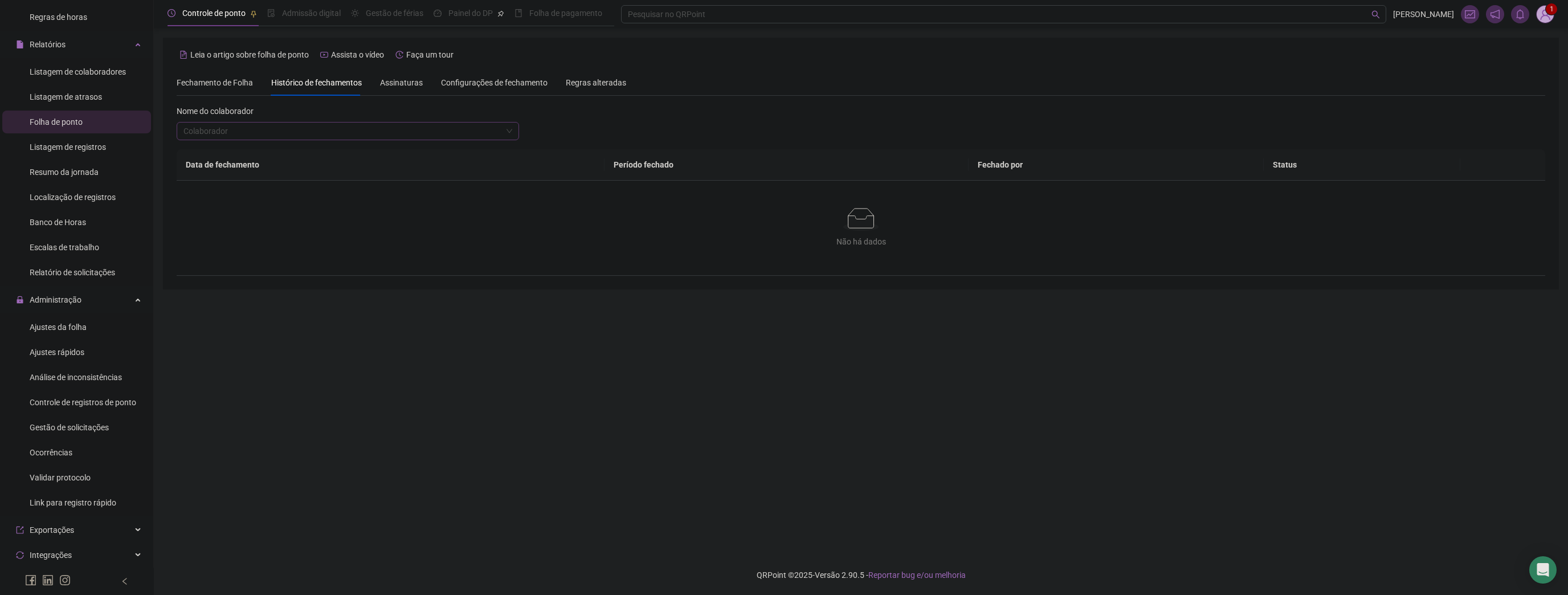
click at [270, 134] on input "search" at bounding box center [343, 131] width 318 height 17
click at [213, 80] on span "Fechamento de Folha" at bounding box center [215, 82] width 76 height 9
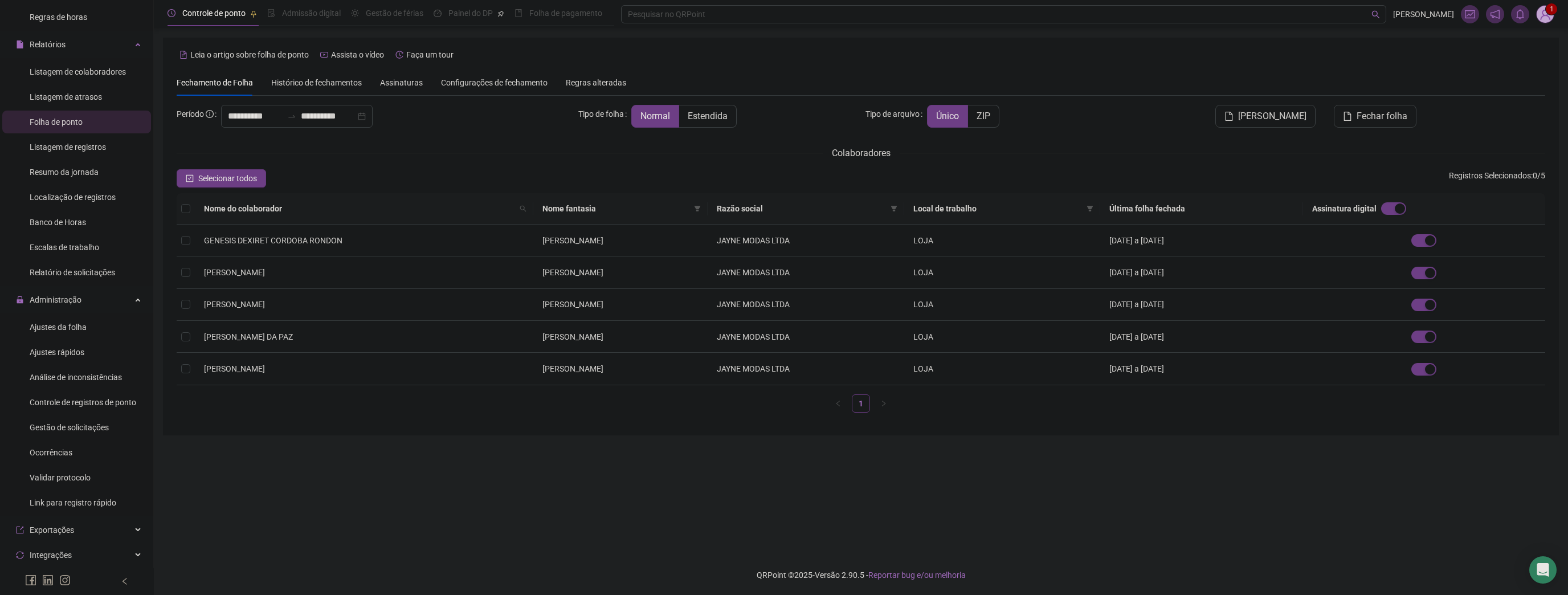
type input "**********"
click at [291, 83] on span "Histórico de fechamentos" at bounding box center [316, 82] width 91 height 9
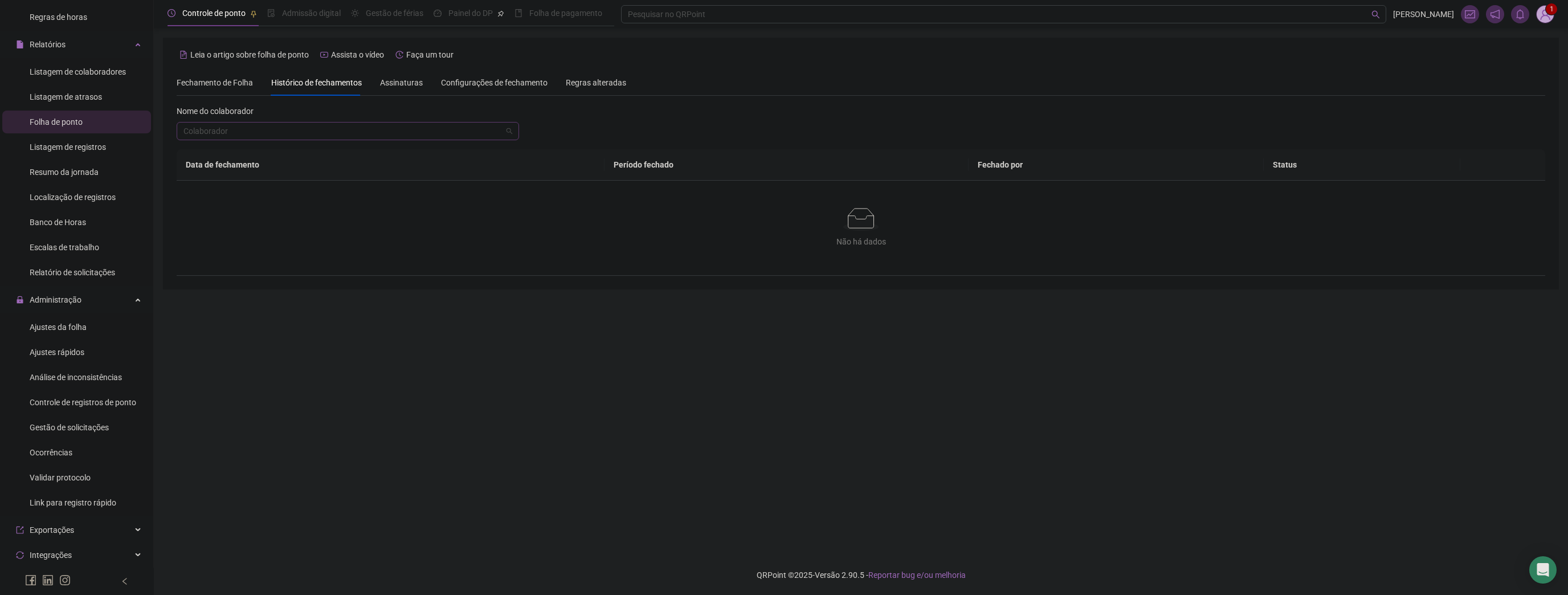
click at [345, 123] on input "search" at bounding box center [343, 131] width 318 height 17
click at [242, 207] on div "[PERSON_NAME] DA PAZ" at bounding box center [348, 208] width 325 height 13
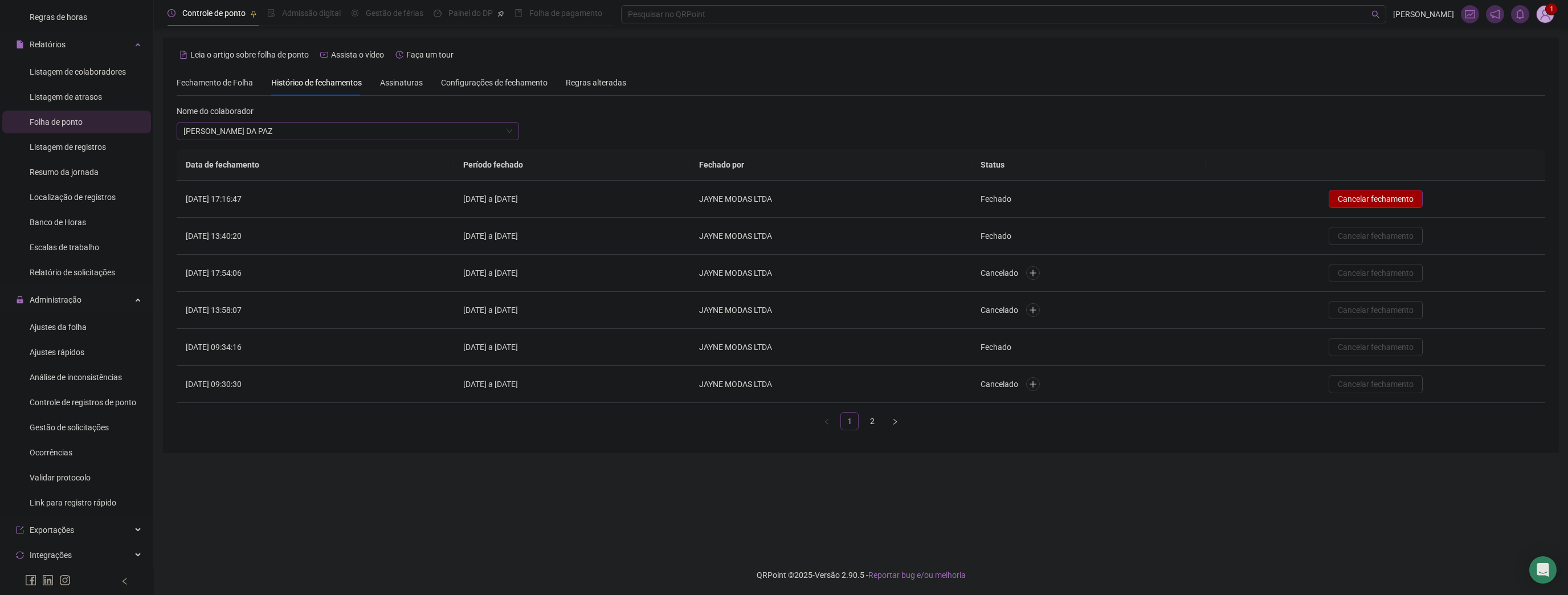
click at [237, 84] on span "Fechamento de Folha" at bounding box center [215, 82] width 76 height 9
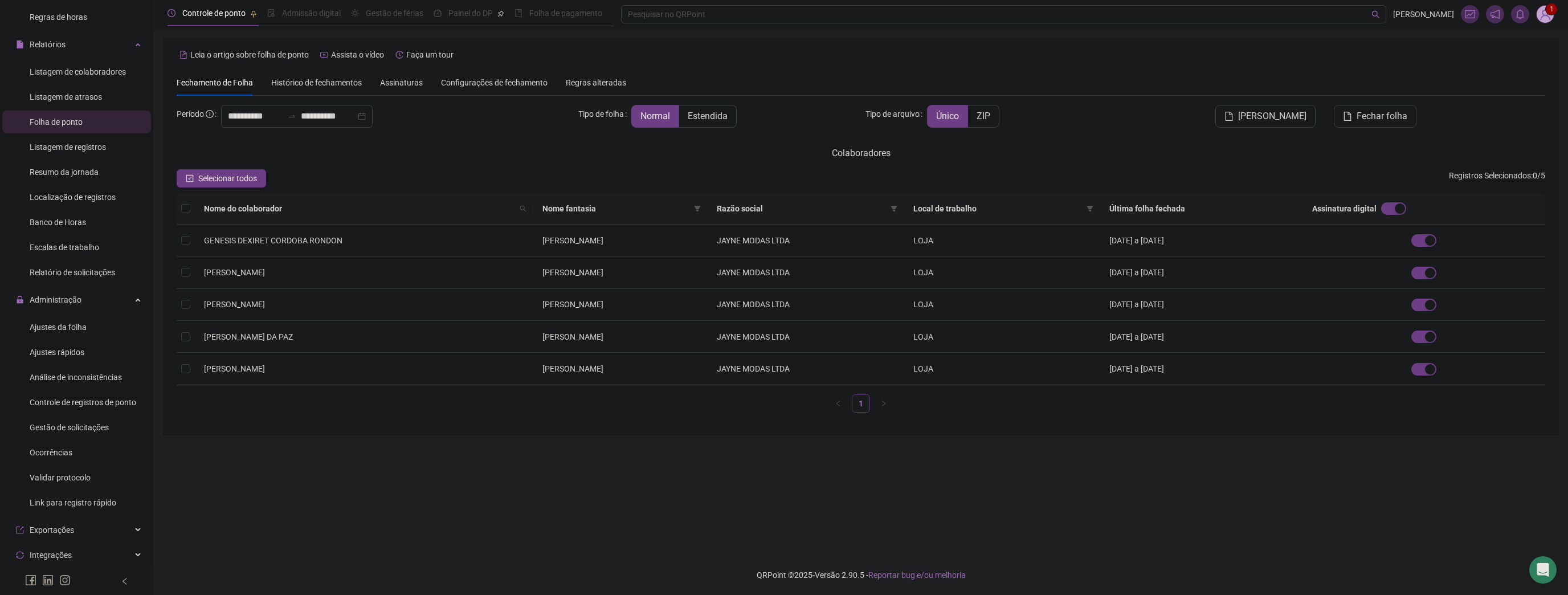
click at [482, 88] on div "Configurações de fechamento" at bounding box center [494, 82] width 106 height 13
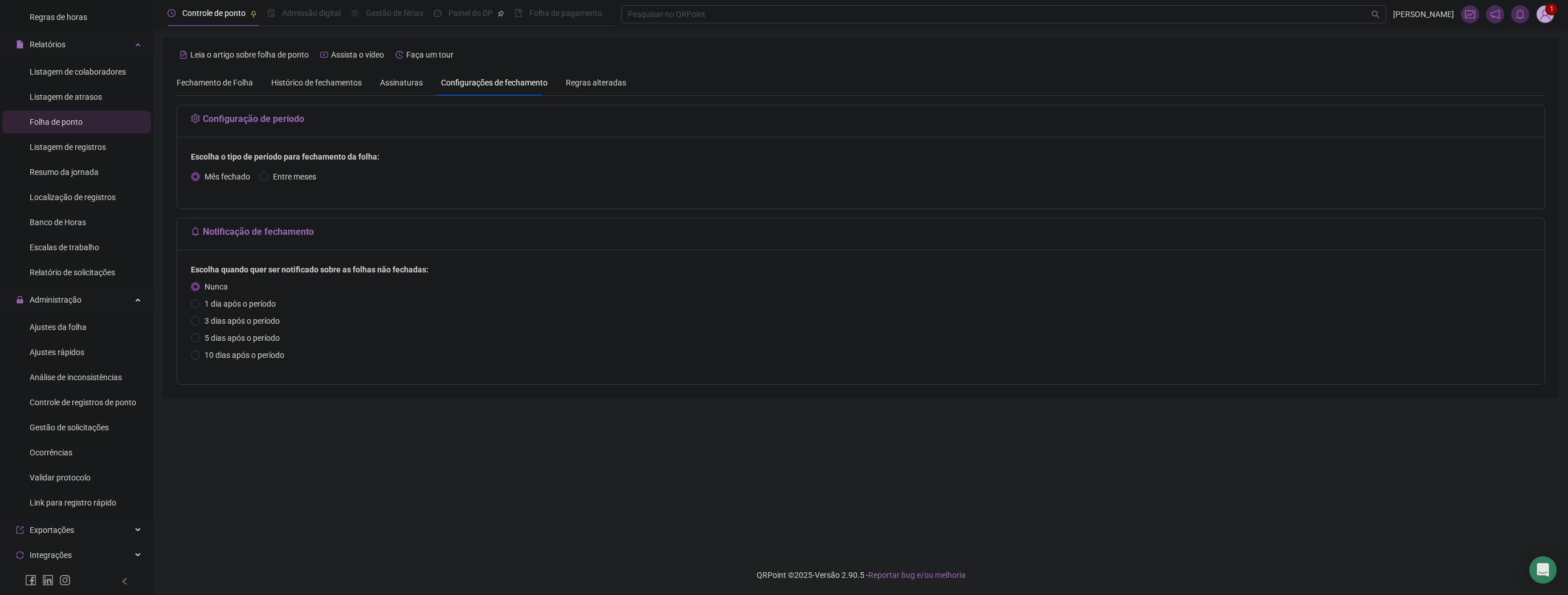
click at [218, 78] on span "Fechamento de Folha" at bounding box center [215, 82] width 76 height 9
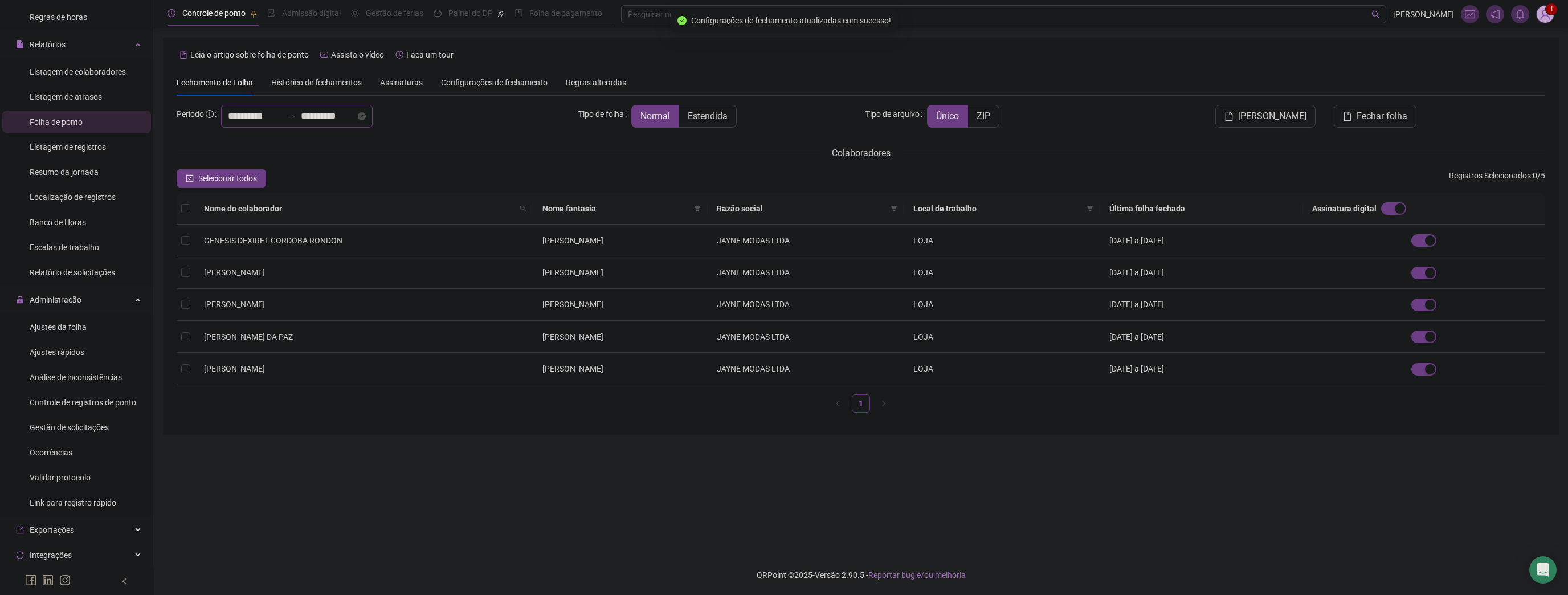
click at [253, 119] on input "**********" at bounding box center [256, 115] width 55 height 13
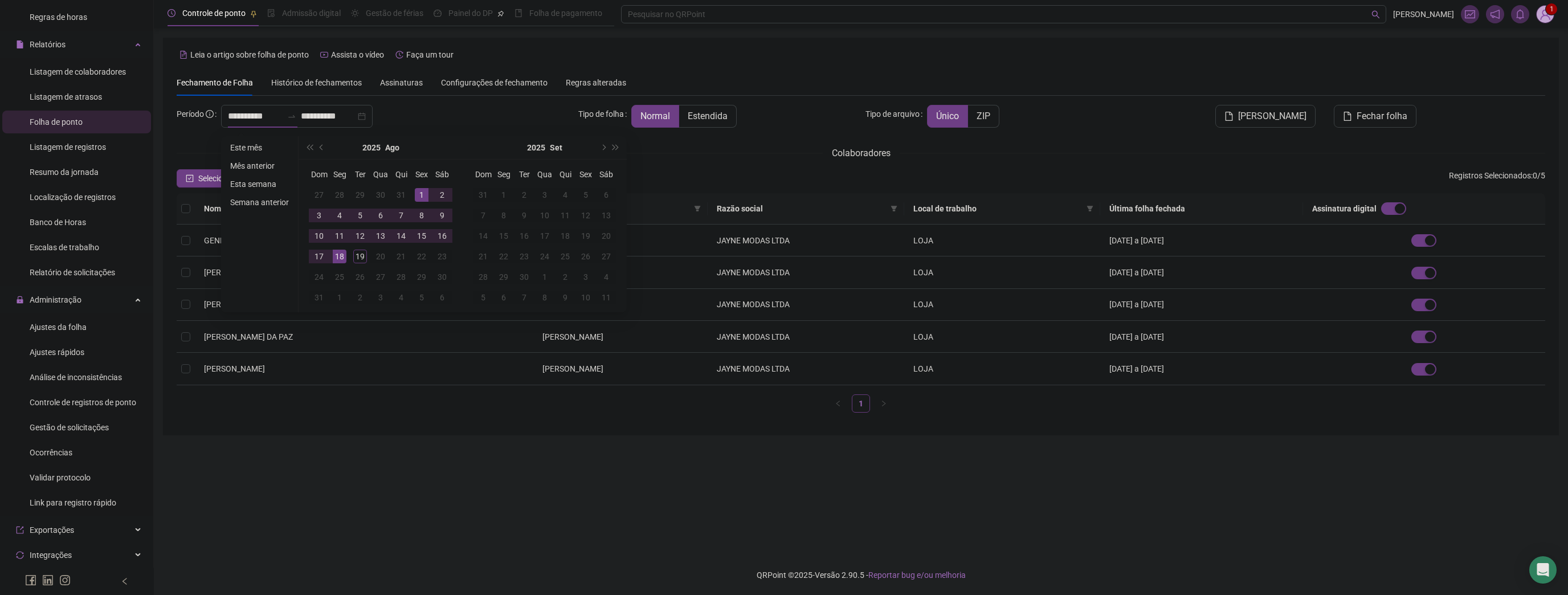
click at [329, 149] on div "2025 Ago" at bounding box center [380, 147] width 104 height 23
click at [325, 149] on button "prev-year" at bounding box center [322, 147] width 13 height 23
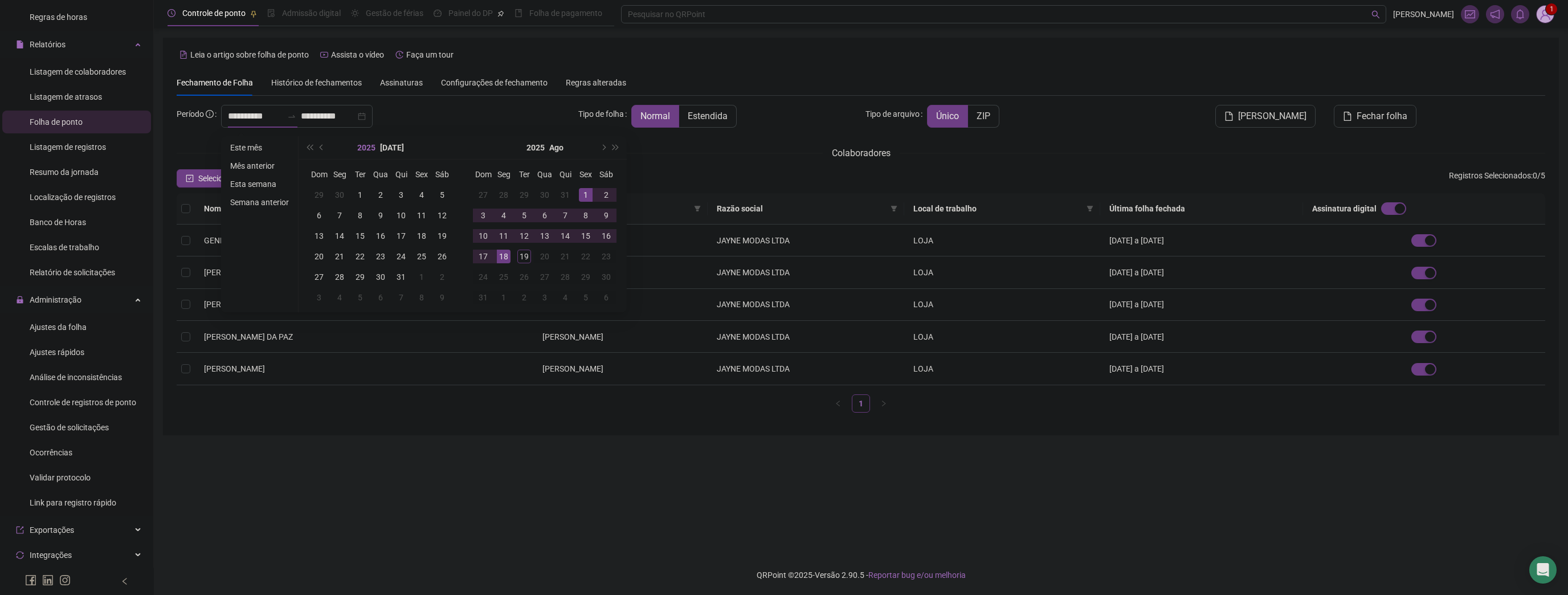
click at [367, 144] on button "2025" at bounding box center [366, 147] width 18 height 23
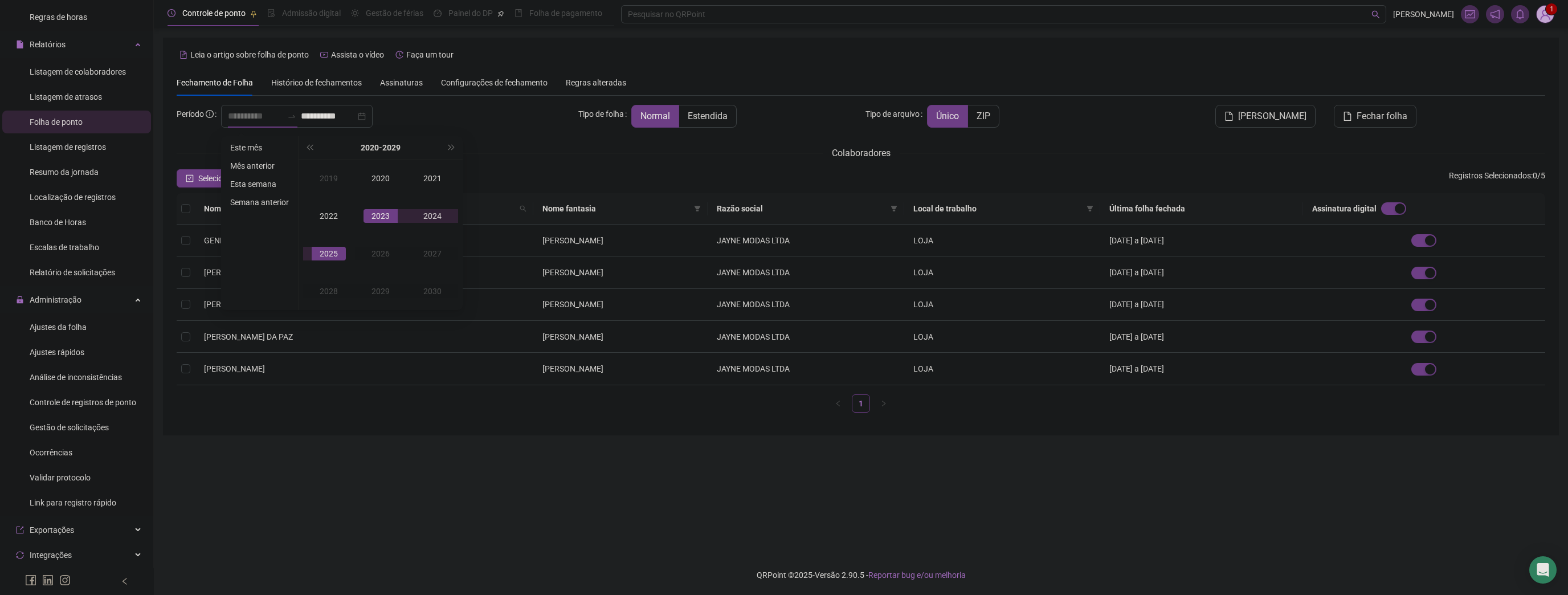
click at [385, 211] on div "2023" at bounding box center [380, 215] width 35 height 13
click at [327, 292] on div "Out" at bounding box center [329, 291] width 35 height 13
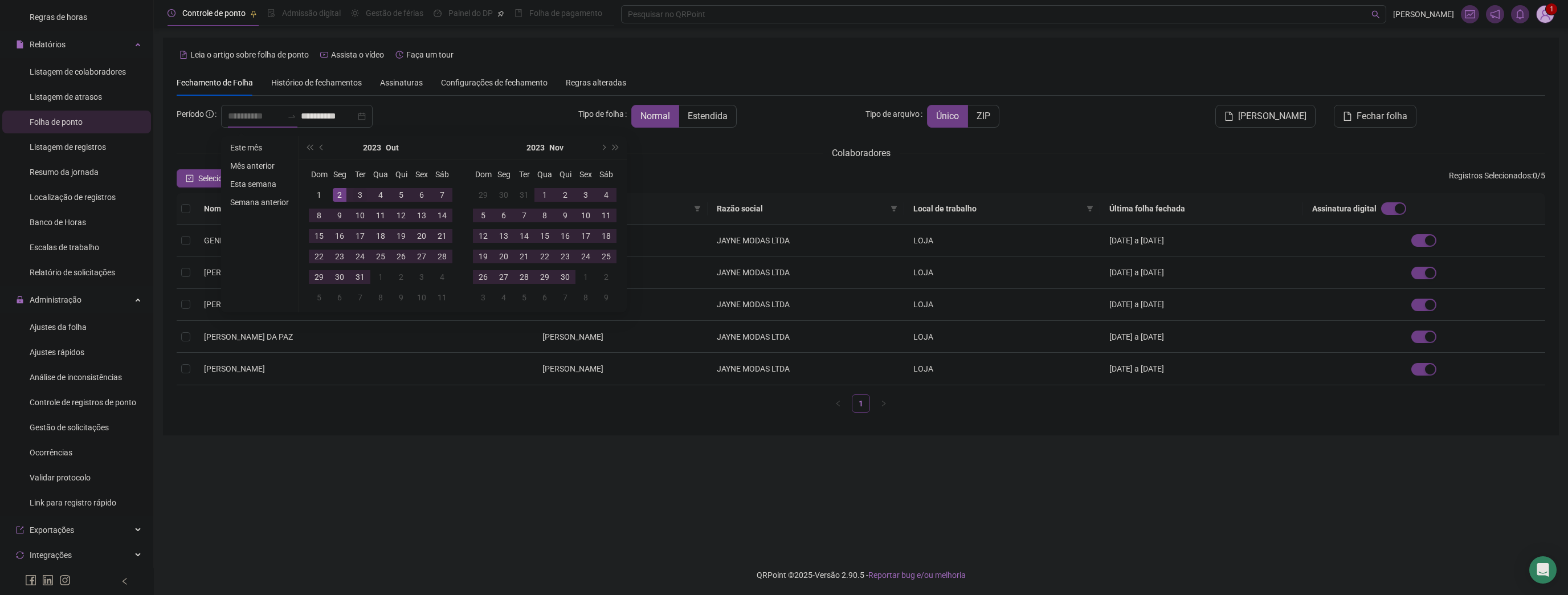
type input "**********"
click at [356, 194] on div "3" at bounding box center [360, 194] width 13 height 13
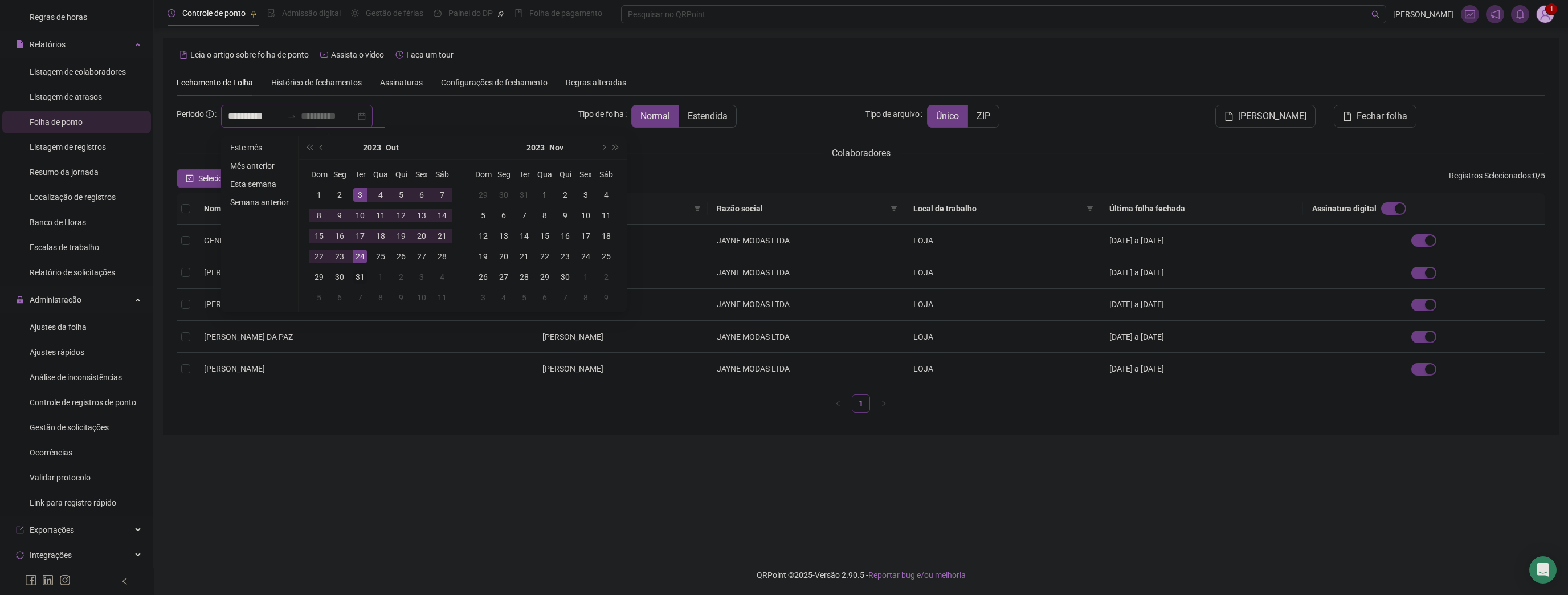
type input "**********"
click at [359, 277] on div "31" at bounding box center [360, 277] width 13 height 13
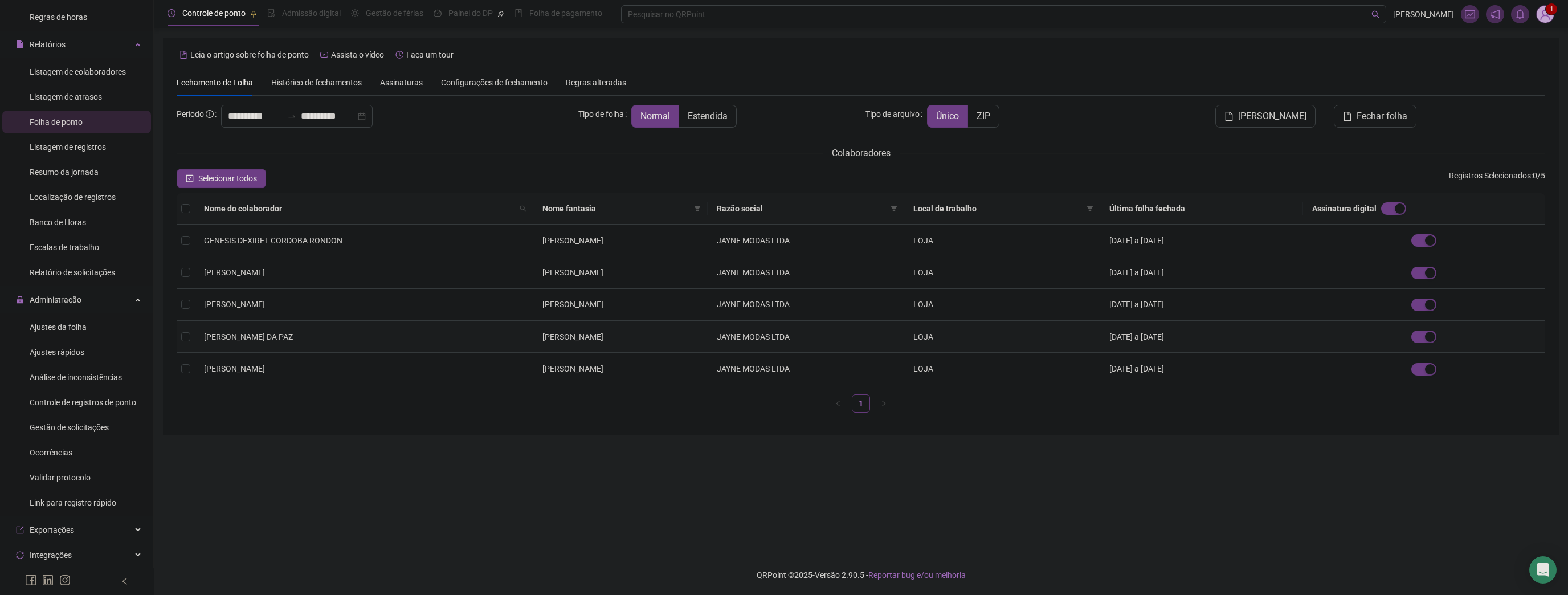
click at [332, 337] on td "[PERSON_NAME] DA PAZ" at bounding box center [364, 337] width 339 height 32
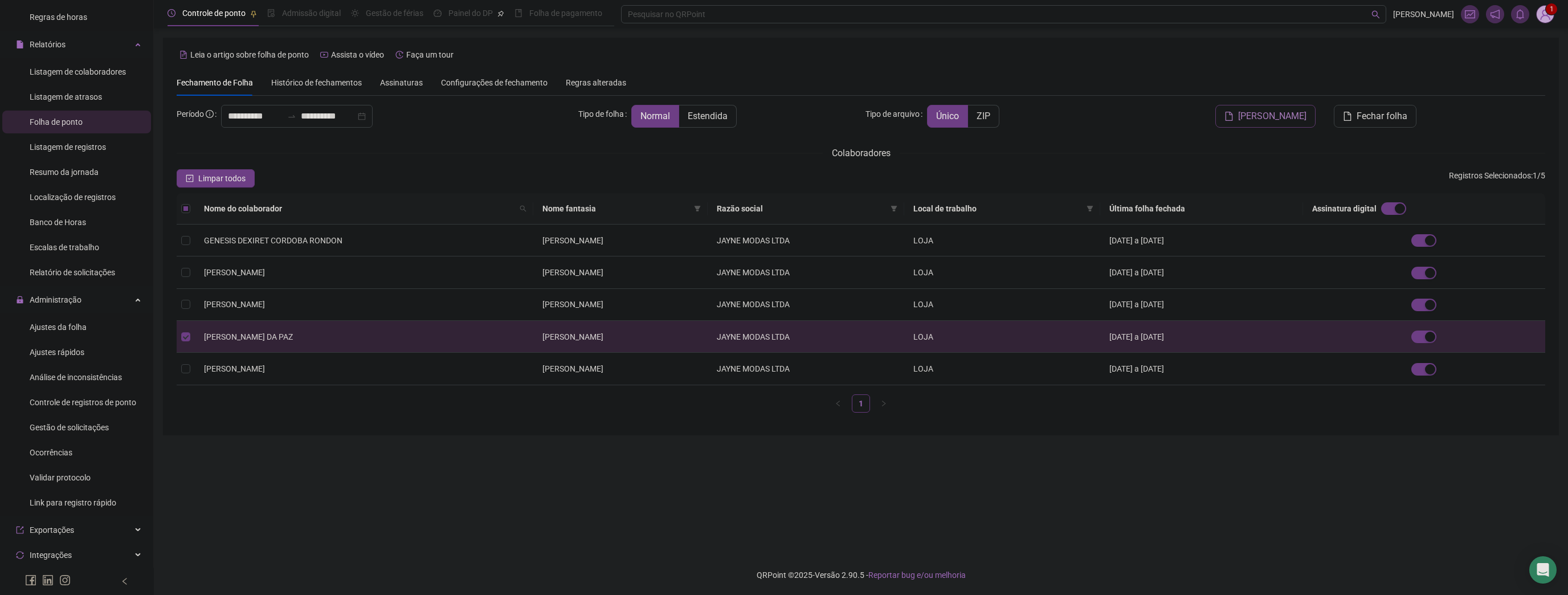
click at [1277, 115] on span "[PERSON_NAME]" at bounding box center [1272, 115] width 68 height 13
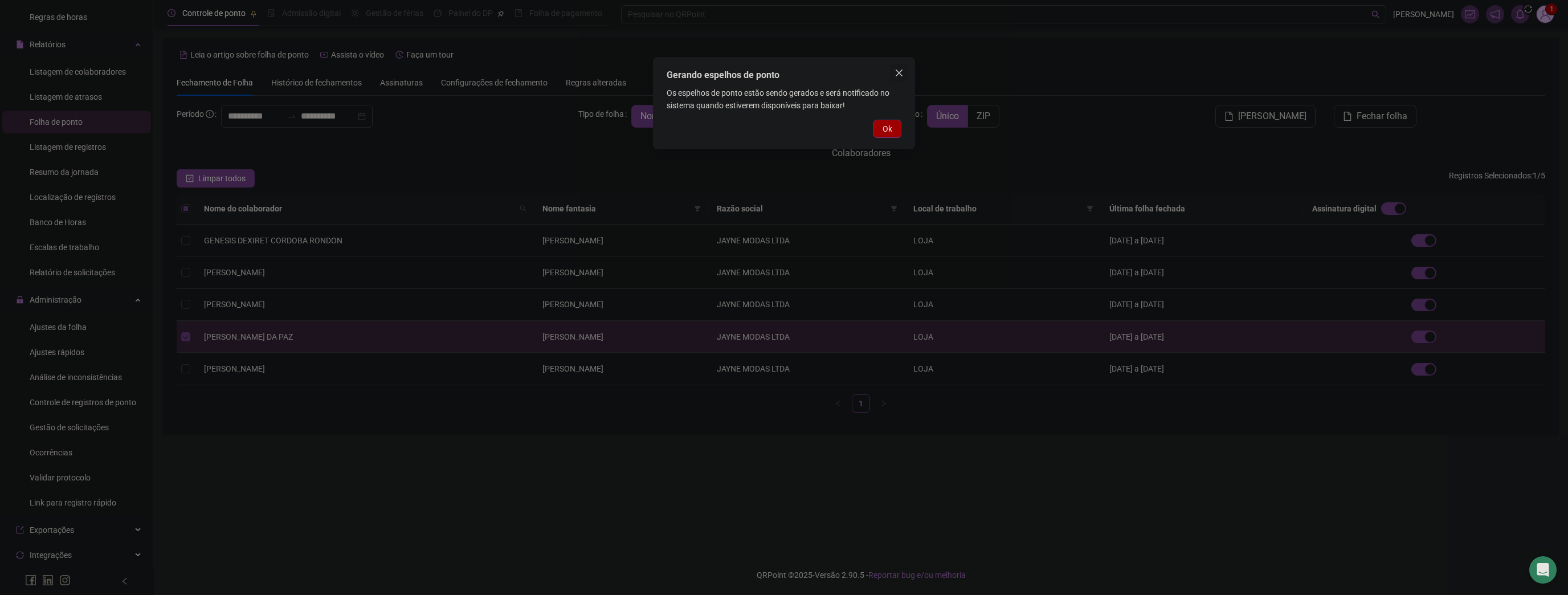
click at [901, 66] on button "Close" at bounding box center [899, 73] width 18 height 18
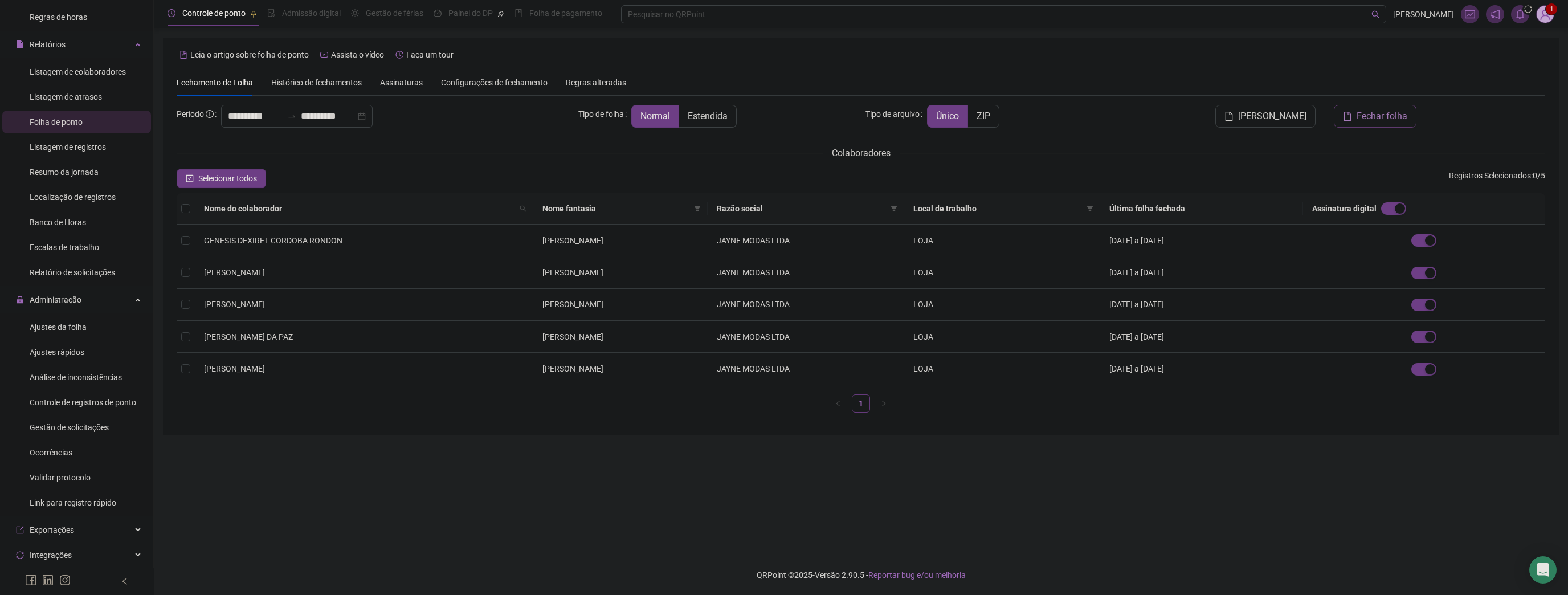
click at [1374, 111] on span "Fechar folha" at bounding box center [1382, 115] width 51 height 13
drag, startPoint x: 1008, startPoint y: 339, endPoint x: 1015, endPoint y: 337, distance: 7.3
click at [1008, 339] on td "LOJA" at bounding box center [1003, 337] width 196 height 32
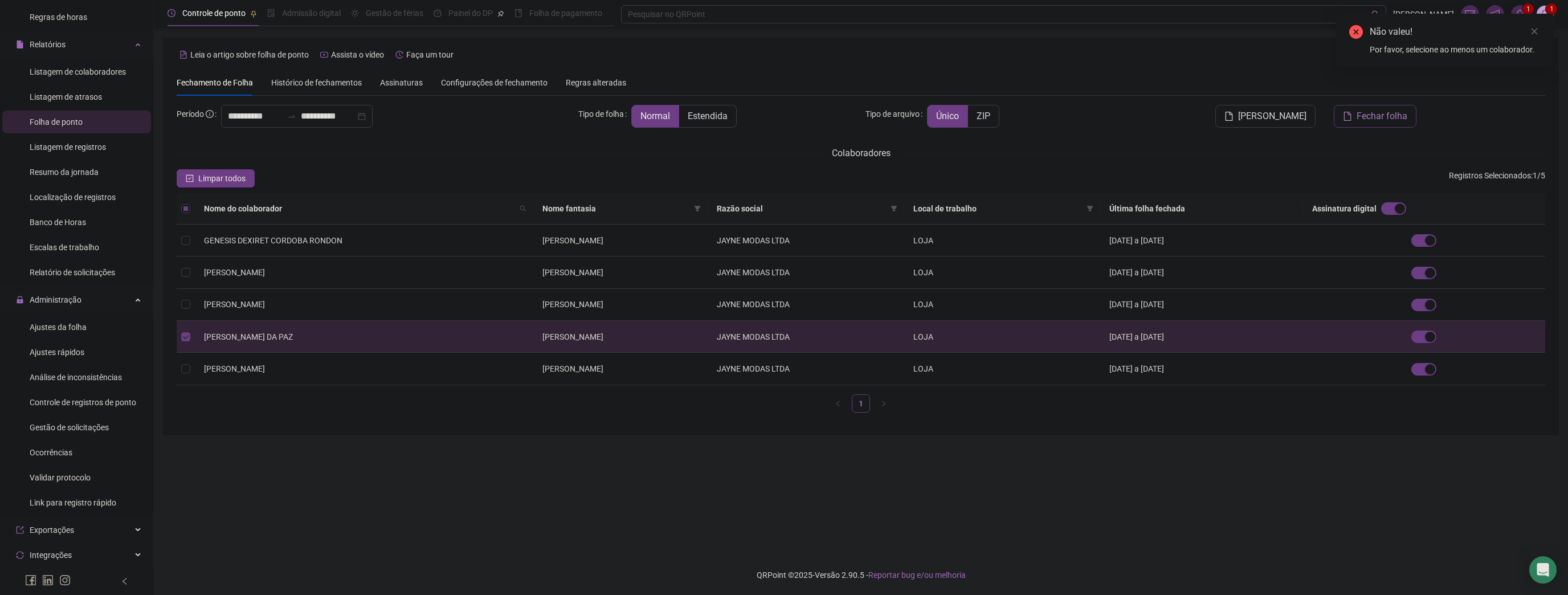
click at [1381, 112] on span "Fechar folha" at bounding box center [1382, 115] width 51 height 13
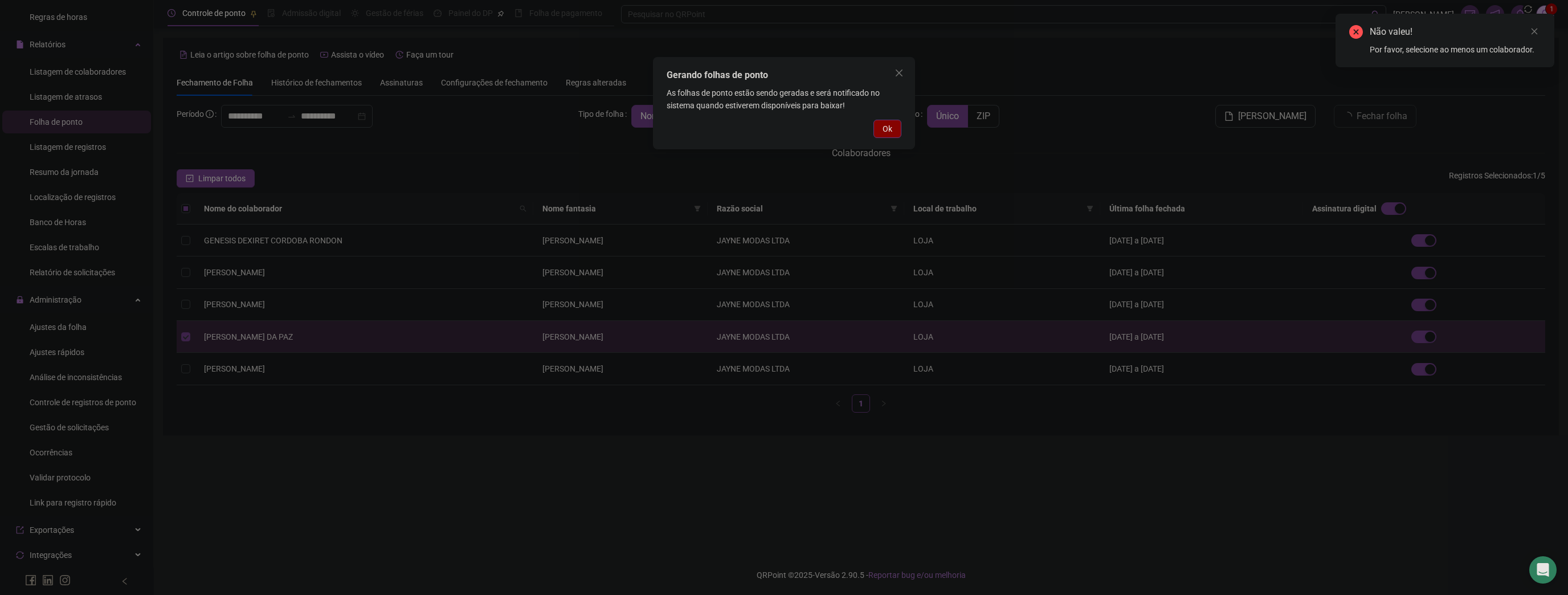
click at [898, 130] on button "Ok" at bounding box center [888, 129] width 28 height 18
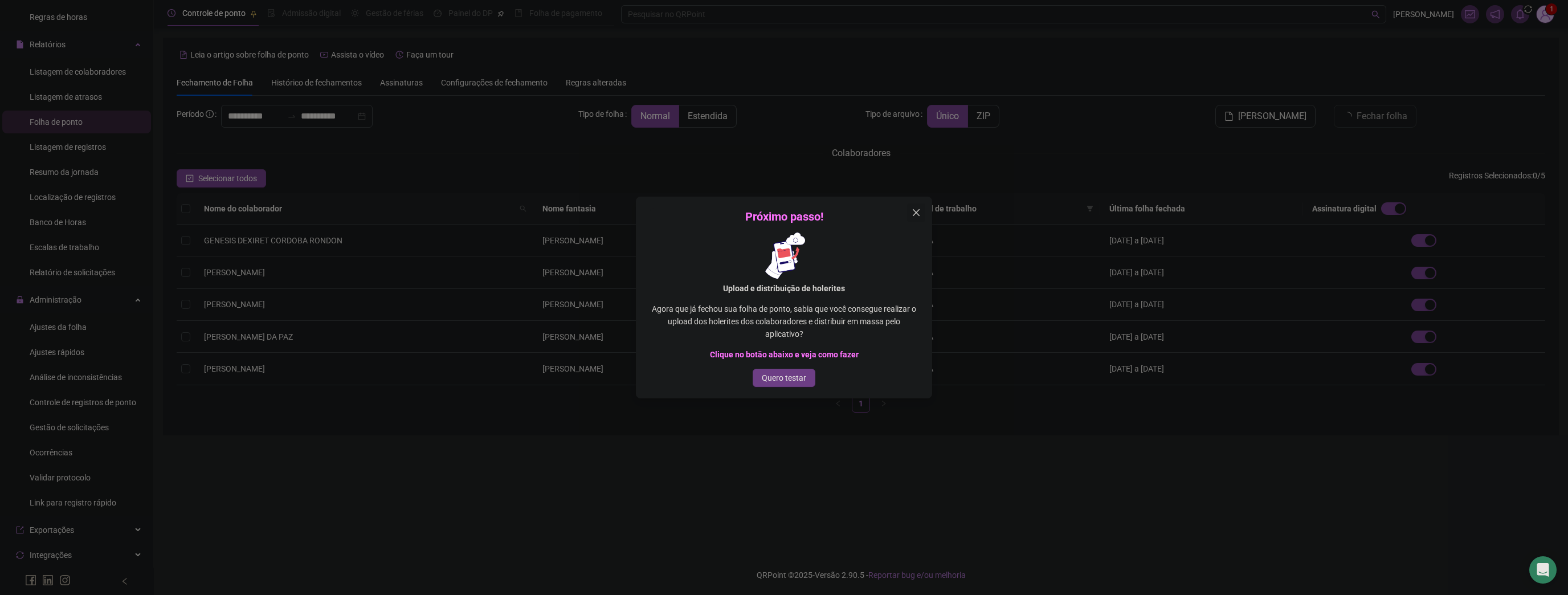
click at [920, 214] on icon "close" at bounding box center [916, 212] width 9 height 9
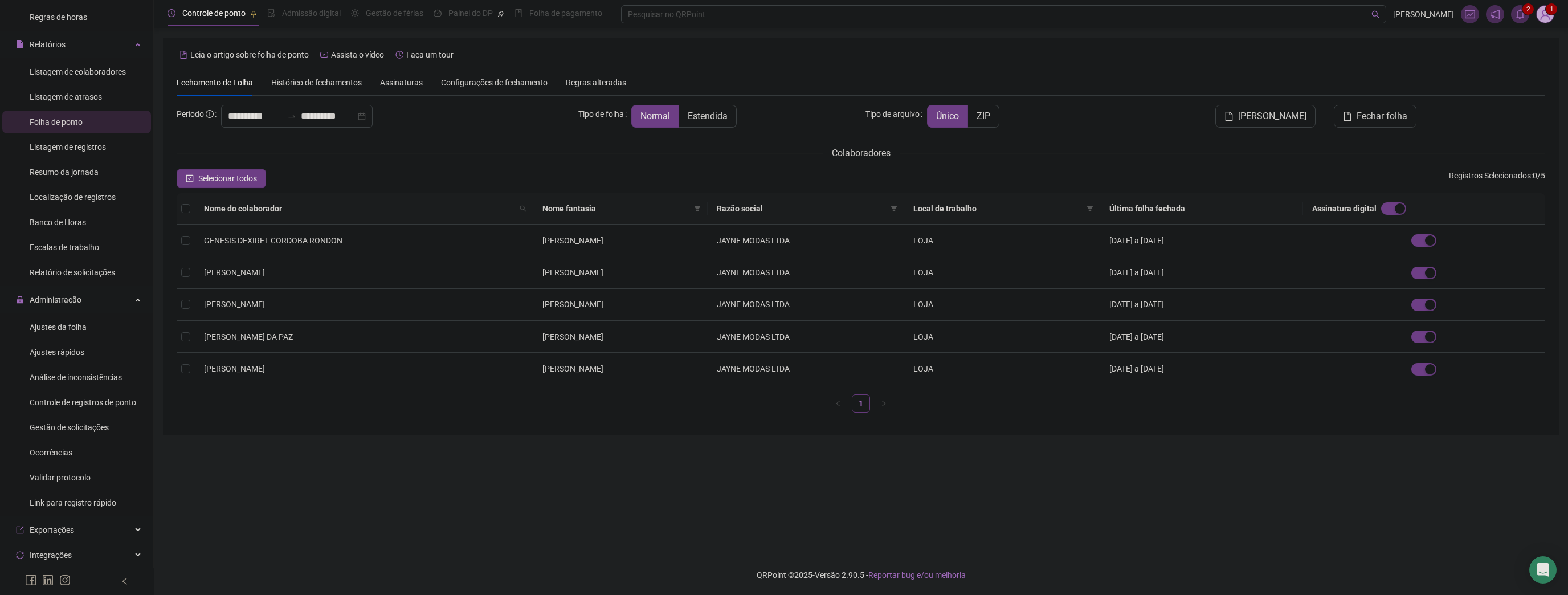
click at [1524, 15] on icon "bell" at bounding box center [1520, 14] width 8 height 11
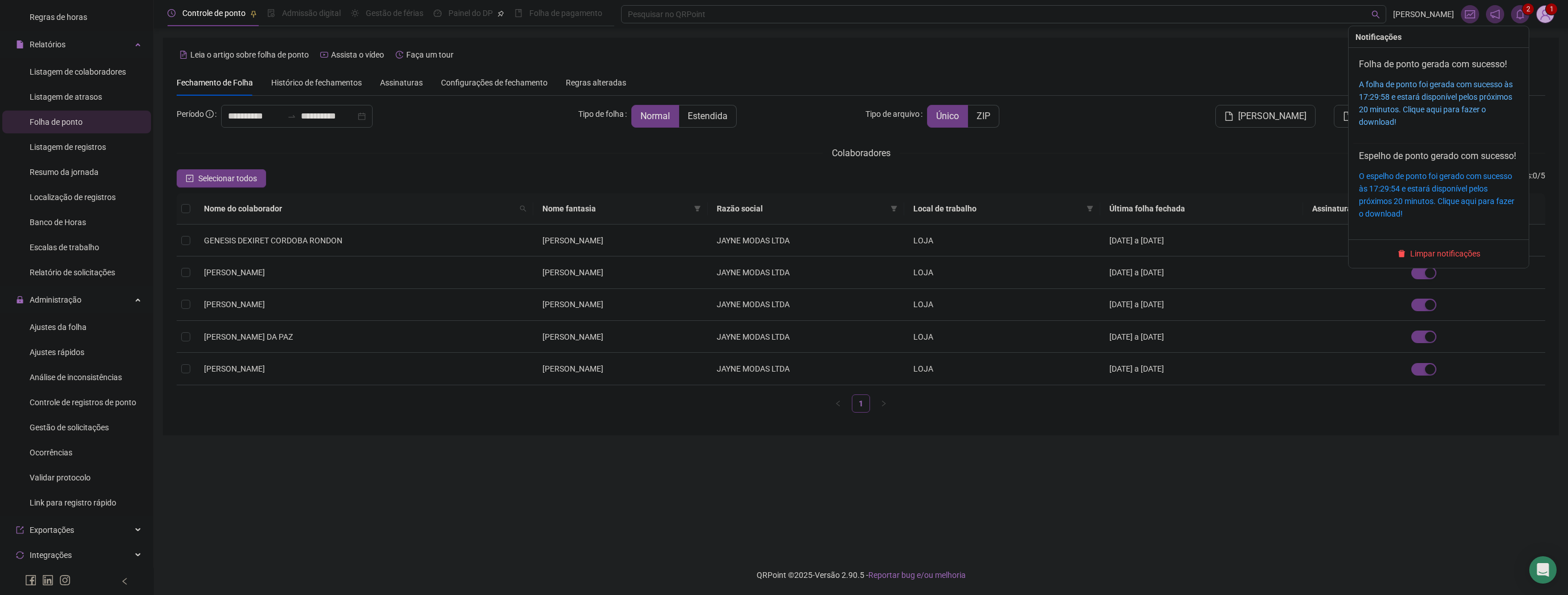
click at [1434, 82] on link "A folha de ponto foi gerada com sucesso às 17:29:58 e estará disponível pelos p…" at bounding box center [1436, 103] width 154 height 46
